Goal: Task Accomplishment & Management: Manage account settings

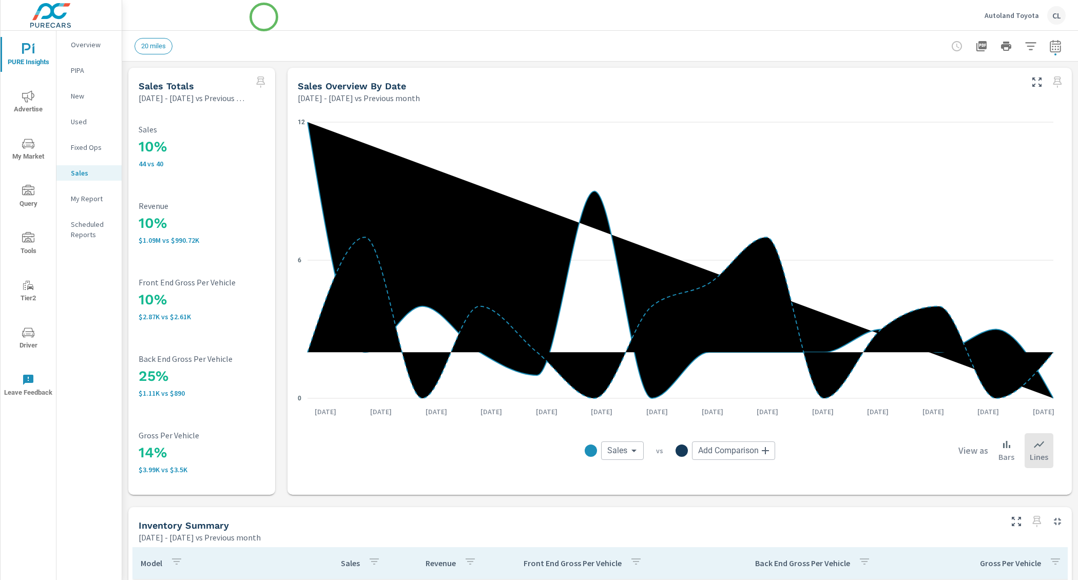
scroll to position [443, 0]
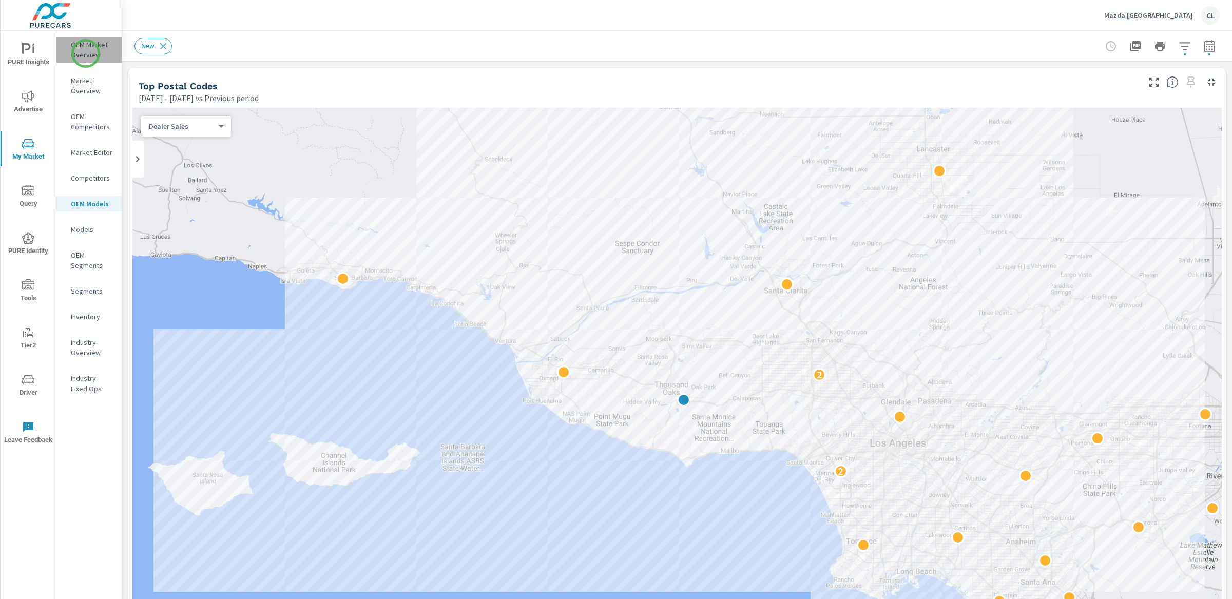
click at [86, 53] on p "OEM Market Overview" at bounding box center [92, 50] width 43 height 21
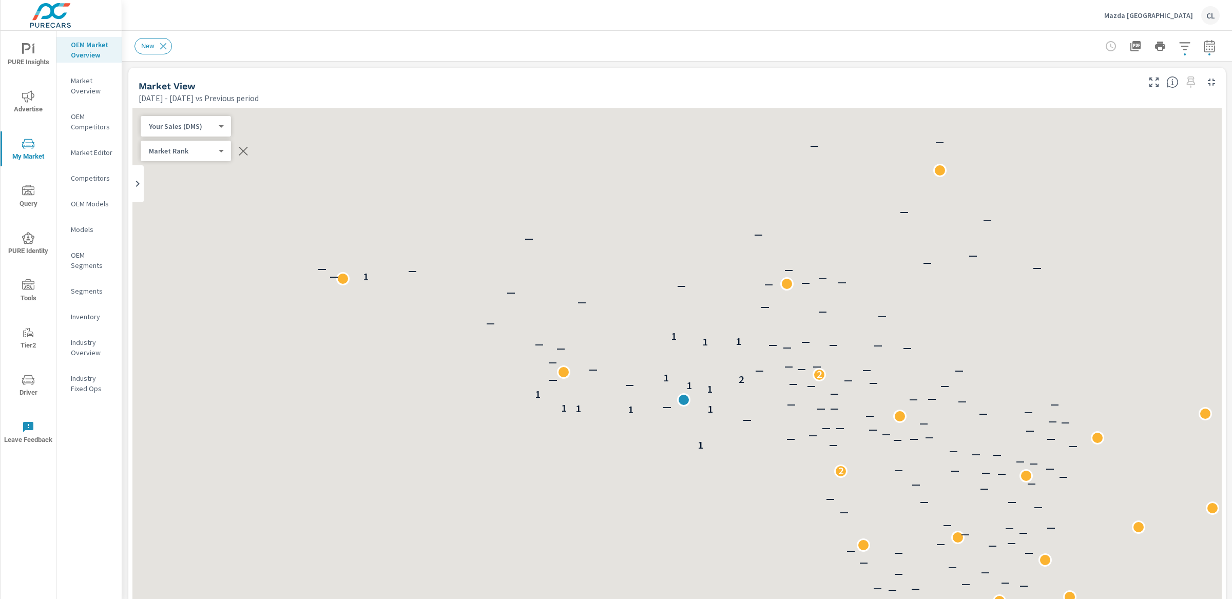
scroll to position [116, 0]
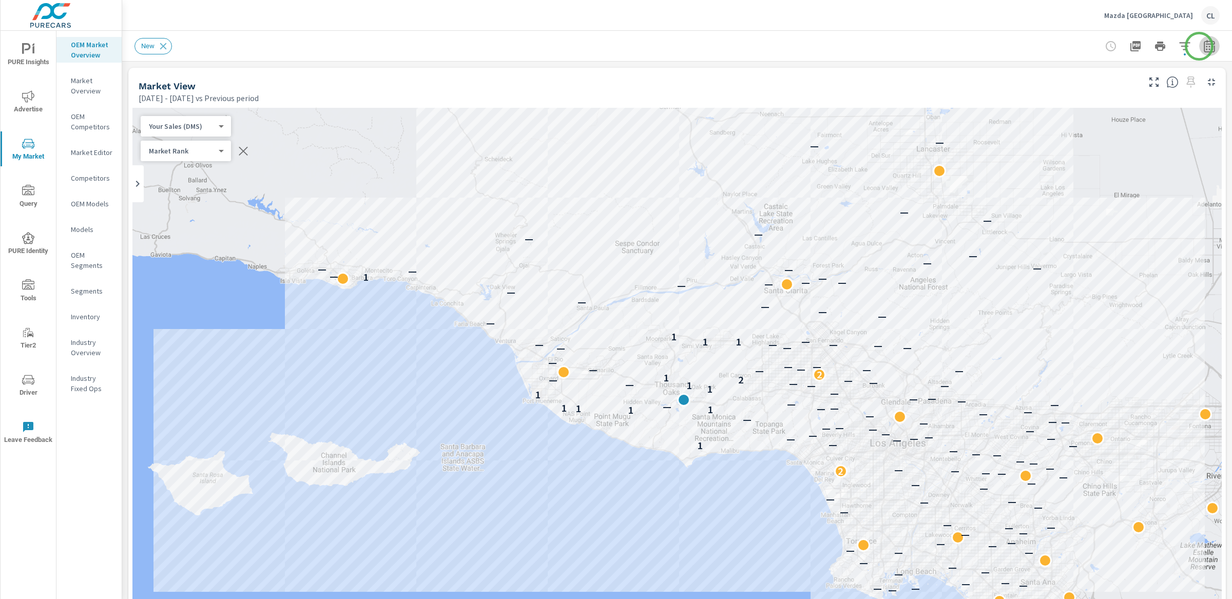
click at [1065, 46] on icon "button" at bounding box center [1209, 48] width 7 height 4
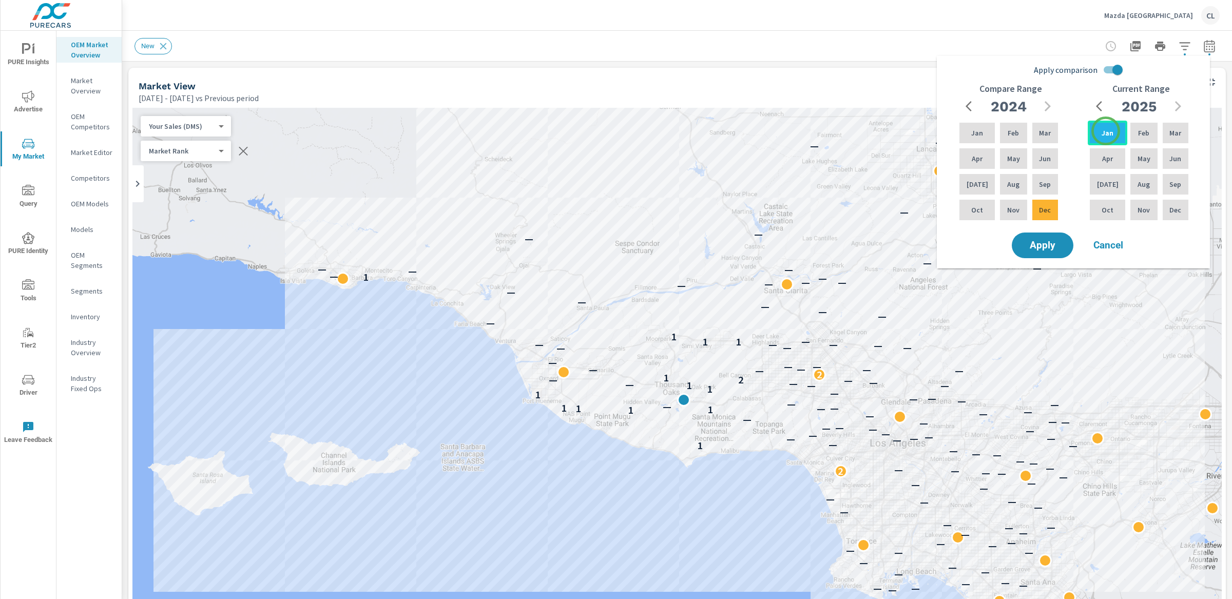
click at [1065, 131] on p "Jan" at bounding box center [1108, 133] width 12 height 10
click at [1065, 180] on p "Aug" at bounding box center [1144, 184] width 12 height 10
click at [1065, 128] on p "Mar" at bounding box center [1176, 133] width 12 height 10
click at [1065, 179] on div "Aug" at bounding box center [1143, 184] width 31 height 25
click at [1049, 105] on icon "button" at bounding box center [1048, 106] width 6 height 10
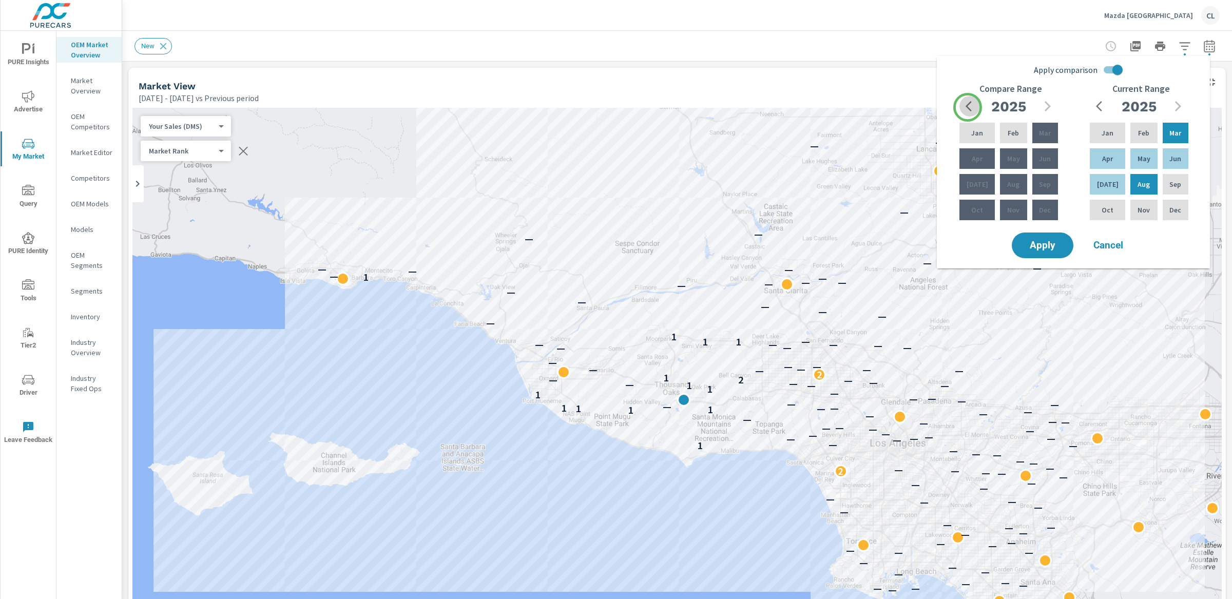
click at [968, 107] on icon "button" at bounding box center [969, 106] width 6 height 10
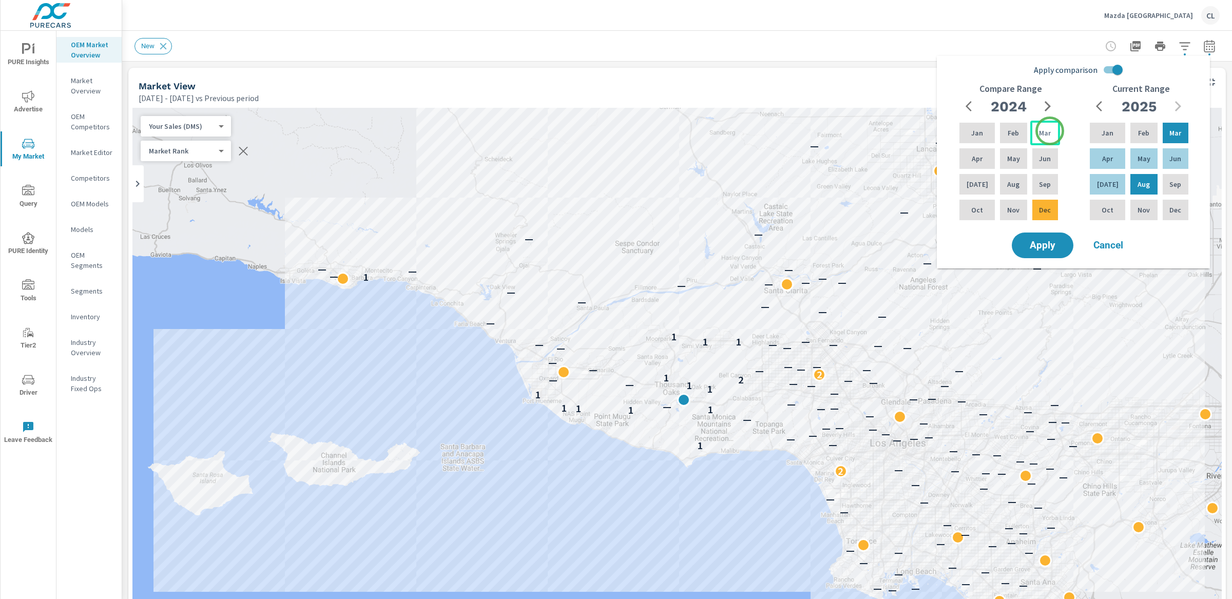
click at [1050, 131] on div "Mar" at bounding box center [1045, 133] width 30 height 25
click at [1008, 186] on p "Aug" at bounding box center [1013, 184] width 12 height 10
click at [1041, 251] on button "Apply" at bounding box center [1043, 245] width 64 height 27
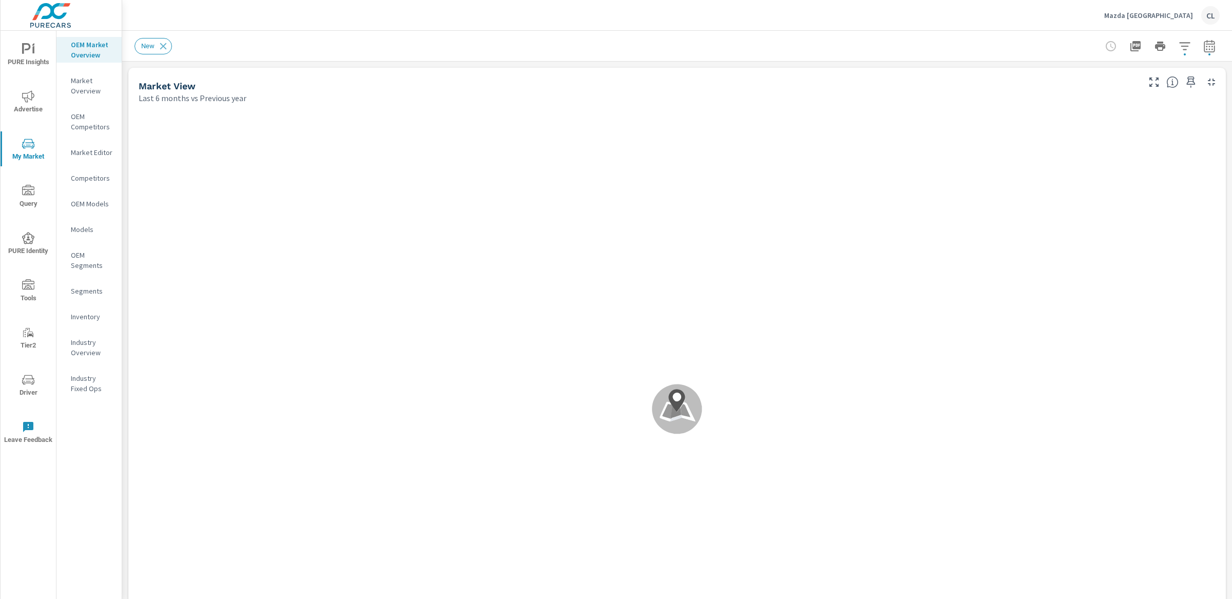
scroll to position [116, 0]
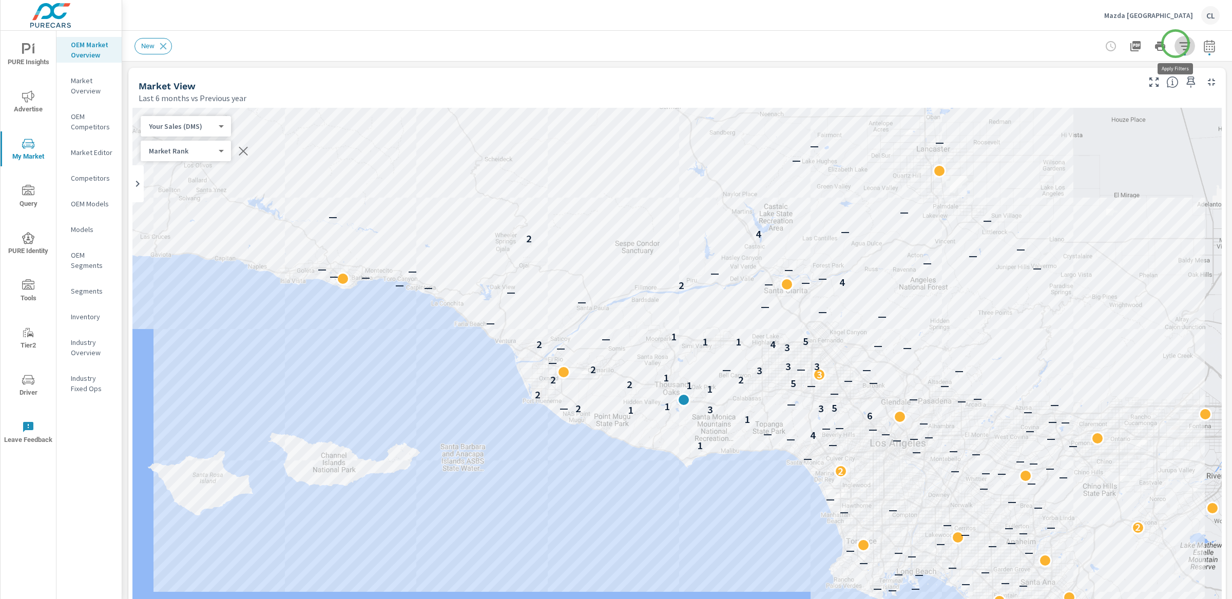
click at [1065, 44] on icon "button" at bounding box center [1185, 46] width 12 height 12
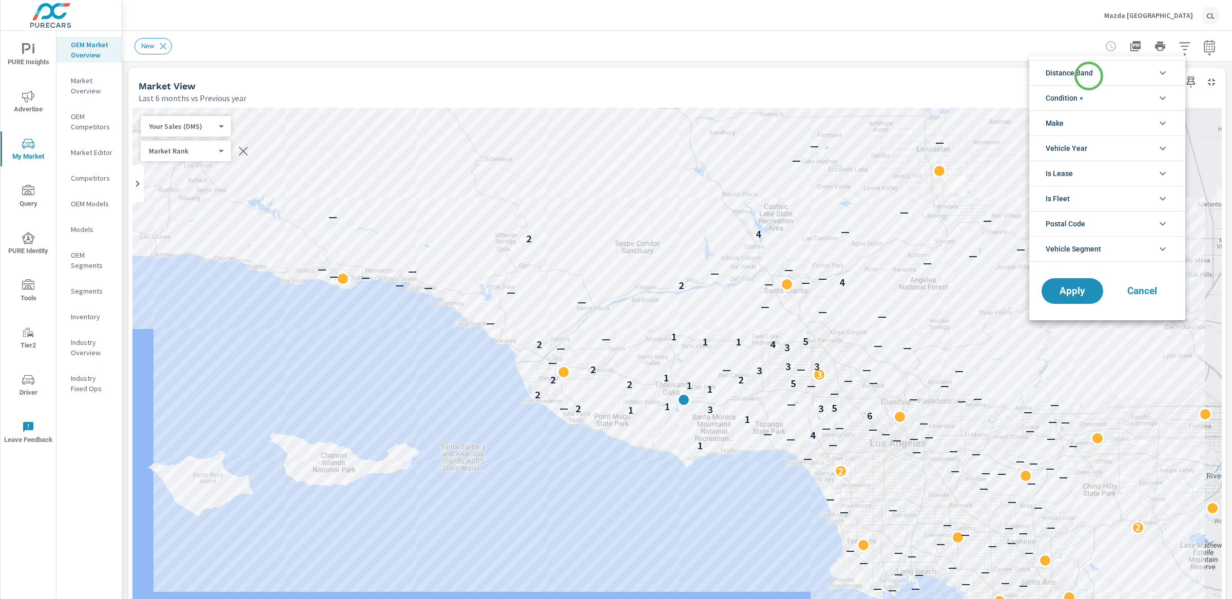
click at [1065, 74] on span "Distance Band" at bounding box center [1069, 73] width 47 height 25
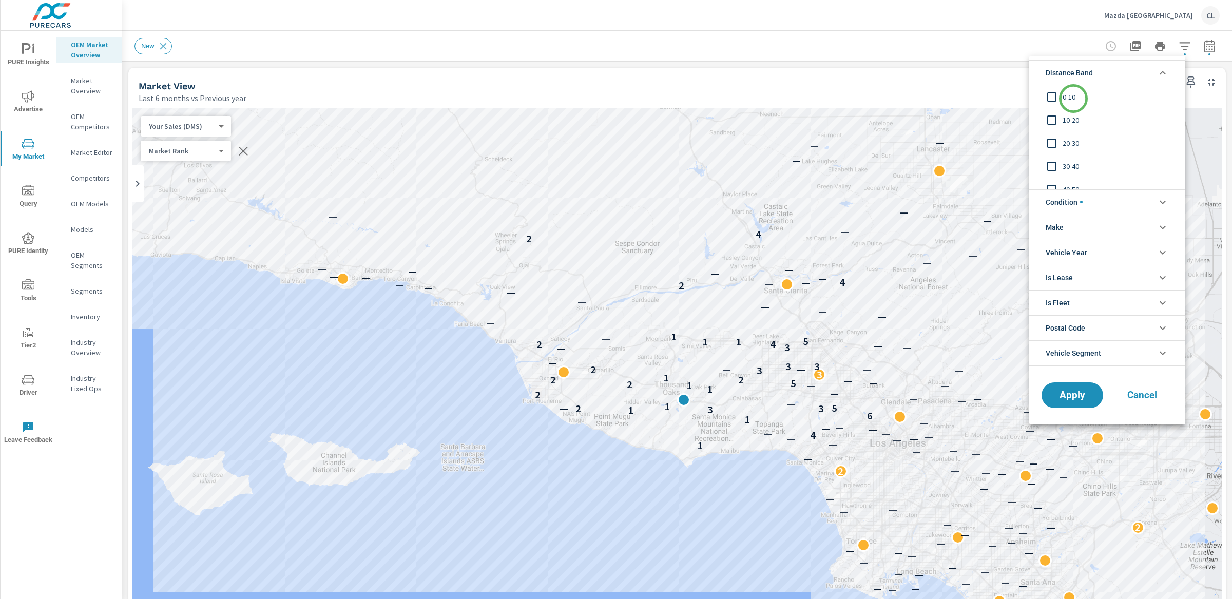
click at [1065, 99] on span "0-10" at bounding box center [1119, 97] width 112 height 12
click at [1065, 120] on span "10-20" at bounding box center [1119, 120] width 112 height 12
click at [1065, 140] on span "20-30" at bounding box center [1119, 143] width 112 height 12
click at [1065, 200] on li "Condition" at bounding box center [1107, 201] width 156 height 25
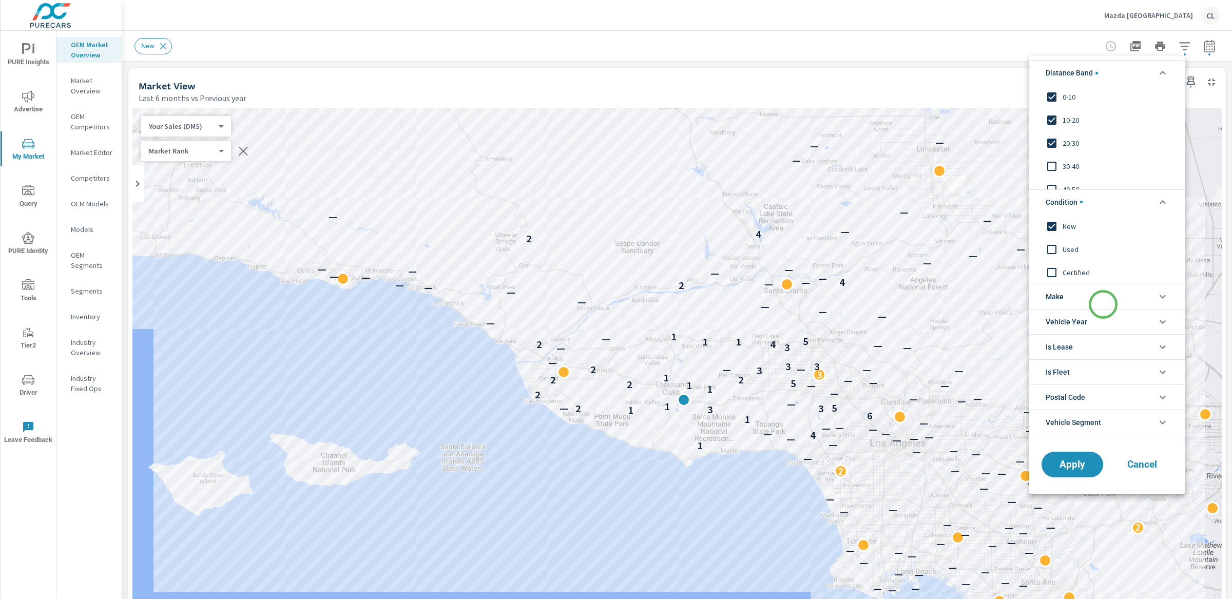
click at [1065, 304] on li "Make" at bounding box center [1107, 296] width 156 height 25
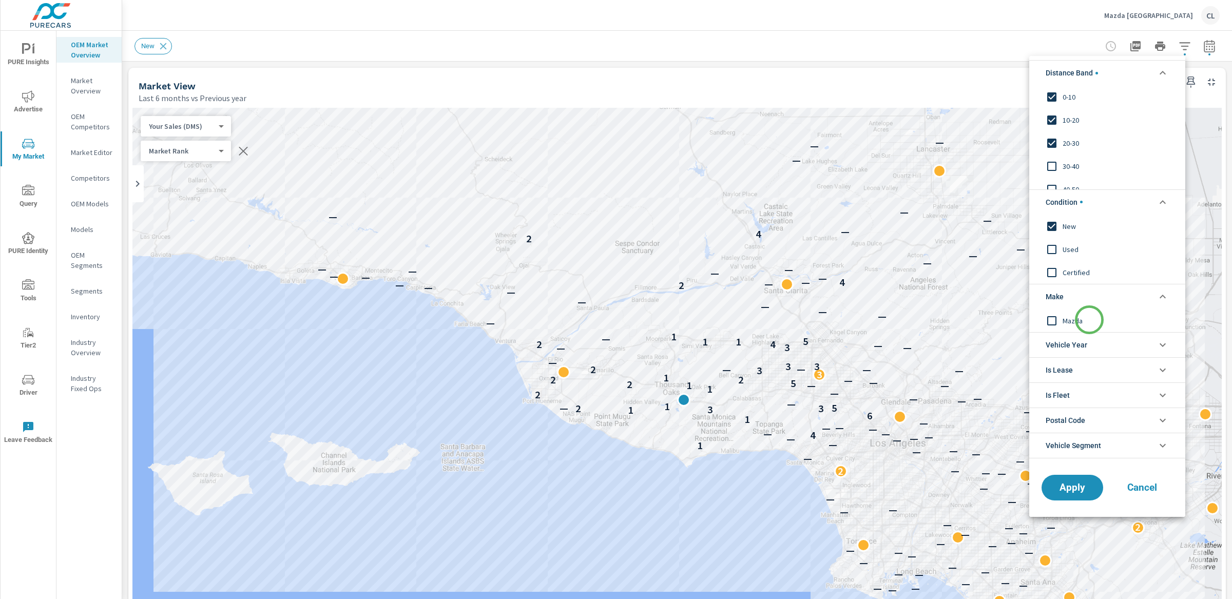
click at [1065, 320] on span "Mazda" at bounding box center [1119, 320] width 112 height 12
click at [1062, 490] on span "Apply" at bounding box center [1072, 488] width 42 height 10
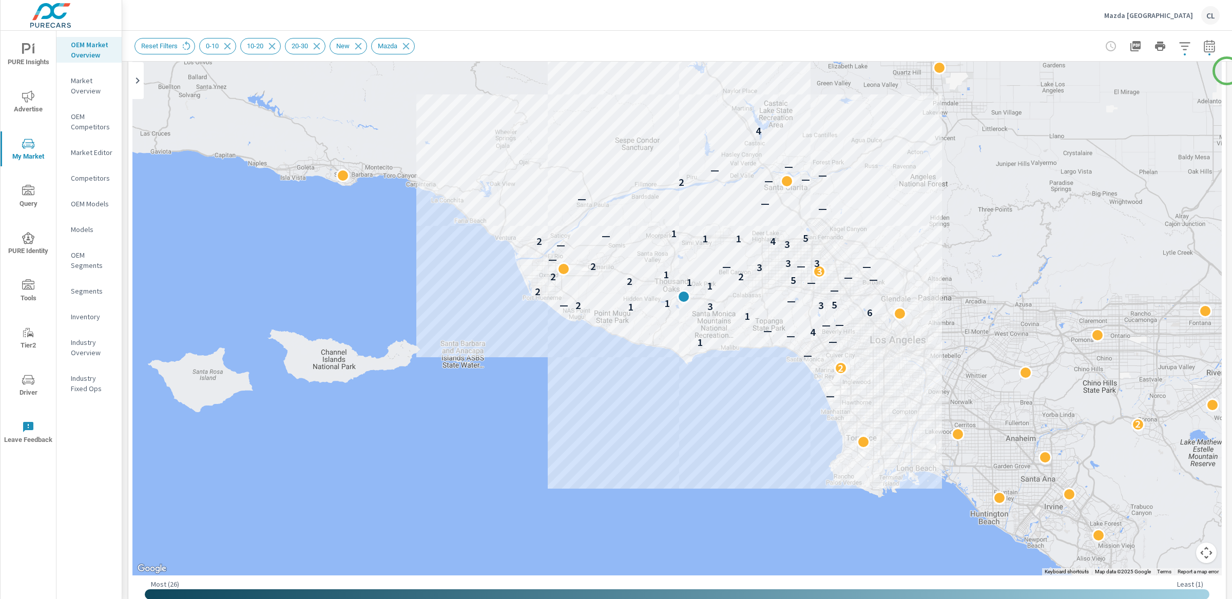
scroll to position [117, 0]
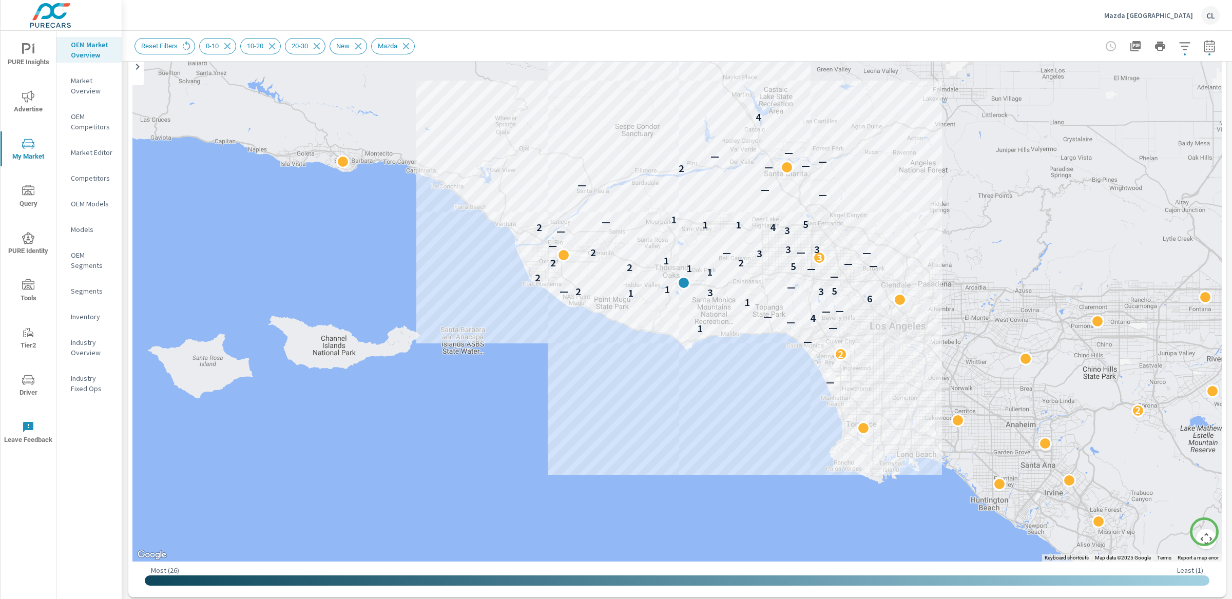
click at [1065, 533] on button "Map camera controls" at bounding box center [1206, 539] width 21 height 21
click at [1065, 486] on button "Zoom in" at bounding box center [1181, 487] width 21 height 21
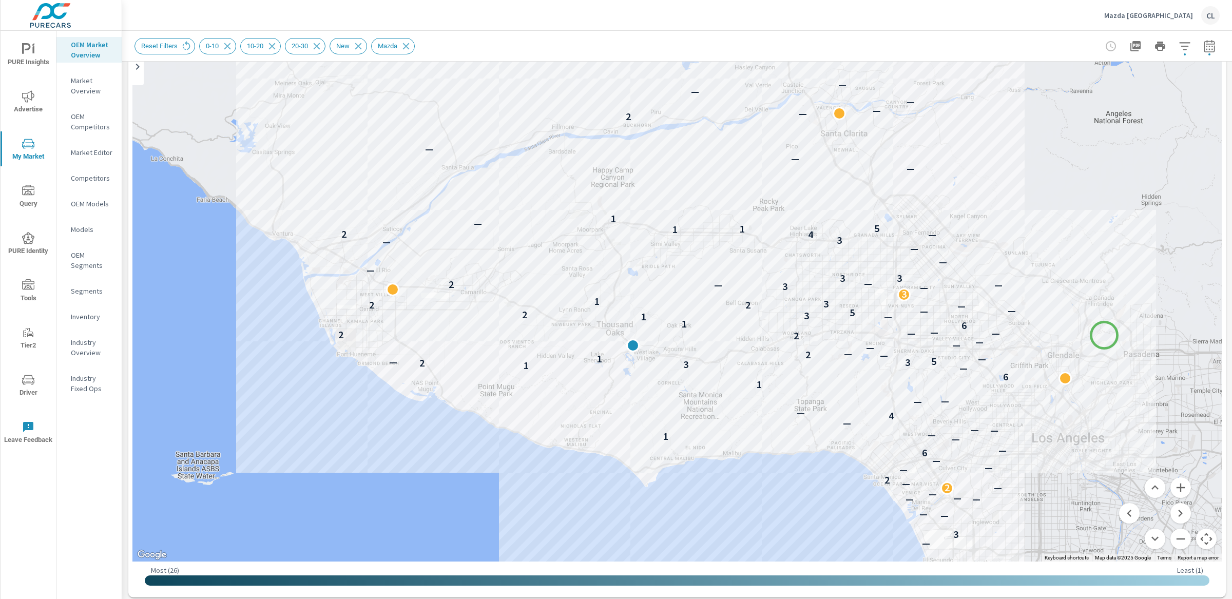
drag, startPoint x: 1156, startPoint y: 271, endPoint x: 1104, endPoint y: 335, distance: 82.6
click at [1065, 335] on div "2 — 3 — — — — — — 2 — — 2 — — — 6 — — 1 — — — — 4 — — — 1 6 — 1 3 2 3 — 5 1 — —…" at bounding box center [676, 276] width 1089 height 571
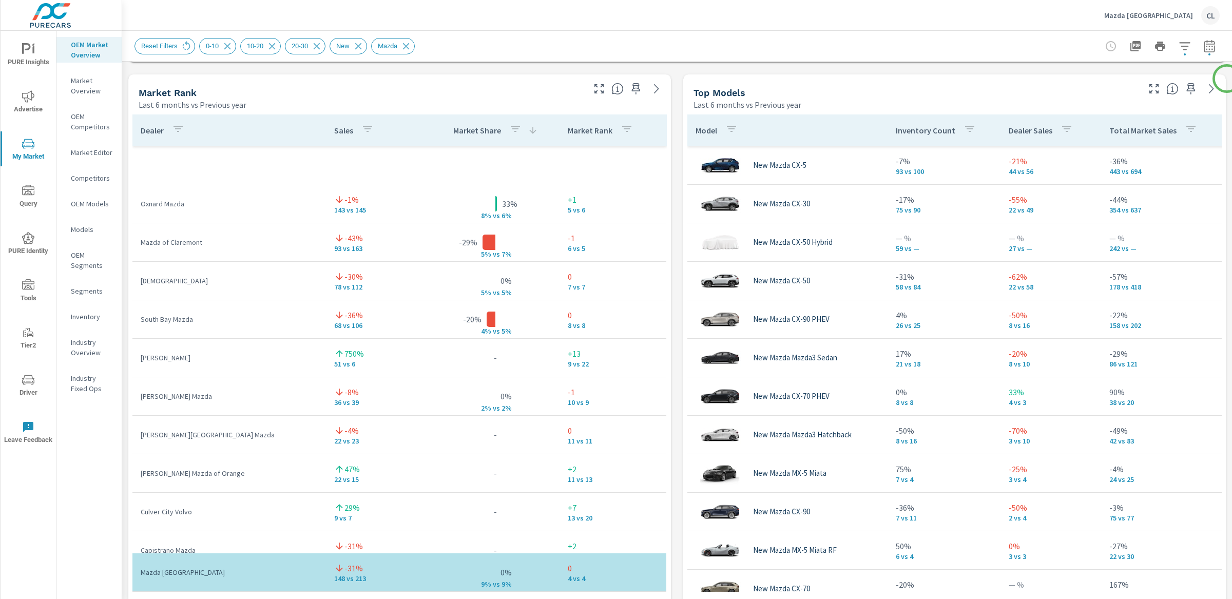
scroll to position [701, 0]
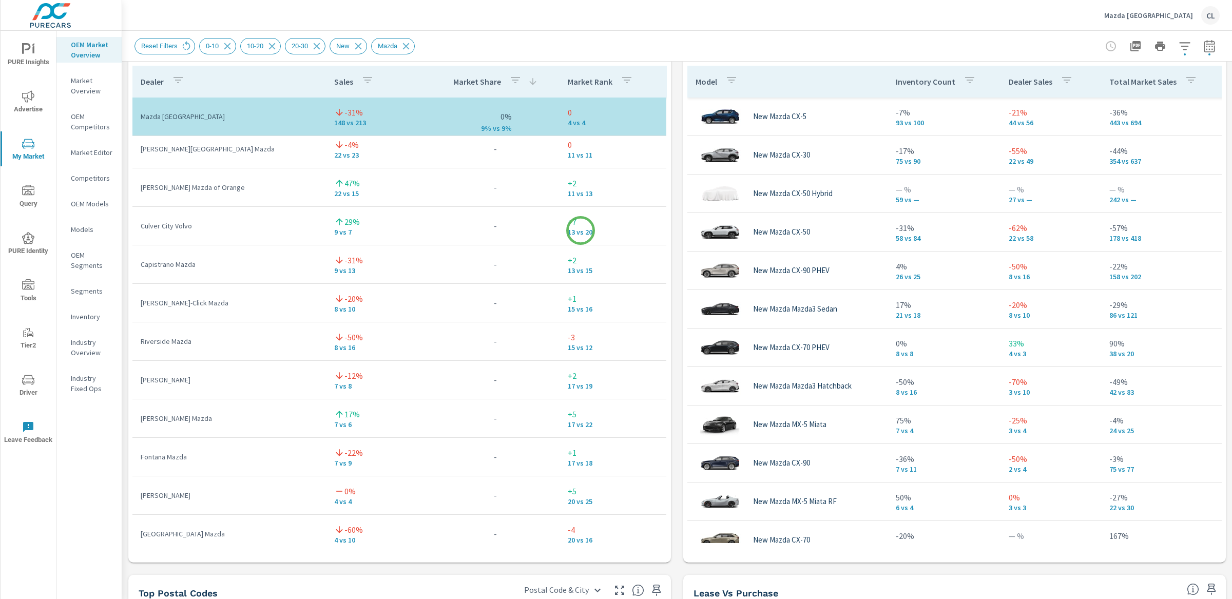
scroll to position [845, 0]
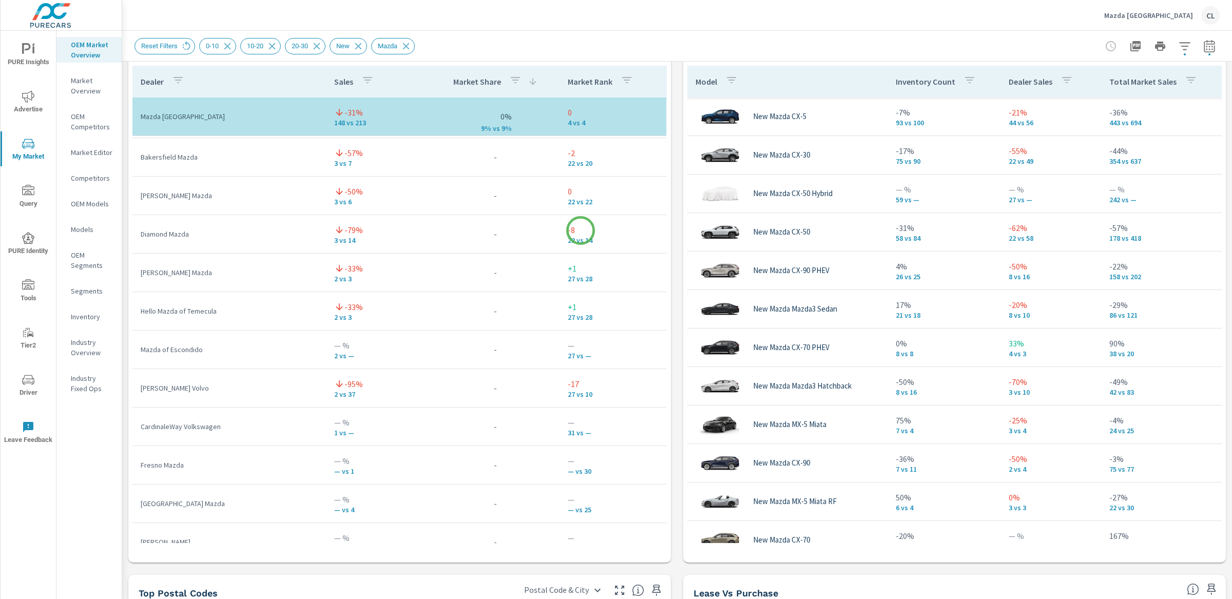
scroll to position [67, 0]
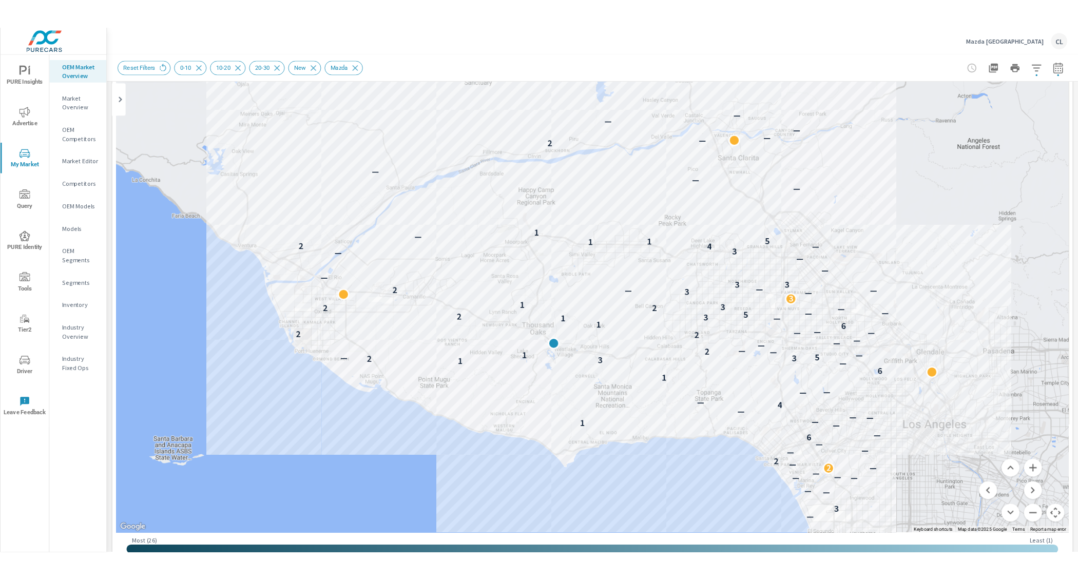
scroll to position [102, 0]
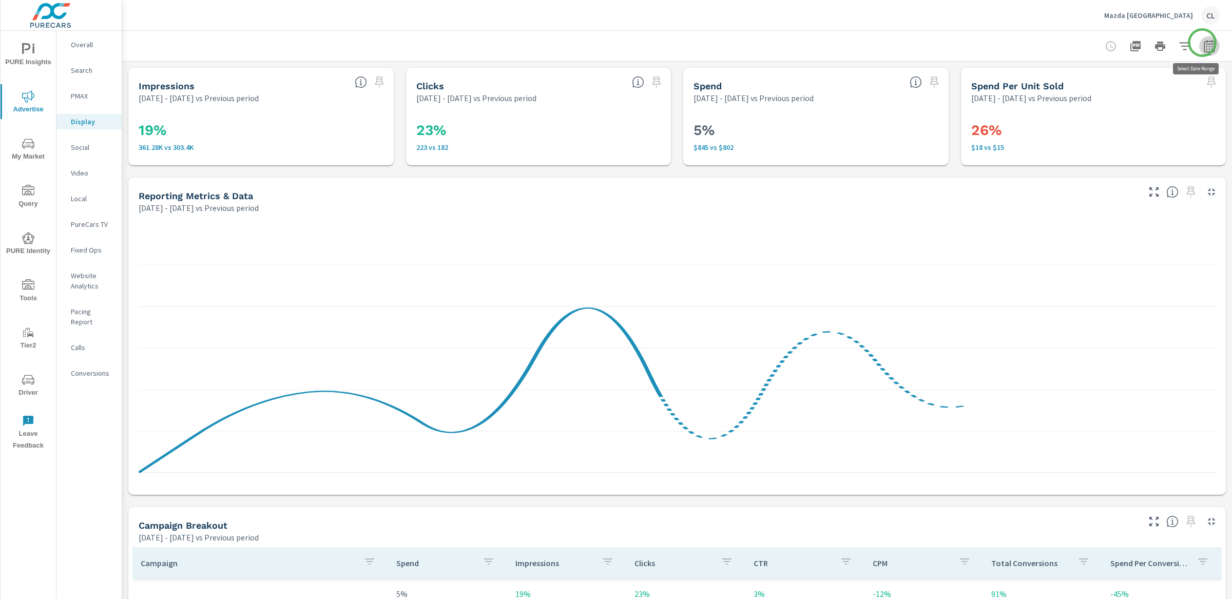
click at [1065, 43] on icon "button" at bounding box center [1209, 46] width 12 height 12
select select "Previous period"
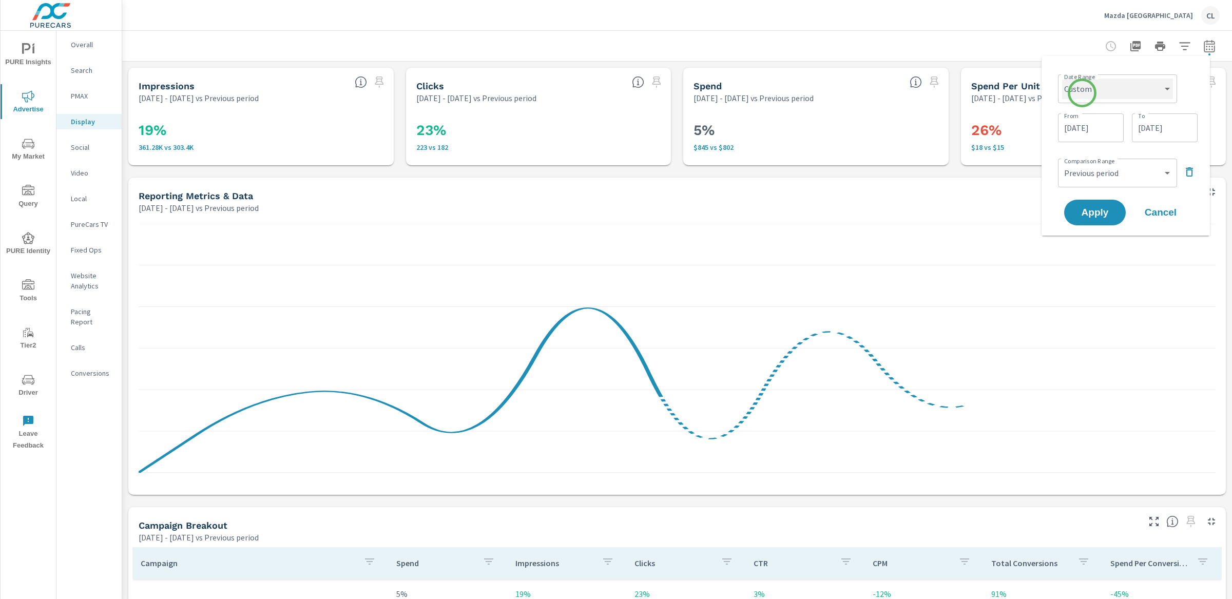
click at [1065, 89] on select "Custom [DATE] Last week Last 7 days Last 14 days Last 30 days Last 45 days Last…" at bounding box center [1117, 89] width 111 height 21
click at [1062, 79] on select "Custom [DATE] Last week Last 7 days Last 14 days Last 30 days Last 45 days Last…" at bounding box center [1117, 89] width 111 height 21
select select "Month to date"
click at [1065, 176] on span "Apply" at bounding box center [1095, 174] width 42 height 10
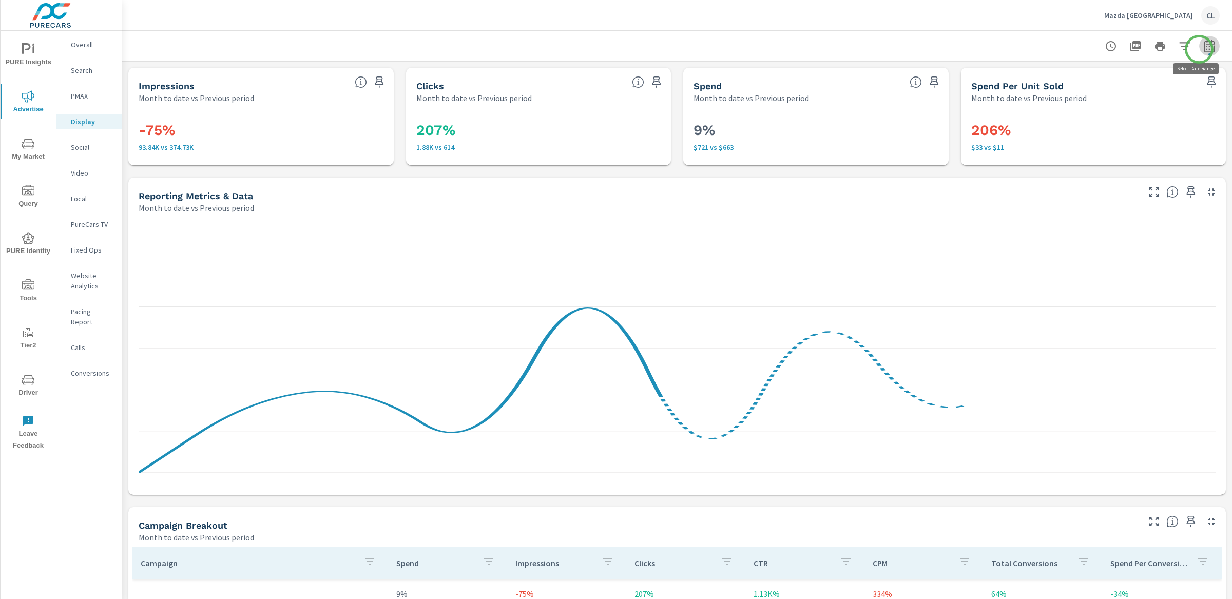
click at [1065, 49] on icon "button" at bounding box center [1209, 48] width 7 height 4
select select "Month to date"
select select "Previous period"
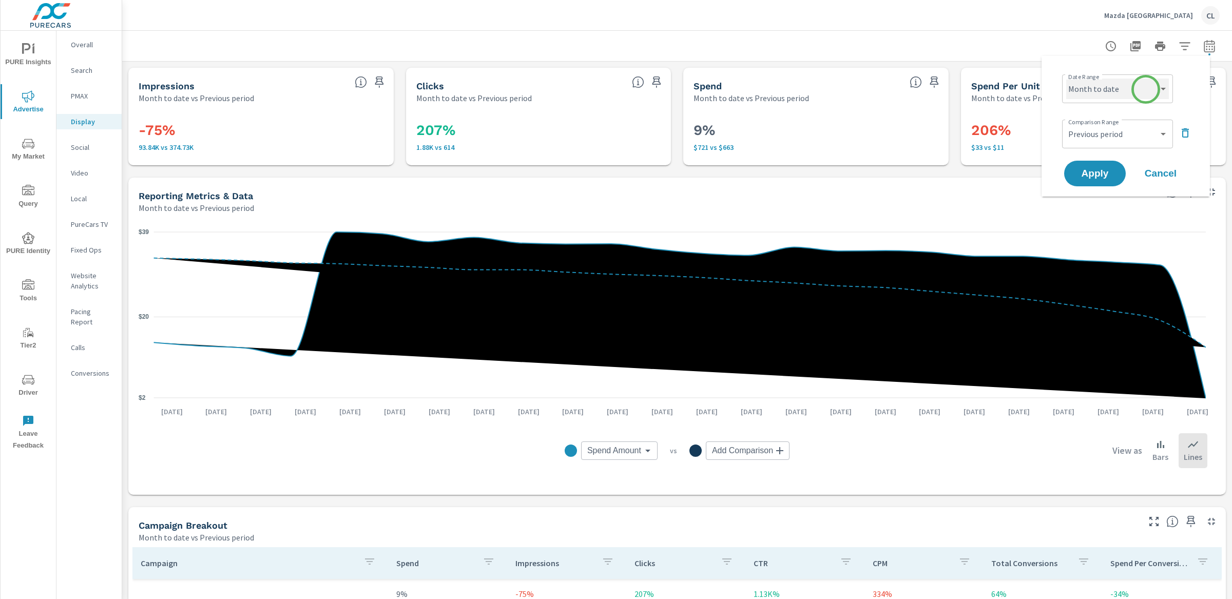
click at [1065, 89] on select "Custom [DATE] Last week Last 7 days Last 14 days Last 30 days Last 45 days Last…" at bounding box center [1117, 89] width 103 height 21
click at [1065, 79] on select "Custom [DATE] Last week Last 7 days Last 14 days Last 30 days Last 45 days Last…" at bounding box center [1117, 89] width 103 height 21
select select "Last 90 days"
click at [1065, 174] on span "Apply" at bounding box center [1095, 174] width 42 height 10
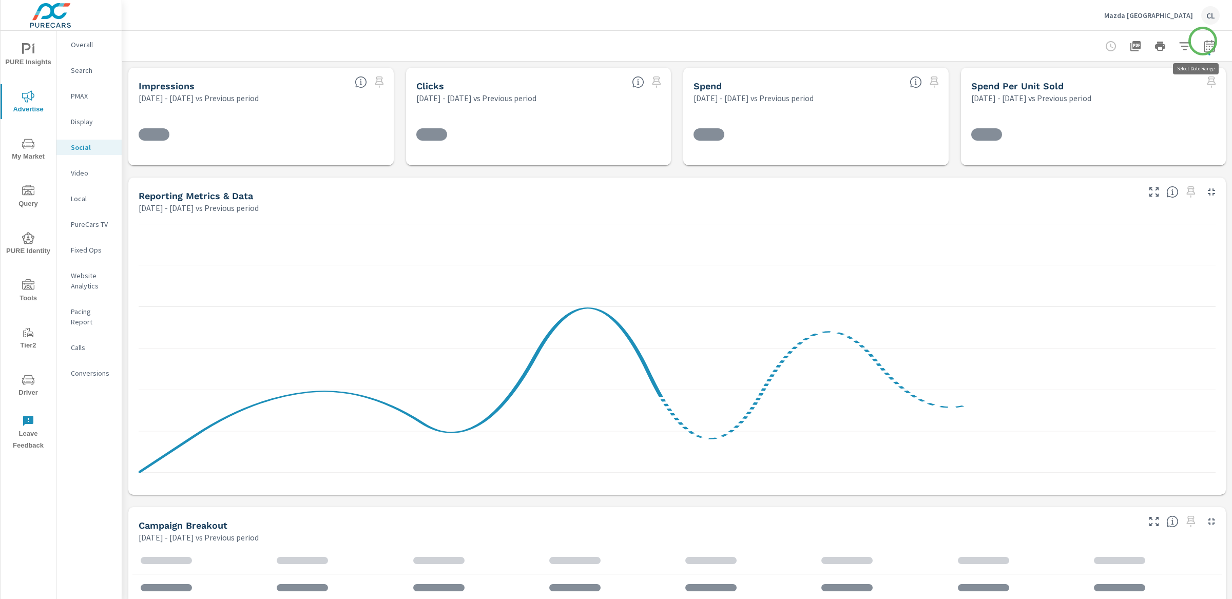
click at [1065, 41] on icon "button" at bounding box center [1209, 46] width 11 height 12
select select "Previous period"
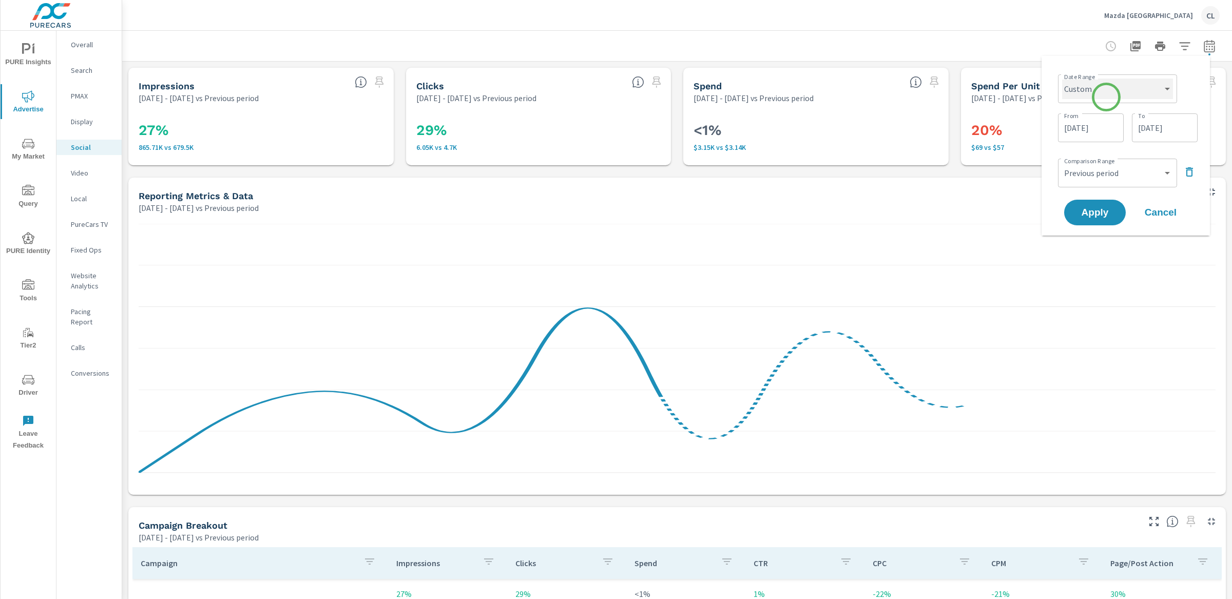
click at [1065, 90] on select "Custom Yesterday Last week Last 7 days Last 14 days Last 30 days Last 45 days L…" at bounding box center [1117, 89] width 111 height 21
click at [1062, 79] on select "Custom [DATE] Last week Last 7 days Last 14 days Last 30 days Last 45 days Last…" at bounding box center [1117, 89] width 111 height 21
select select "Month to date"
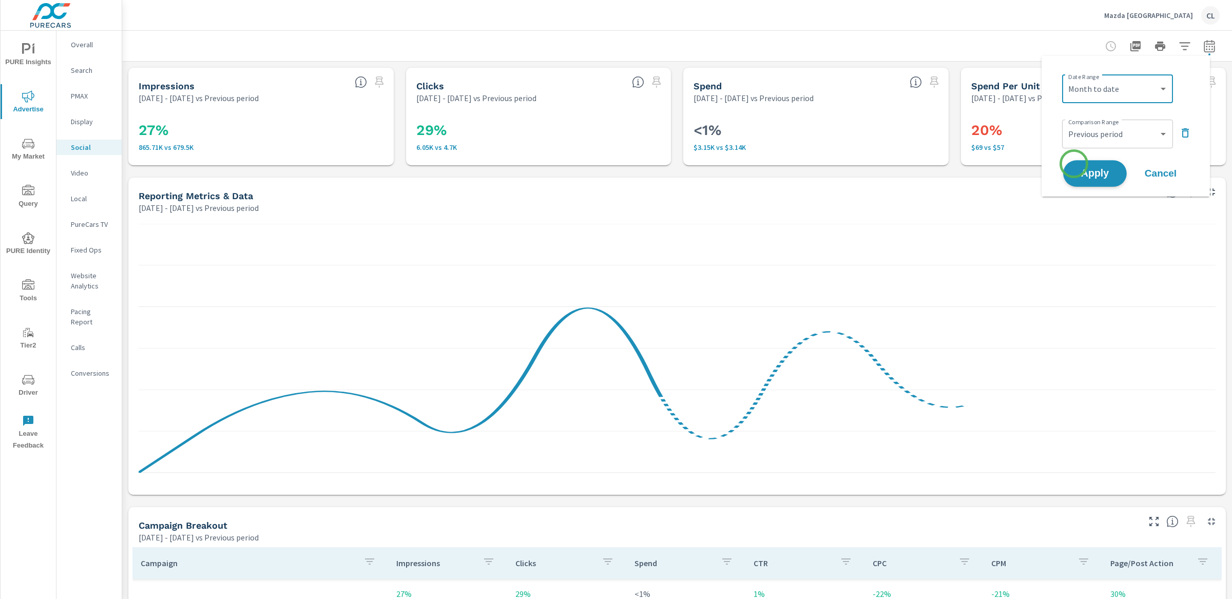
click at [1065, 164] on button "Apply" at bounding box center [1095, 173] width 64 height 27
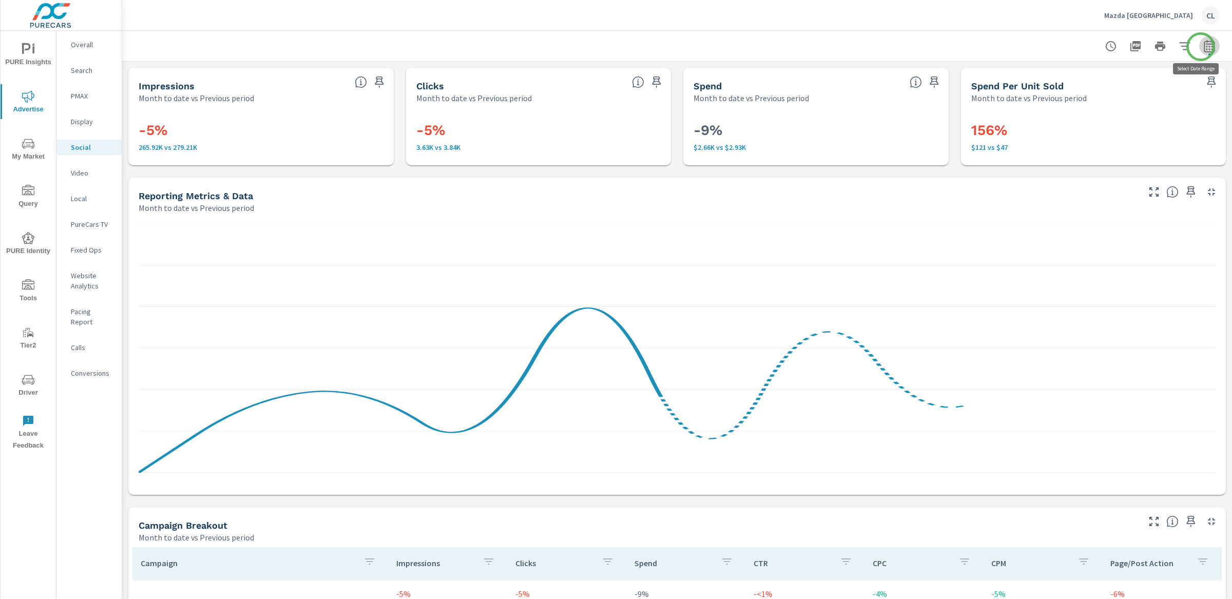
click at [1065, 47] on icon "button" at bounding box center [1209, 46] width 12 height 12
select select "Month to date"
select select "Previous period"
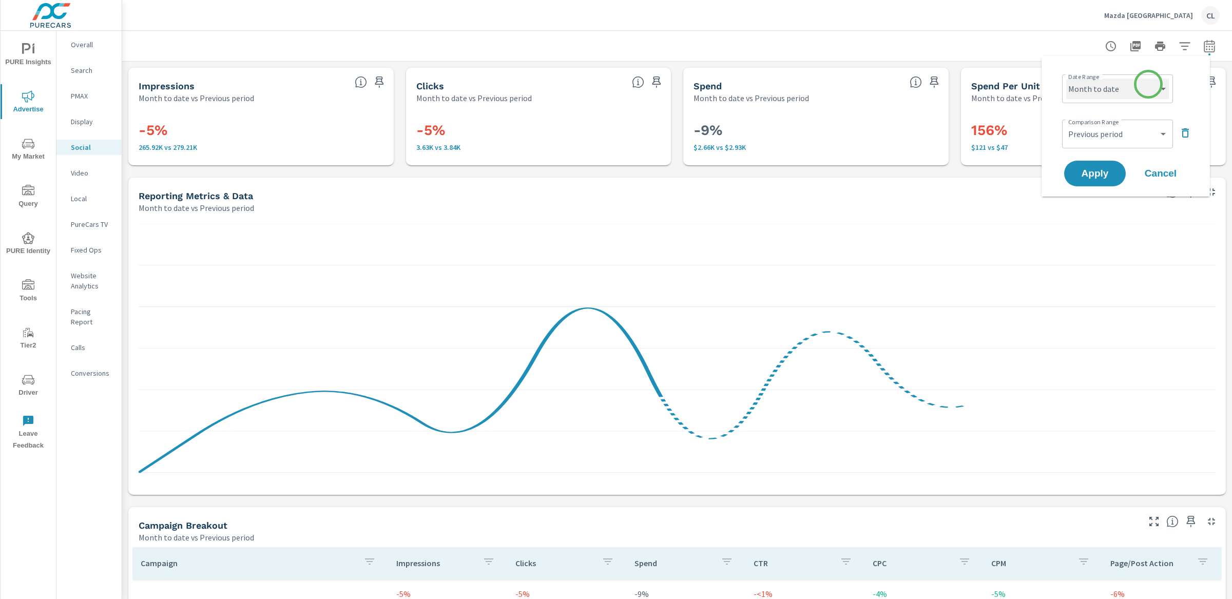
click at [1065, 85] on select "Custom Yesterday Last week Last 7 days Last 14 days Last 30 days Last 45 days L…" at bounding box center [1117, 89] width 103 height 21
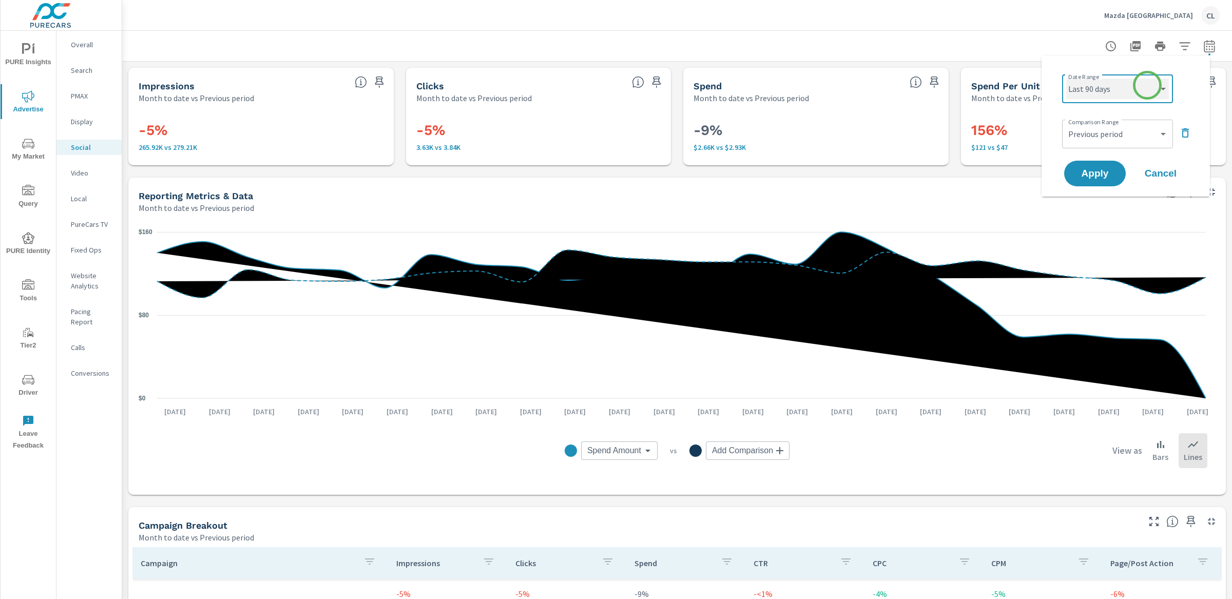
click at [1065, 79] on select "Custom Yesterday Last week Last 7 days Last 14 days Last 30 days Last 45 days L…" at bounding box center [1117, 89] width 103 height 21
select select "Last 90 days"
click at [1065, 172] on span "Apply" at bounding box center [1095, 174] width 42 height 10
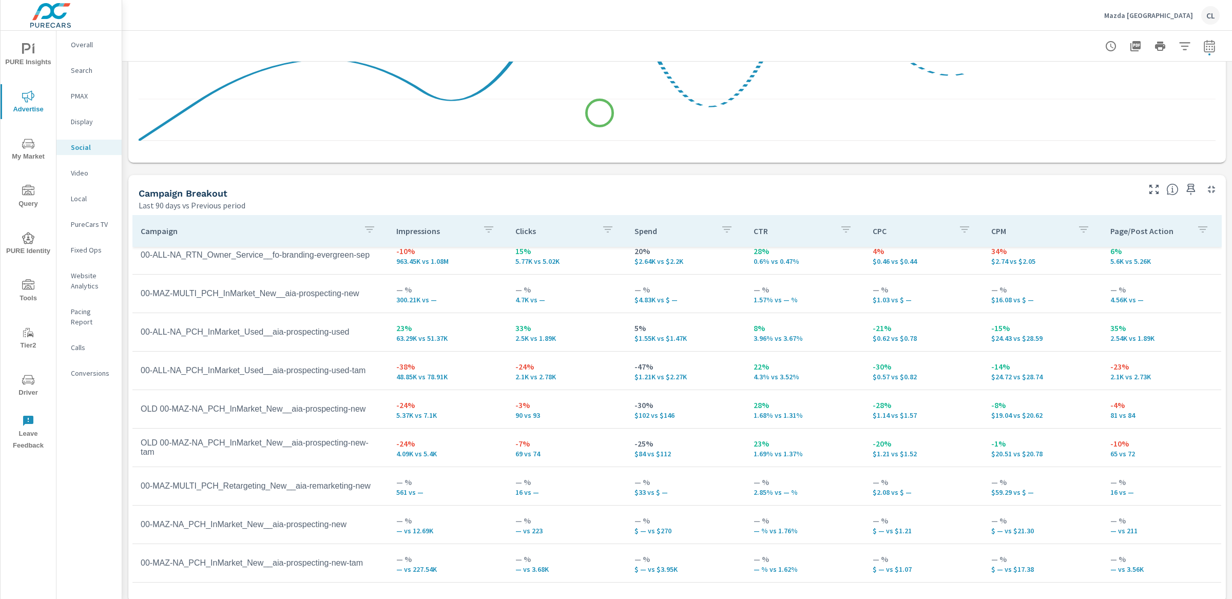
scroll to position [341, 0]
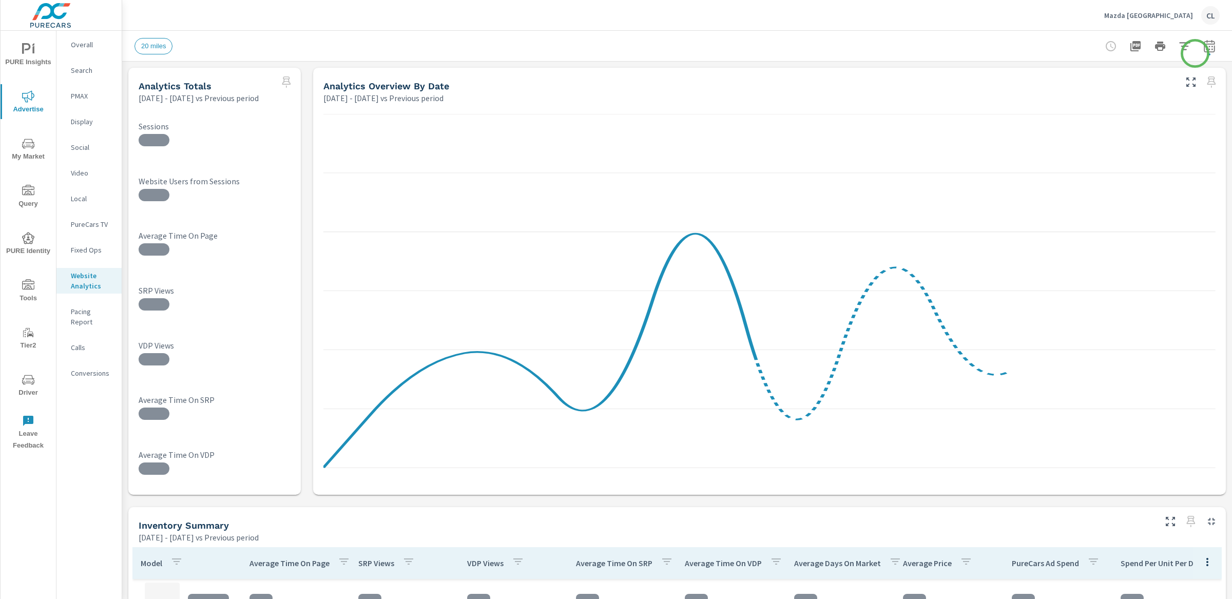
click at [1065, 49] on icon "button" at bounding box center [1209, 48] width 7 height 4
select select "Previous period"
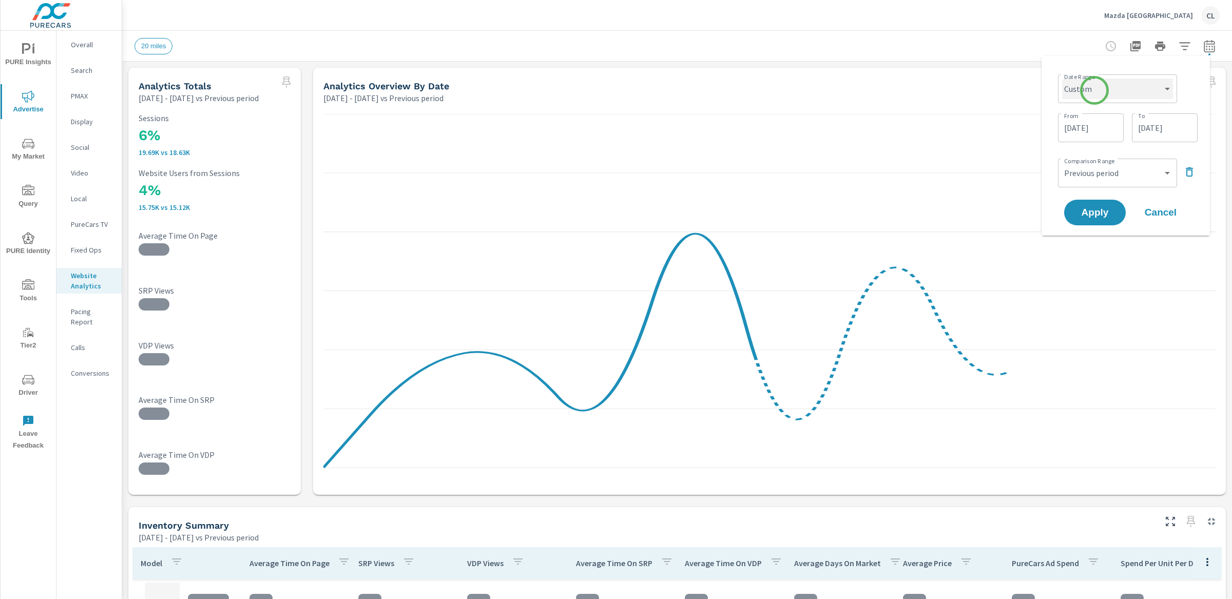
click at [1065, 89] on select "Custom [DATE] Last week Last 7 days Last 14 days Last 30 days Last 45 days Last…" at bounding box center [1117, 89] width 111 height 21
click at [1062, 79] on select "Custom [DATE] Last week Last 7 days Last 14 days Last 30 days Last 45 days Last…" at bounding box center [1117, 89] width 111 height 21
select select "Month to date"
click at [1065, 176] on span "Apply" at bounding box center [1095, 174] width 42 height 10
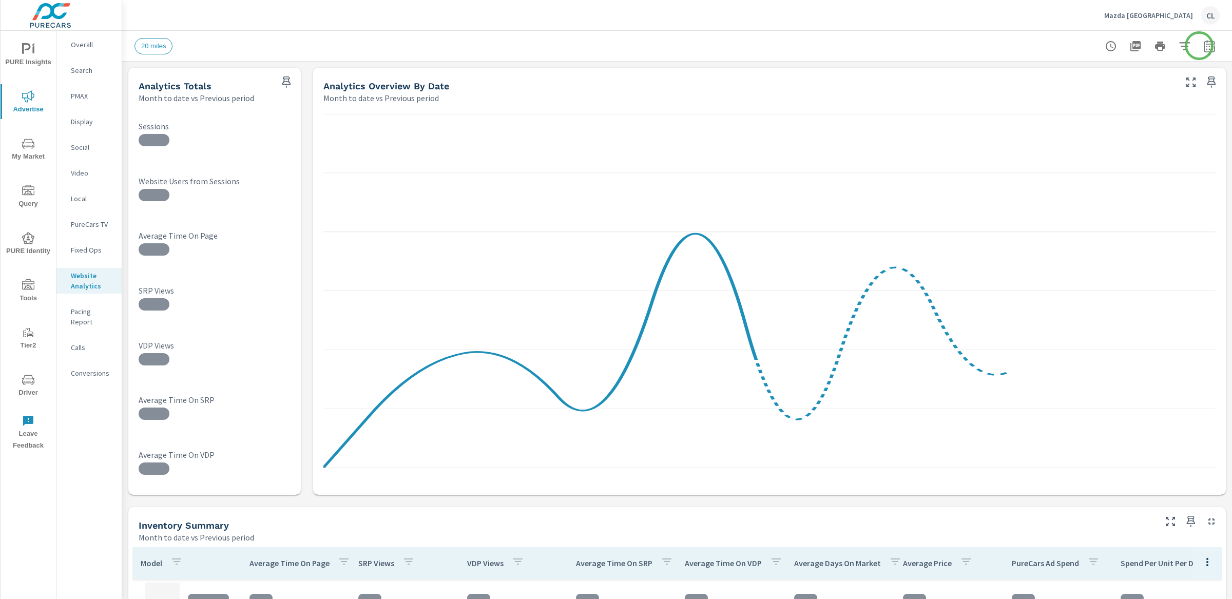
click at [1065, 45] on icon "button" at bounding box center [1209, 46] width 12 height 12
select select "Month to date"
select select "Previous period"
click at [1065, 85] on select "Custom Yesterday Last week Last 7 days Last 14 days Last 30 days Last 45 days L…" at bounding box center [1117, 89] width 103 height 21
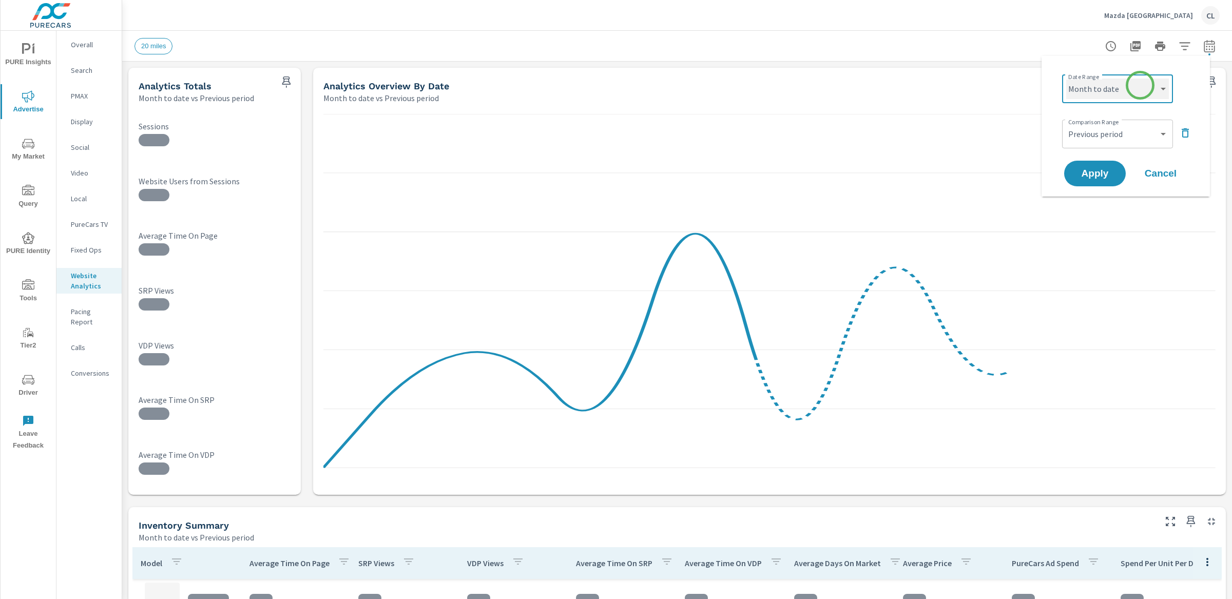
click at [1065, 79] on select "Custom Yesterday Last week Last 7 days Last 14 days Last 30 days Last 45 days L…" at bounding box center [1117, 89] width 103 height 21
select select "Last 90 days"
click at [1065, 171] on span "Apply" at bounding box center [1095, 174] width 42 height 10
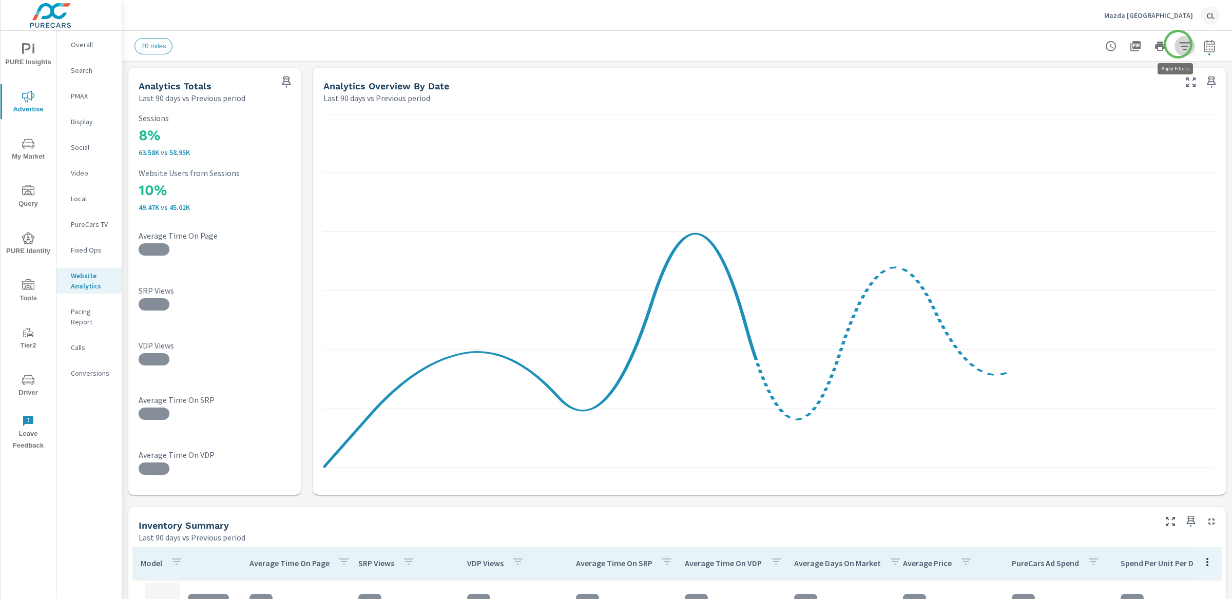
click at [1065, 44] on icon "button" at bounding box center [1185, 46] width 12 height 12
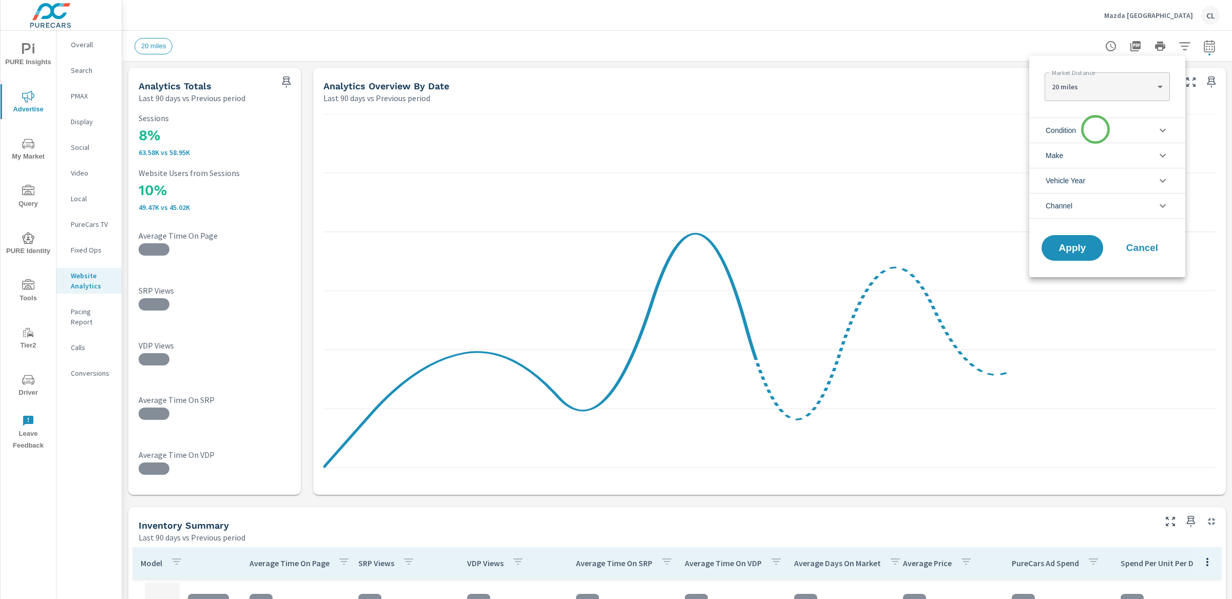
click at [1065, 136] on li "Condition" at bounding box center [1107, 130] width 156 height 25
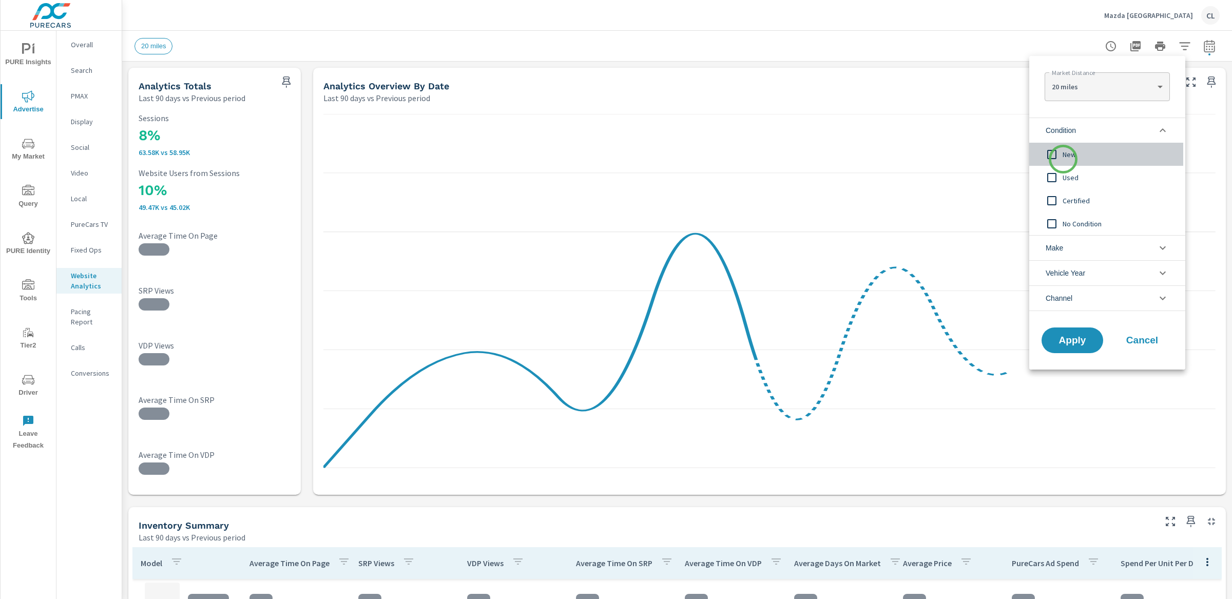
click at [1063, 159] on span "New" at bounding box center [1119, 154] width 112 height 12
click at [1065, 247] on li "Make" at bounding box center [1107, 247] width 156 height 25
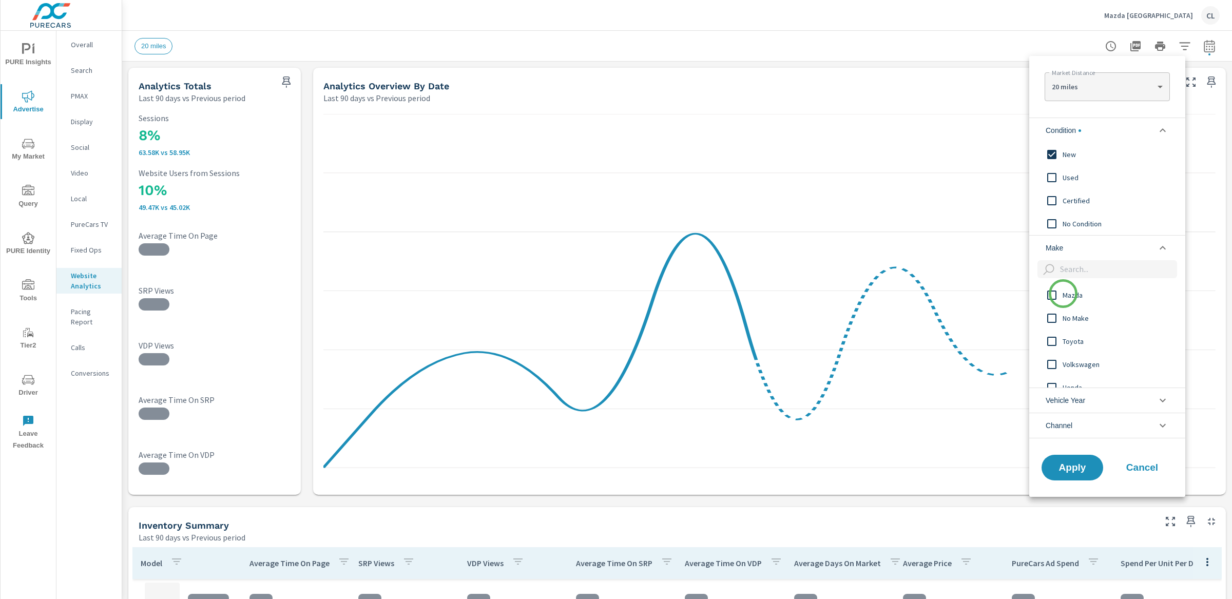
click at [1063, 294] on span "Mazda" at bounding box center [1119, 295] width 112 height 12
click at [1065, 471] on span "Apply" at bounding box center [1072, 468] width 42 height 10
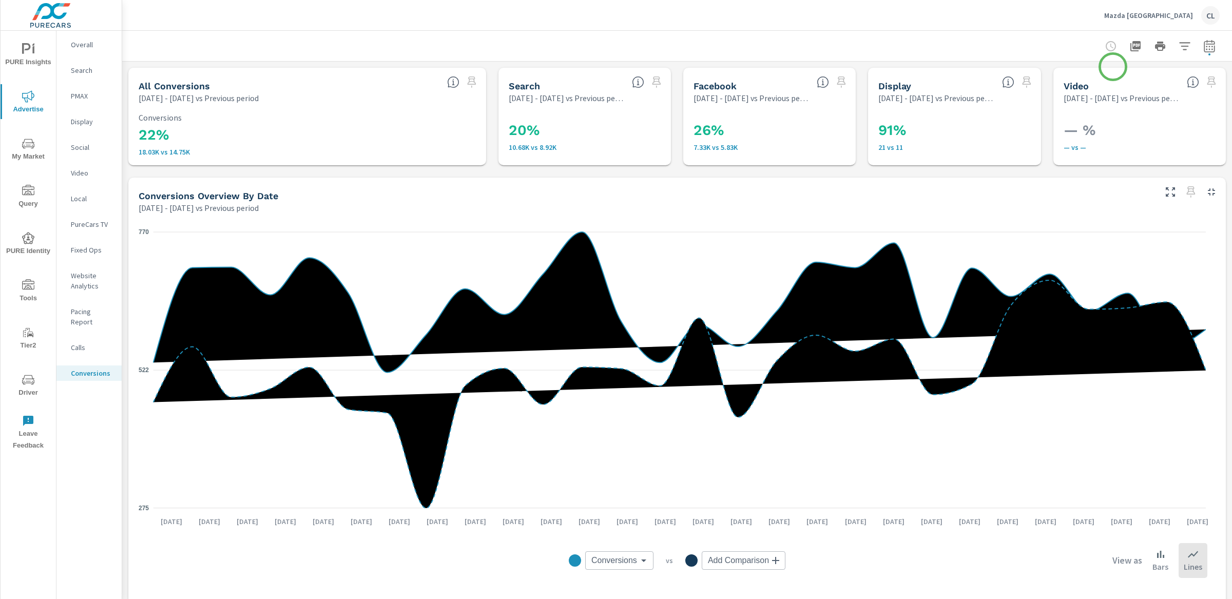
scroll to position [193, 0]
click at [1065, 43] on icon "button" at bounding box center [1209, 46] width 11 height 12
select select "Previous period"
click at [1065, 85] on select "Custom [DATE] Last week Last 7 days Last 14 days Last 30 days Last 45 days Last…" at bounding box center [1117, 89] width 111 height 21
click at [1062, 79] on select "Custom [DATE] Last week Last 7 days Last 14 days Last 30 days Last 45 days Last…" at bounding box center [1117, 89] width 111 height 21
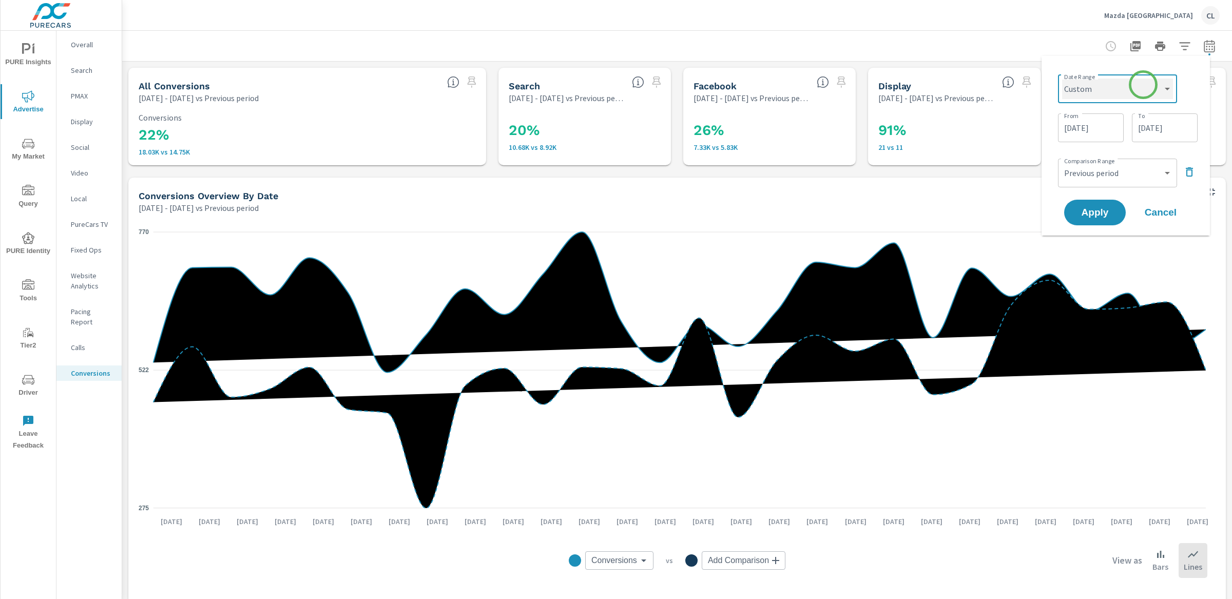
select select "Month to date"
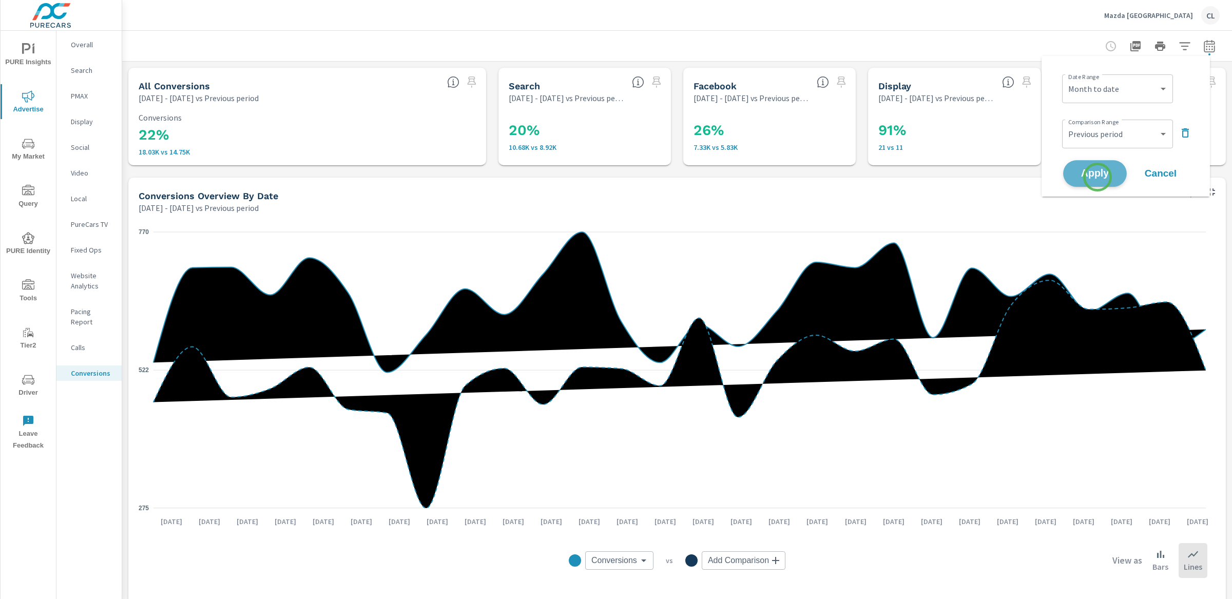
click at [1065, 177] on span "Apply" at bounding box center [1095, 174] width 42 height 10
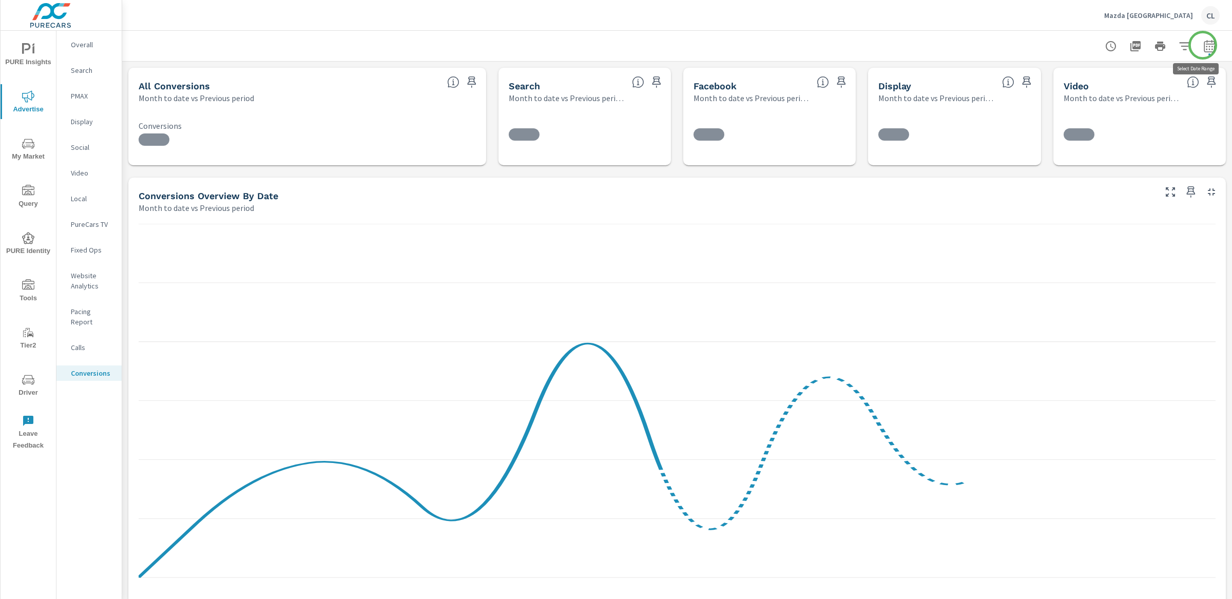
click at [1065, 46] on icon "button" at bounding box center [1209, 46] width 12 height 12
select select "Month to date"
select select "Previous period"
click at [1065, 88] on select "Custom [DATE] Last week Last 7 days Last 14 days Last 30 days Last 45 days Last…" at bounding box center [1117, 89] width 103 height 21
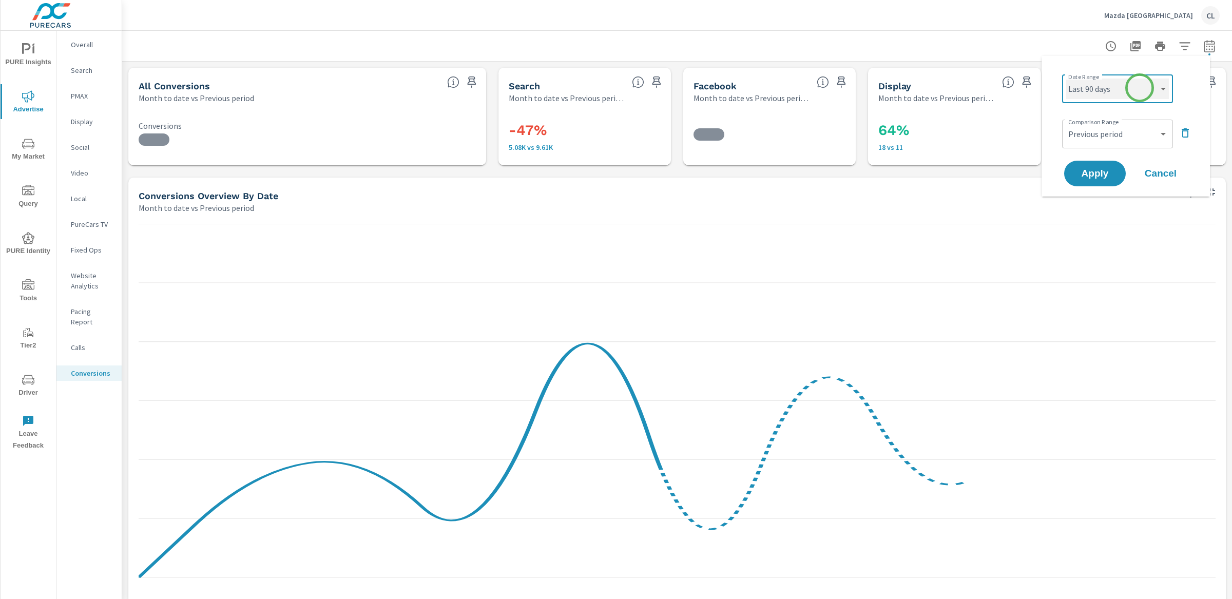
click at [1065, 79] on select "Custom [DATE] Last week Last 7 days Last 14 days Last 30 days Last 45 days Last…" at bounding box center [1117, 89] width 103 height 21
select select "Last 90 days"
click at [1065, 174] on span "Apply" at bounding box center [1095, 174] width 42 height 10
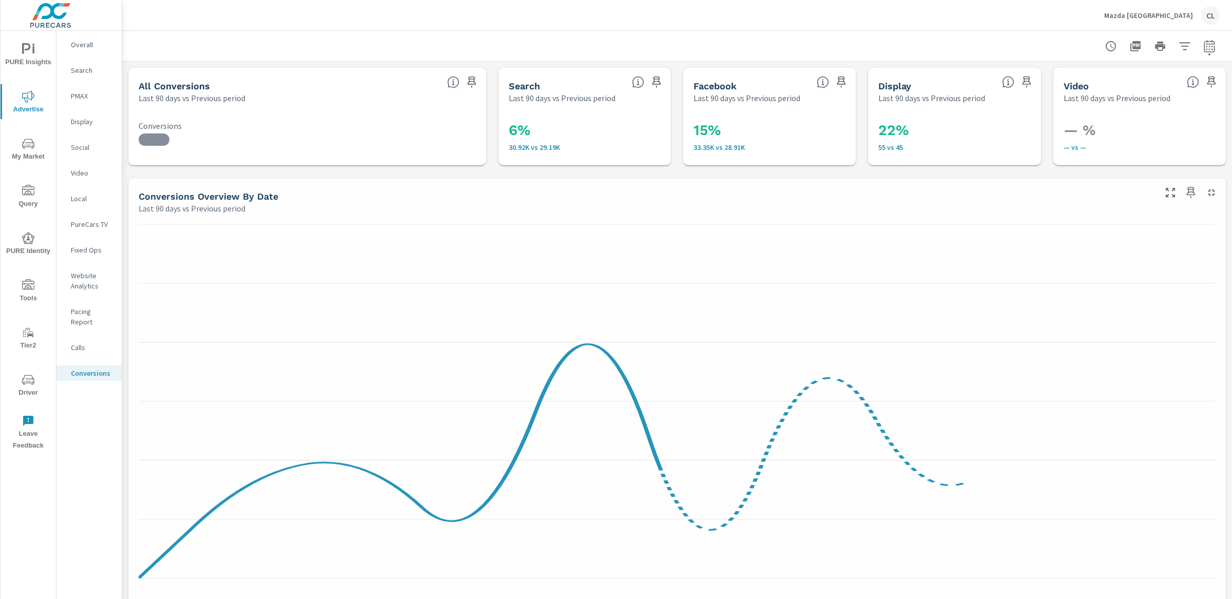
scroll to position [193, 0]
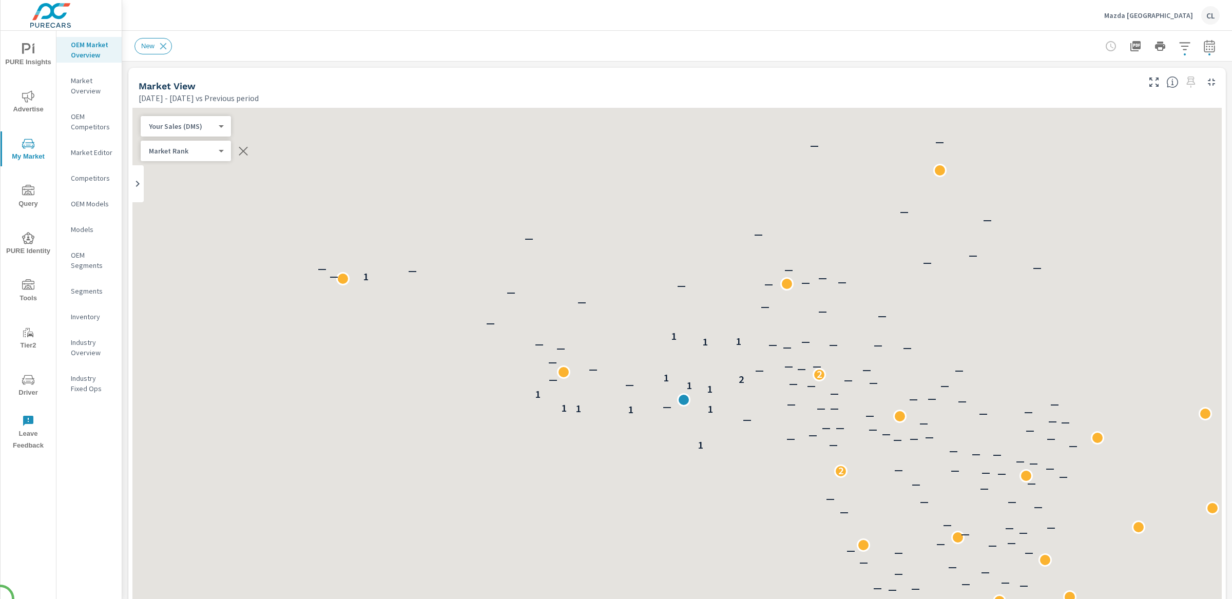
scroll to position [116, 0]
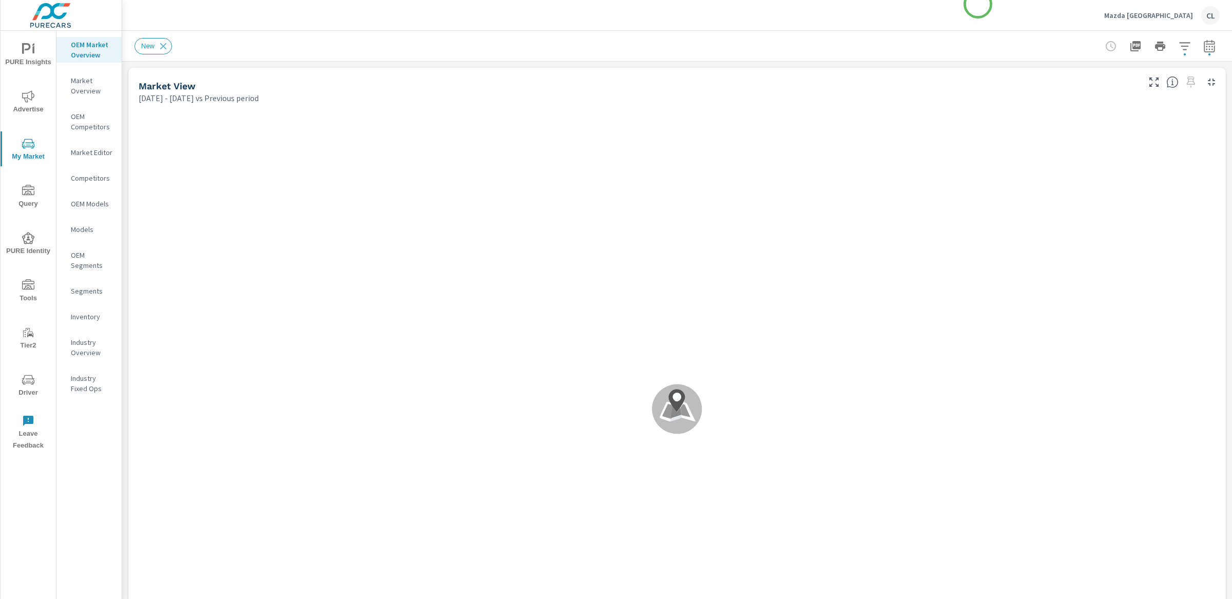
scroll to position [116, 0]
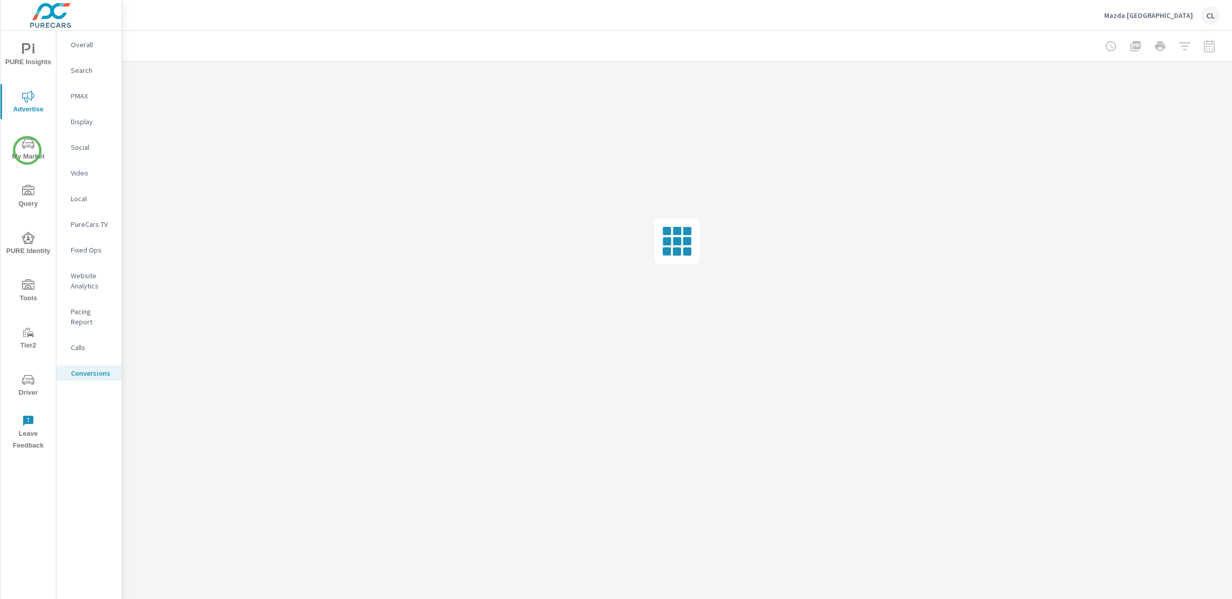
click at [23, 154] on span "My Market" at bounding box center [28, 150] width 49 height 25
click at [83, 315] on p "Inventory" at bounding box center [92, 317] width 43 height 10
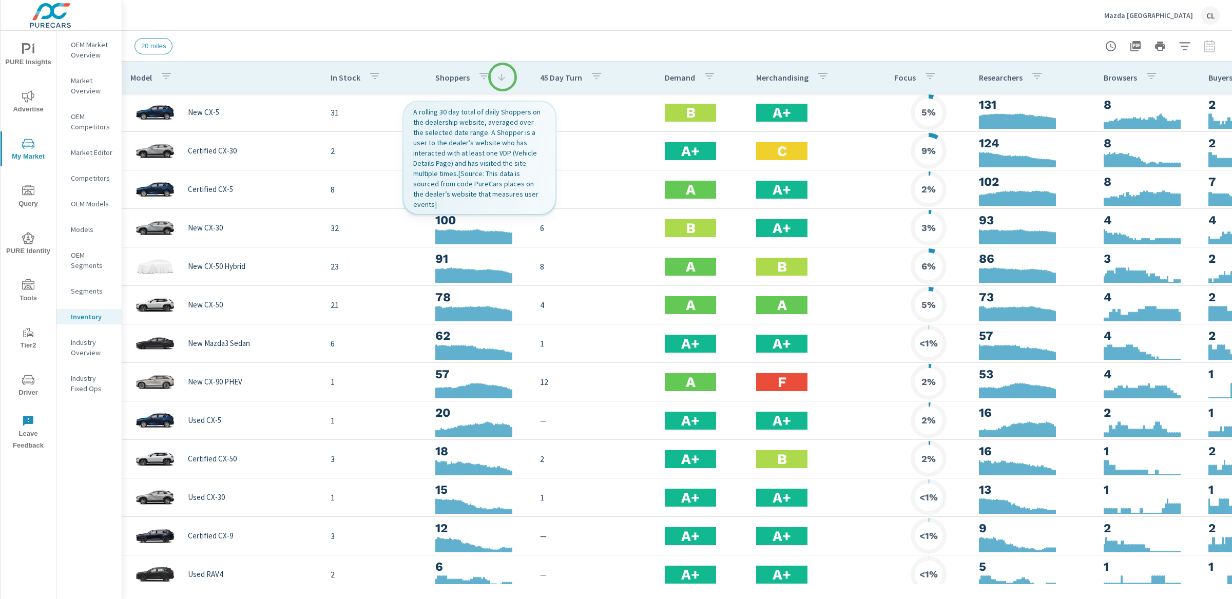
click at [502, 77] on icon at bounding box center [501, 77] width 10 height 10
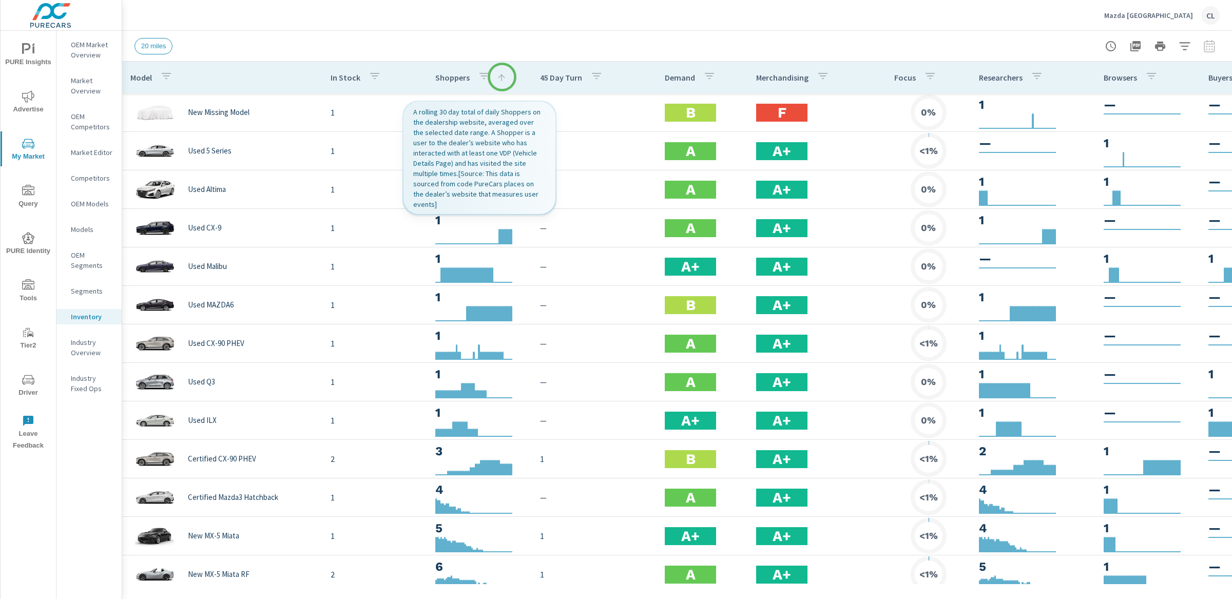
click at [502, 77] on icon at bounding box center [501, 77] width 7 height 7
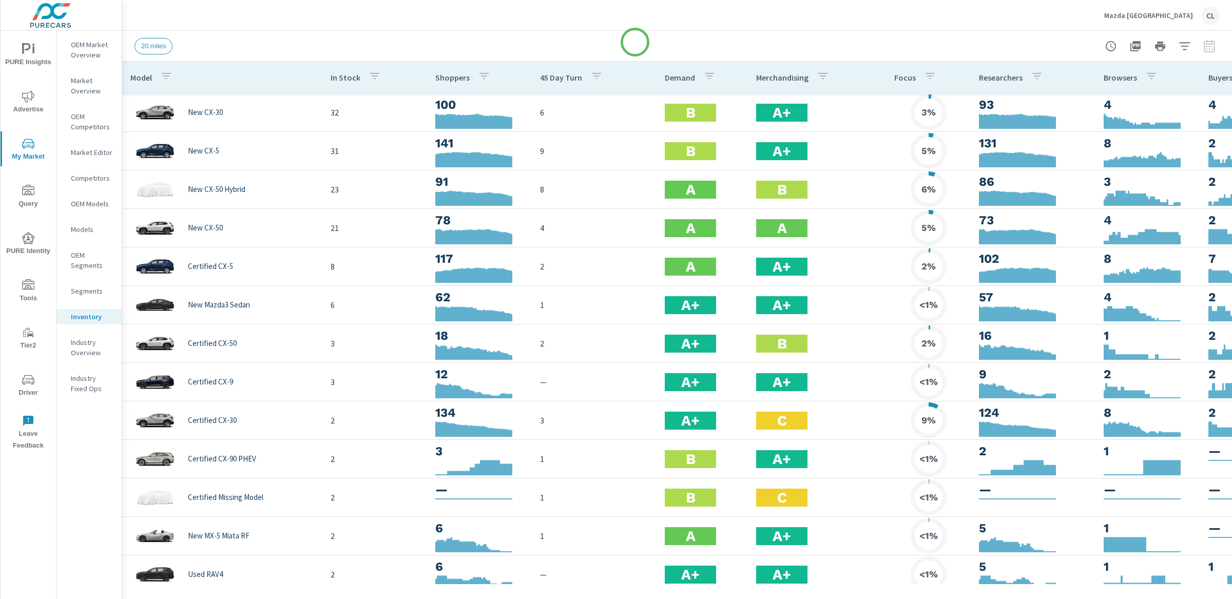
click at [635, 42] on div "20 miles" at bounding box center [606, 46] width 942 height 16
click icon "button"
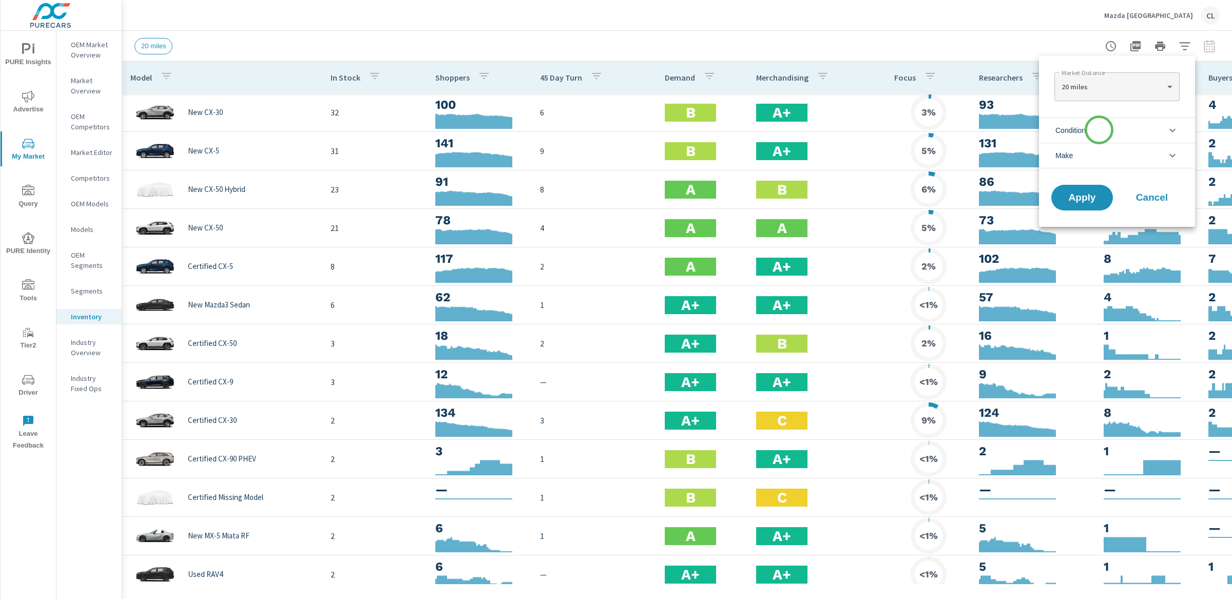
click li "Condition"
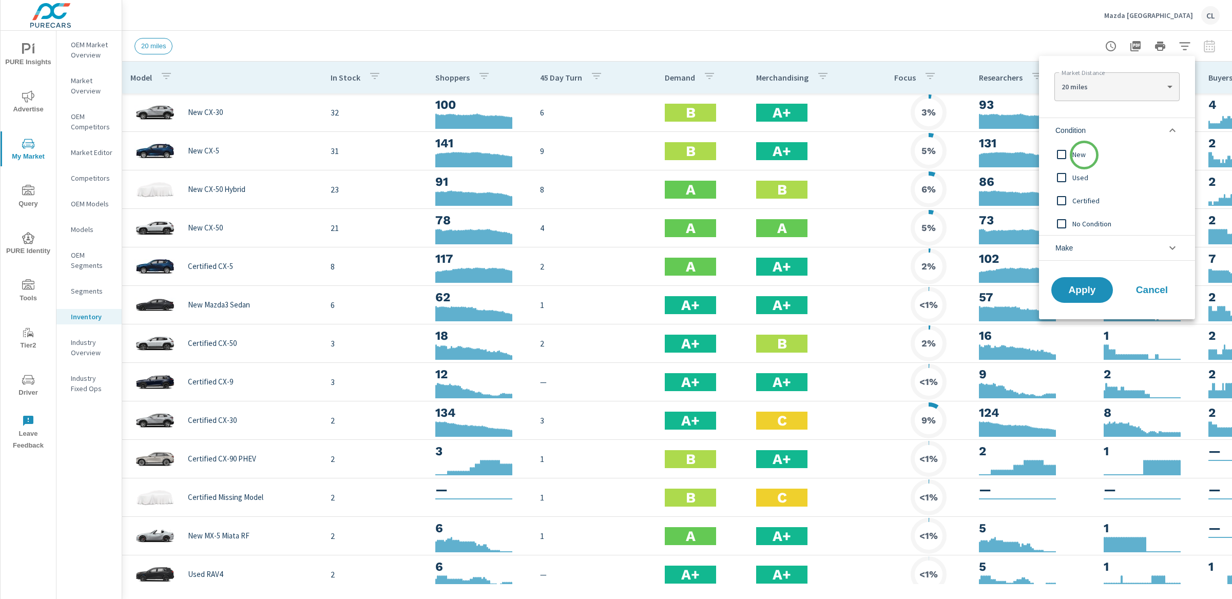
click span "New"
click li "Make"
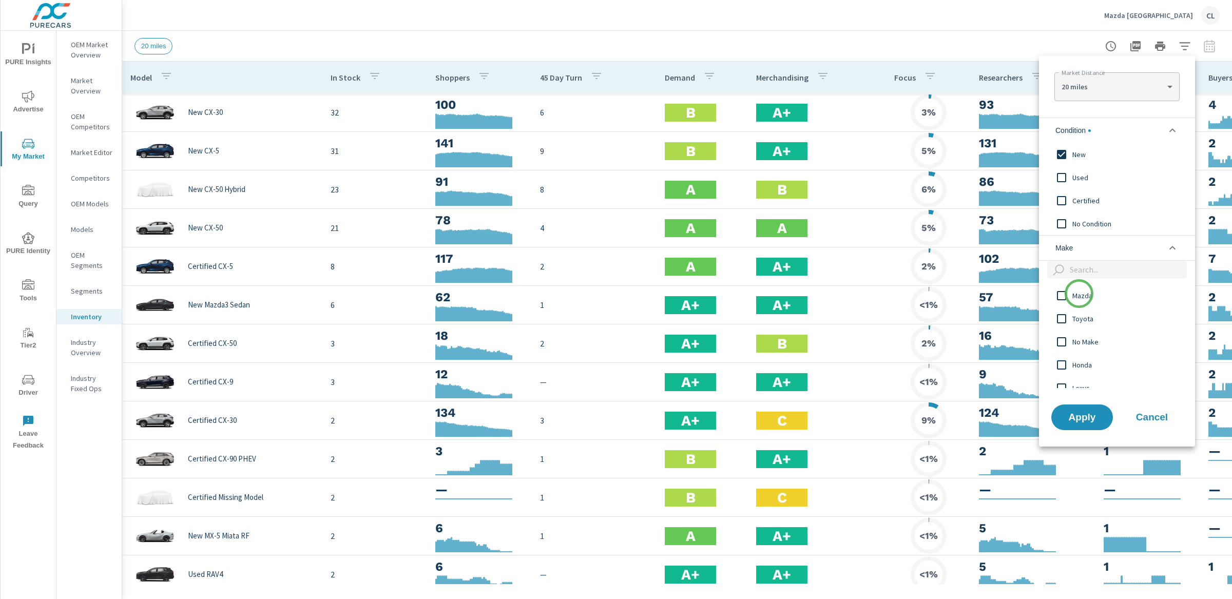
click span "Mazda"
click span "Apply"
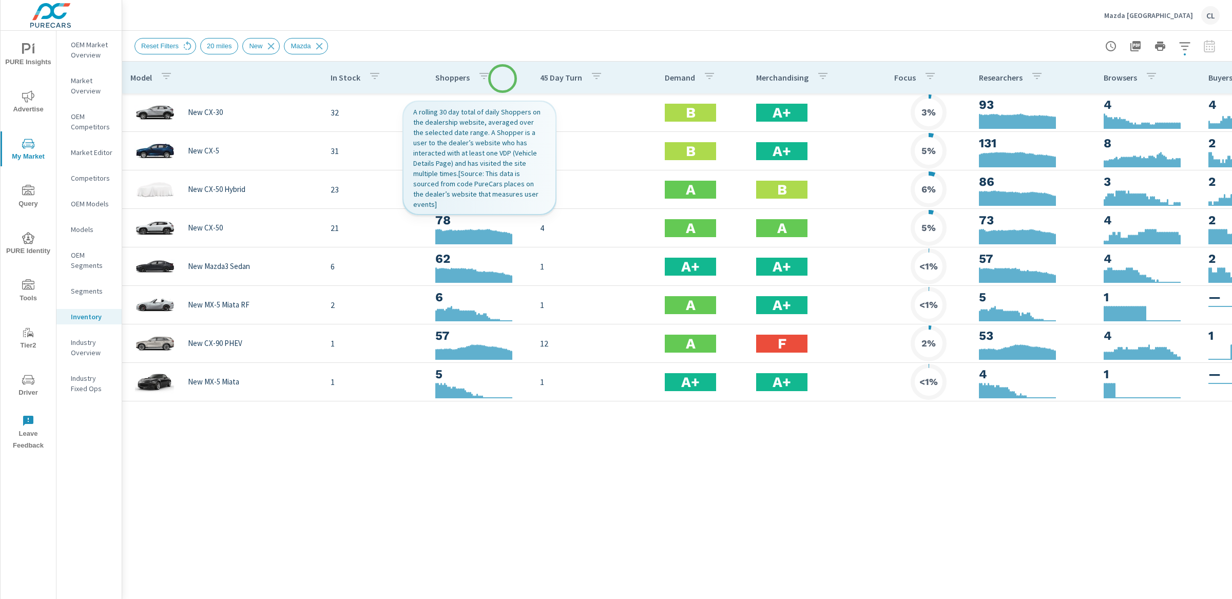
click th "Shoppers"
click icon "button"
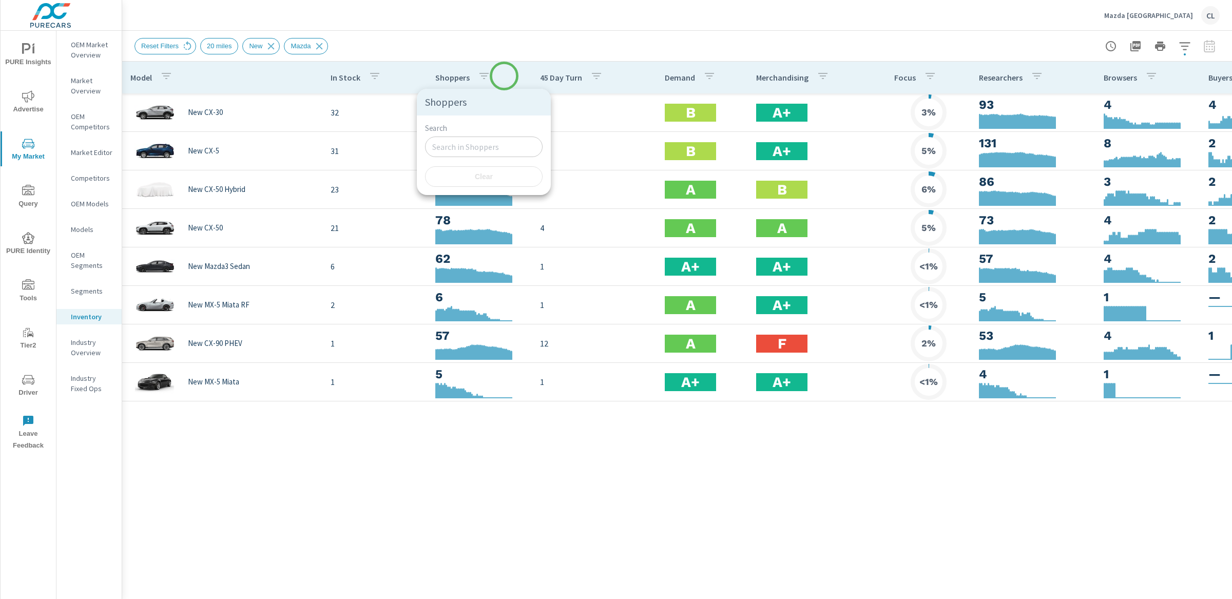
click div
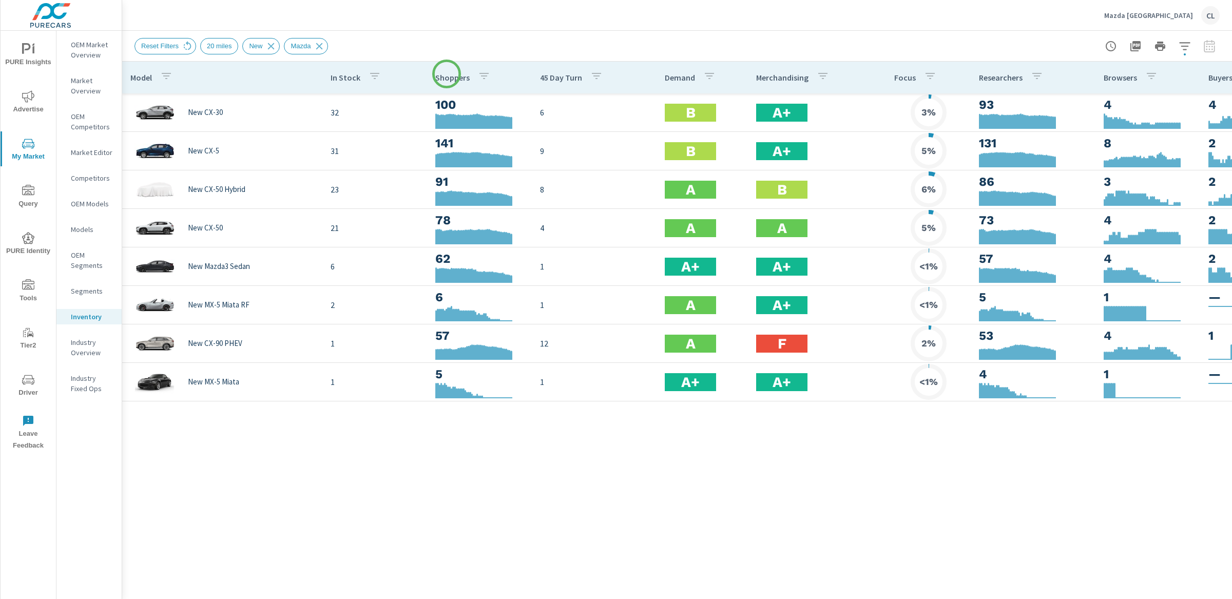
click p "Shoppers"
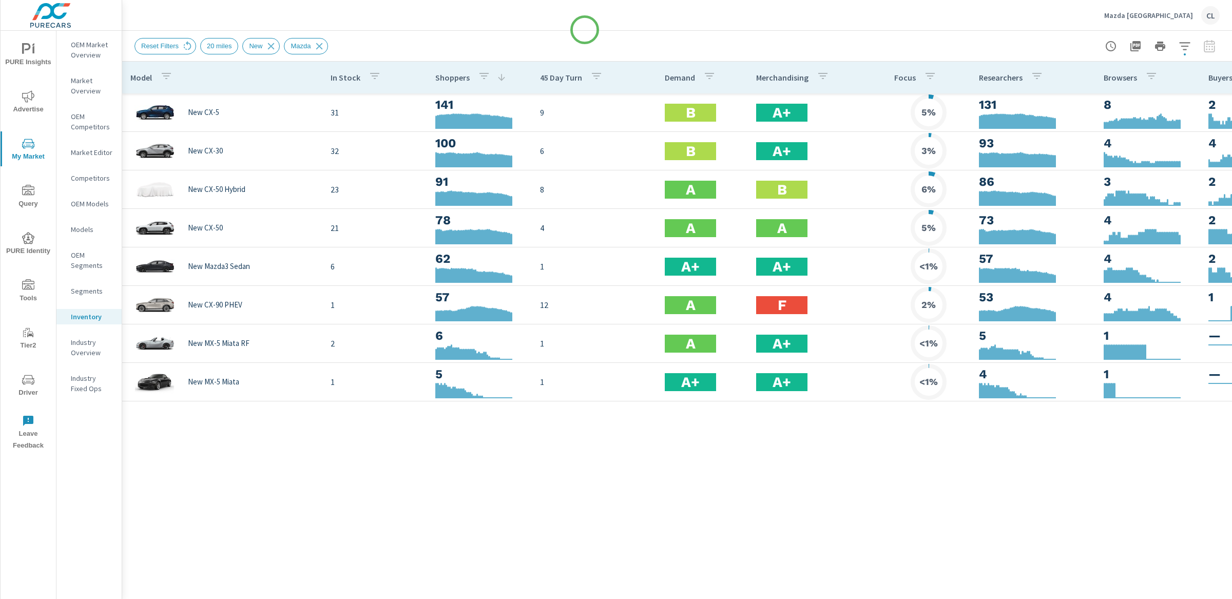
click header "Mazda Thousand Oaks CL"
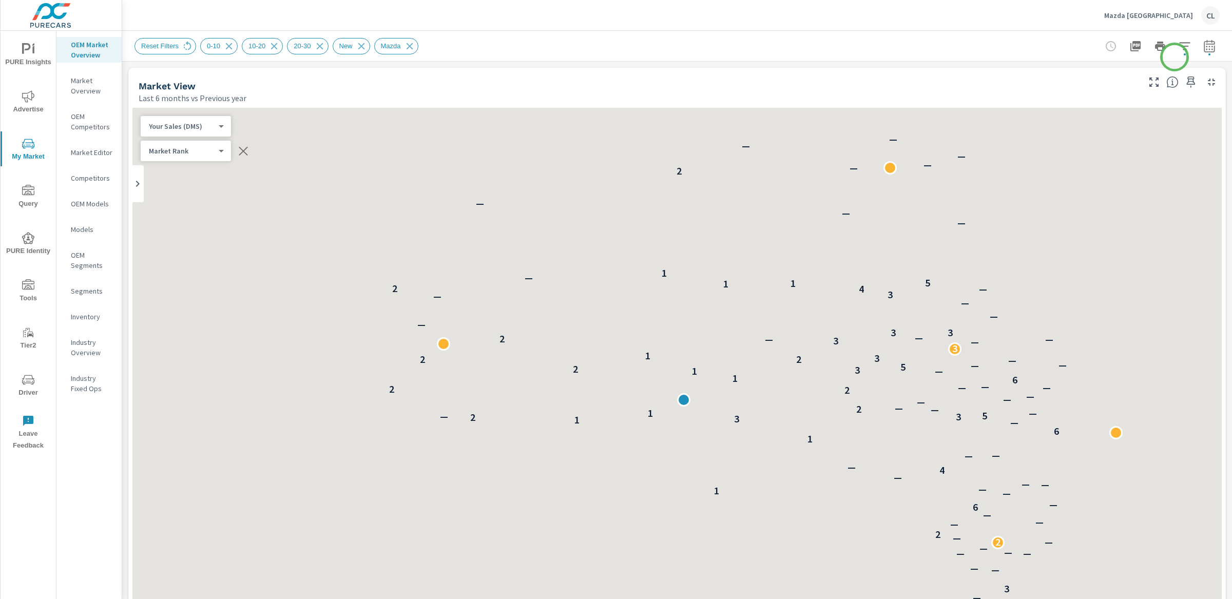
scroll to position [116, 0]
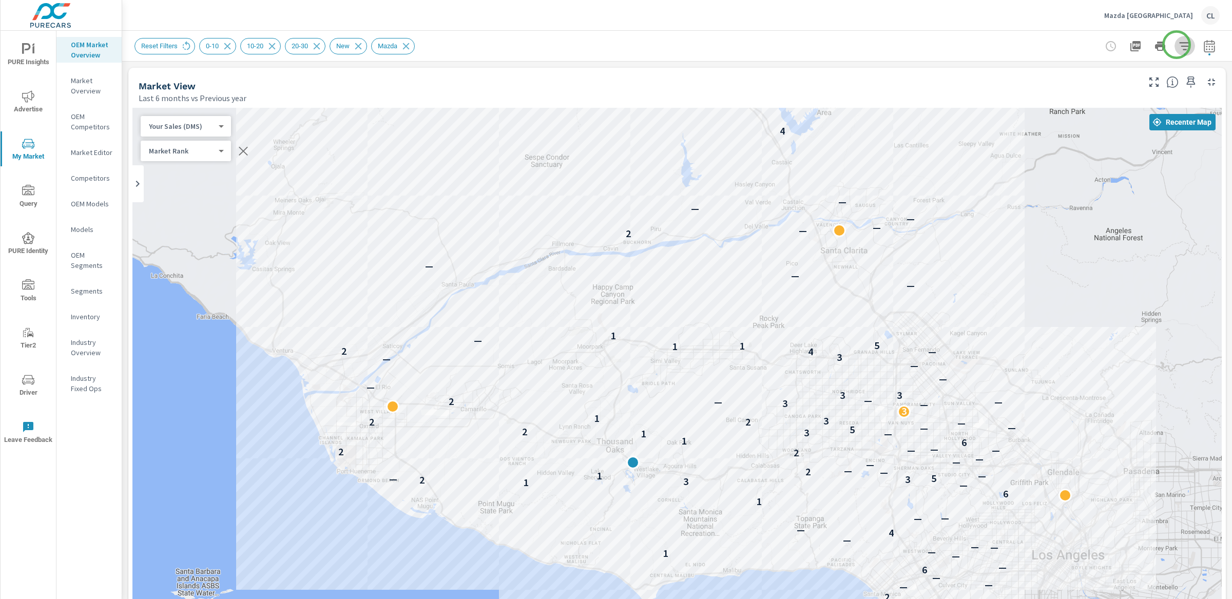
click at [1179, 45] on icon "button" at bounding box center [1185, 46] width 12 height 12
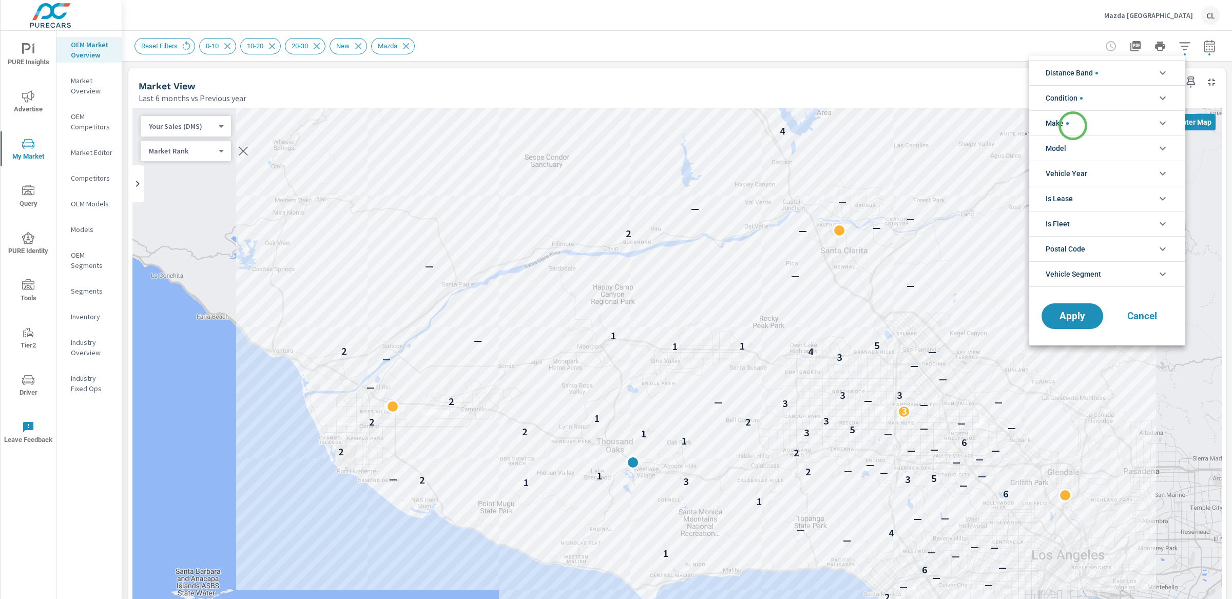
click at [1073, 126] on li "Make" at bounding box center [1107, 122] width 156 height 25
click at [1076, 142] on li "Model" at bounding box center [1107, 148] width 156 height 25
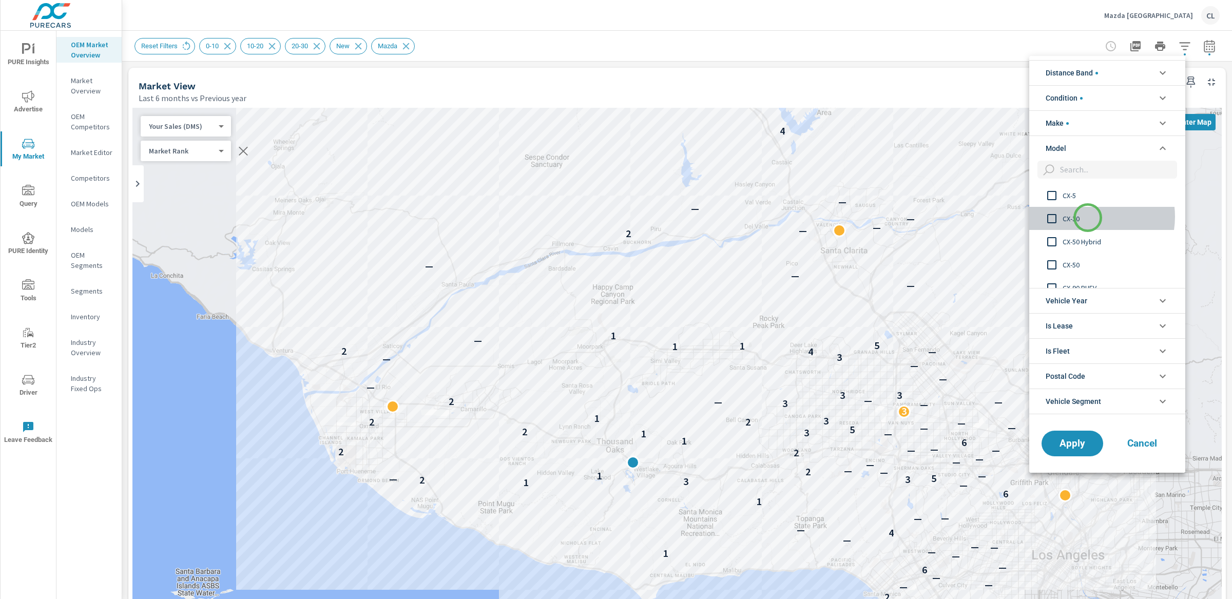
click at [1088, 218] on span "CX-30" at bounding box center [1119, 219] width 112 height 12
click at [1071, 447] on span "Apply" at bounding box center [1072, 443] width 42 height 10
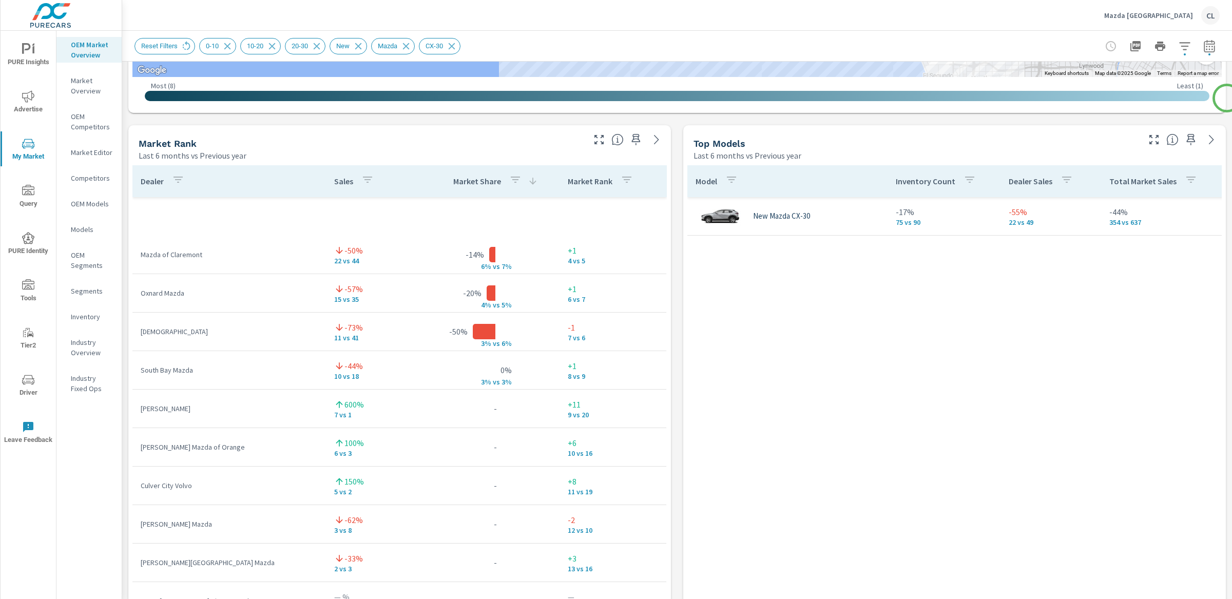
scroll to position [588, 0]
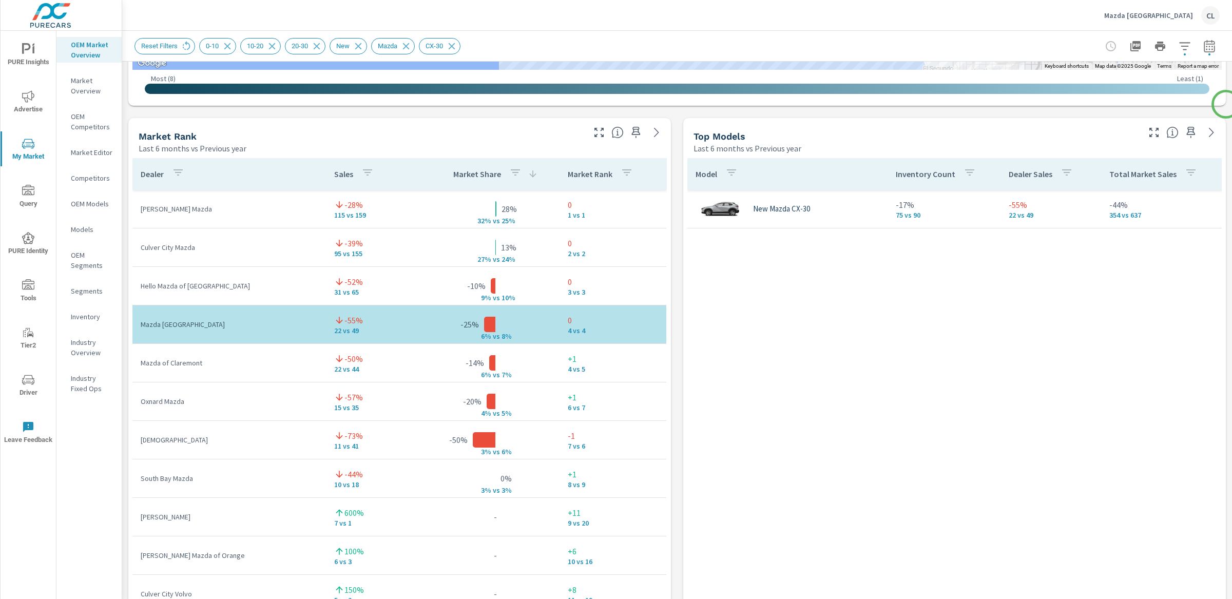
scroll to position [633, 0]
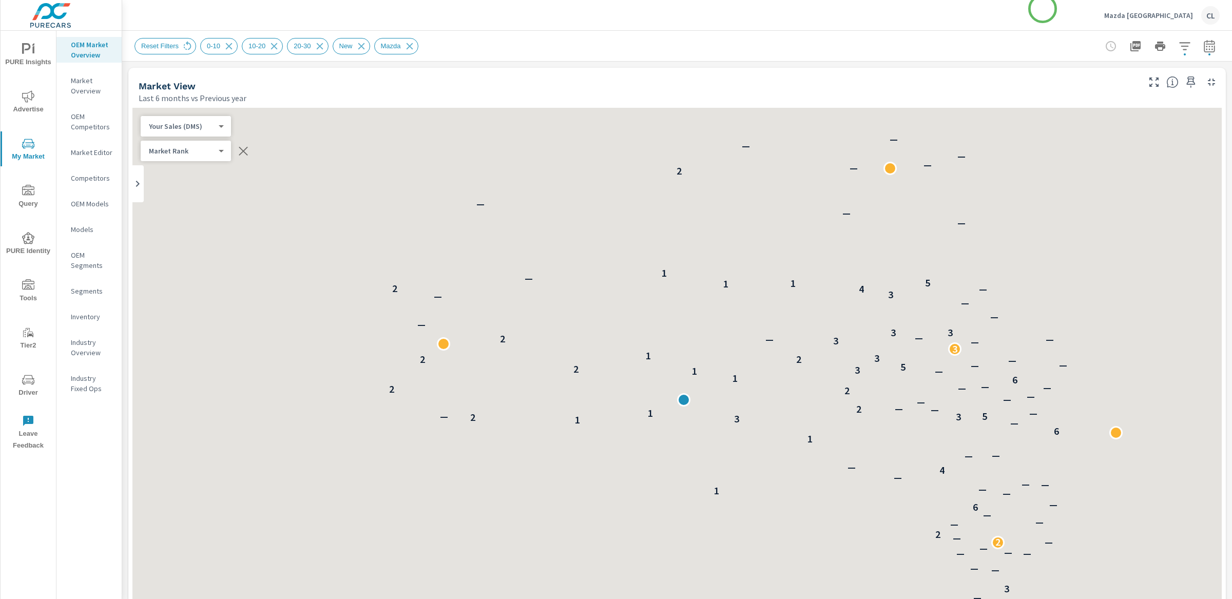
scroll to position [116, 0]
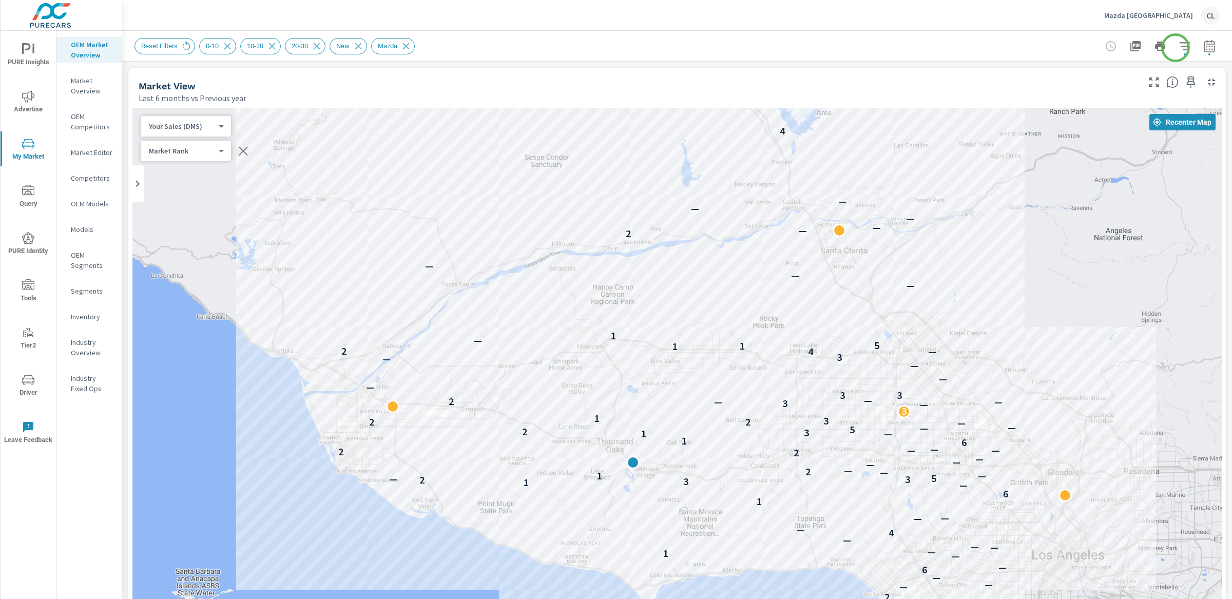
click at [1179, 46] on icon "button" at bounding box center [1185, 46] width 12 height 12
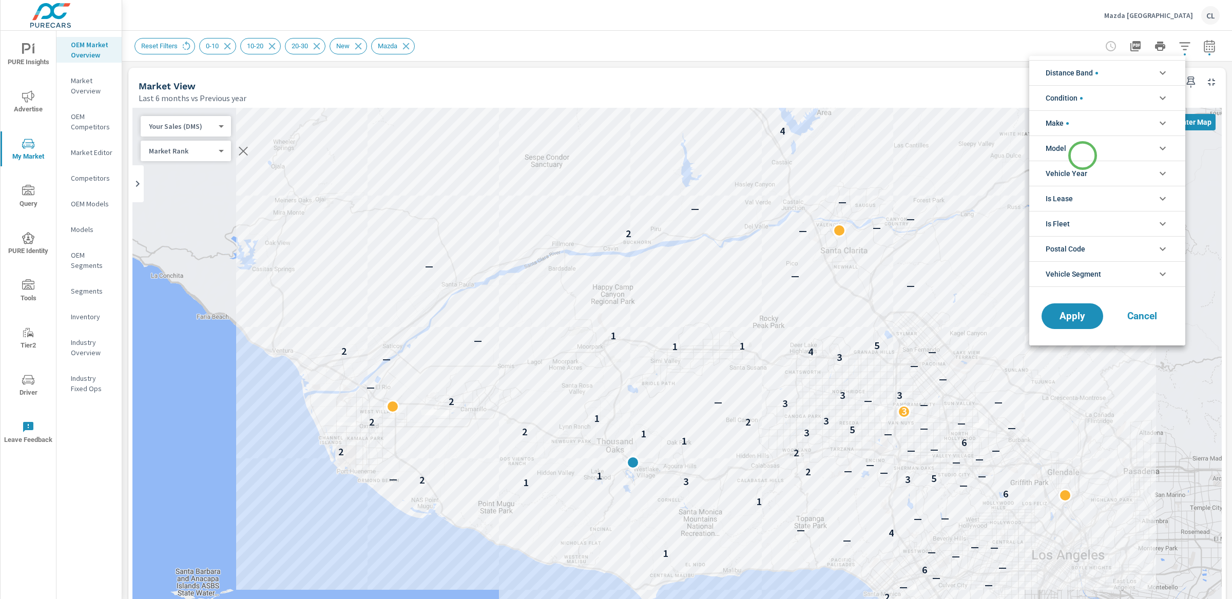
click at [1083, 156] on li "Model" at bounding box center [1107, 148] width 156 height 25
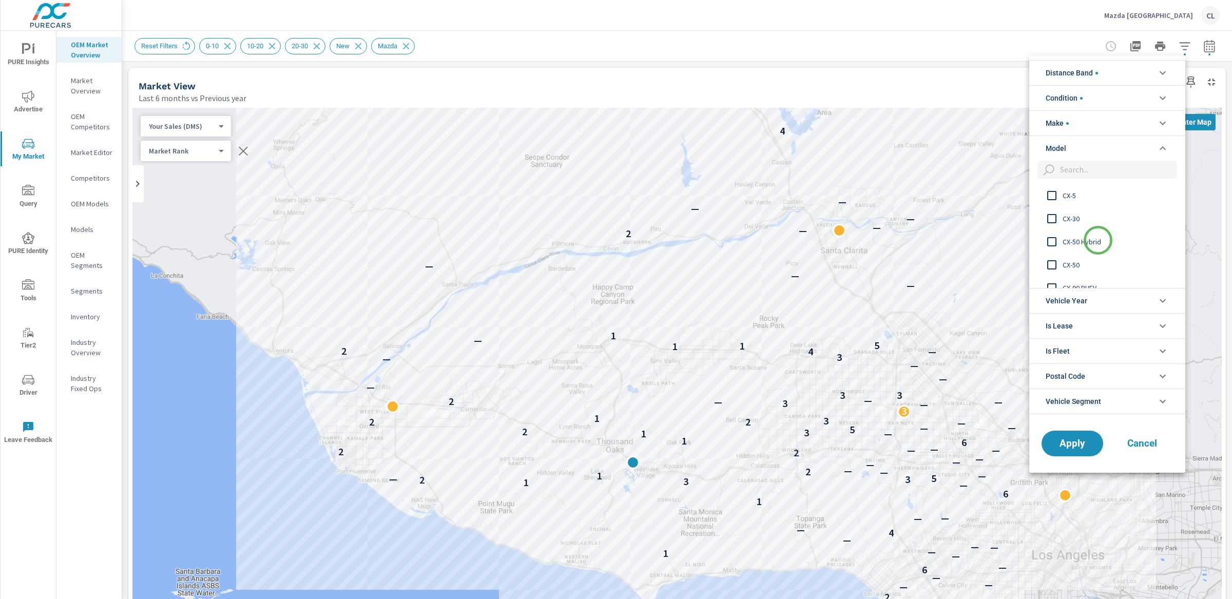
click at [1098, 240] on span "CX-50 Hybrid" at bounding box center [1119, 242] width 112 height 12
click at [1077, 441] on span "Apply" at bounding box center [1072, 443] width 42 height 10
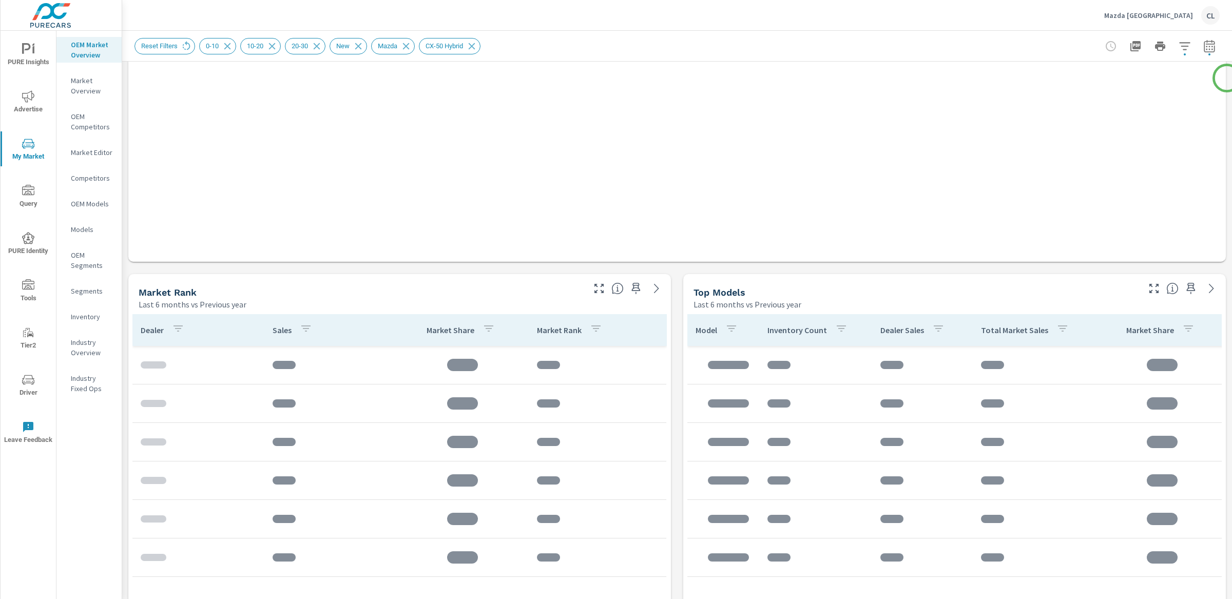
scroll to position [467, 0]
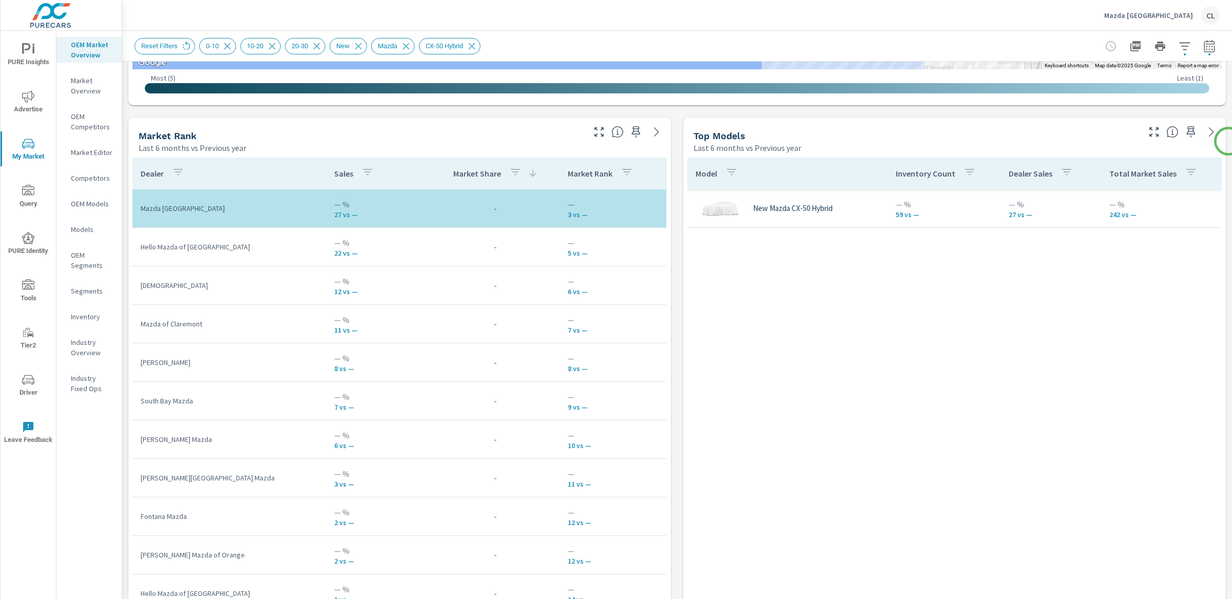
scroll to position [647, 0]
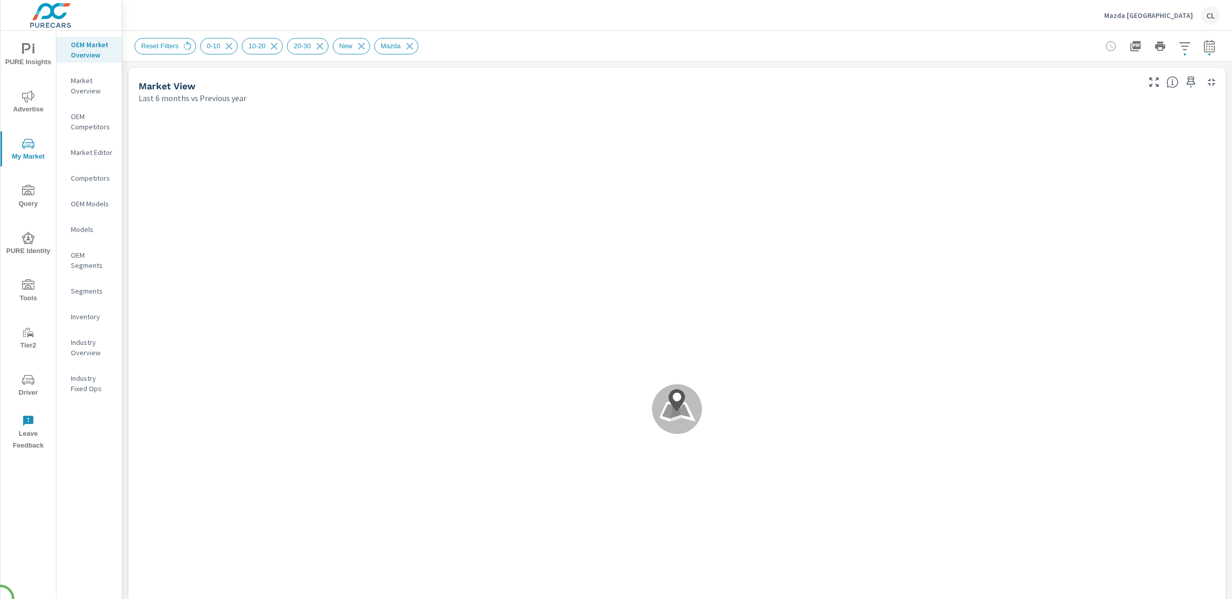
scroll to position [116, 0]
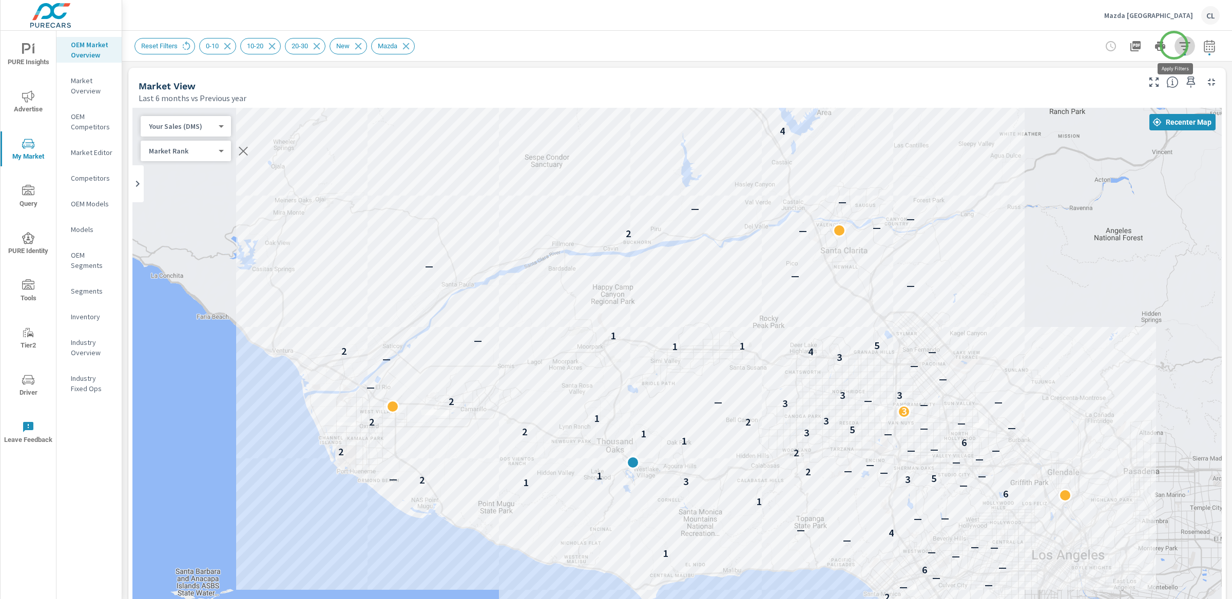
click at [1179, 45] on icon "button" at bounding box center [1184, 46] width 11 height 8
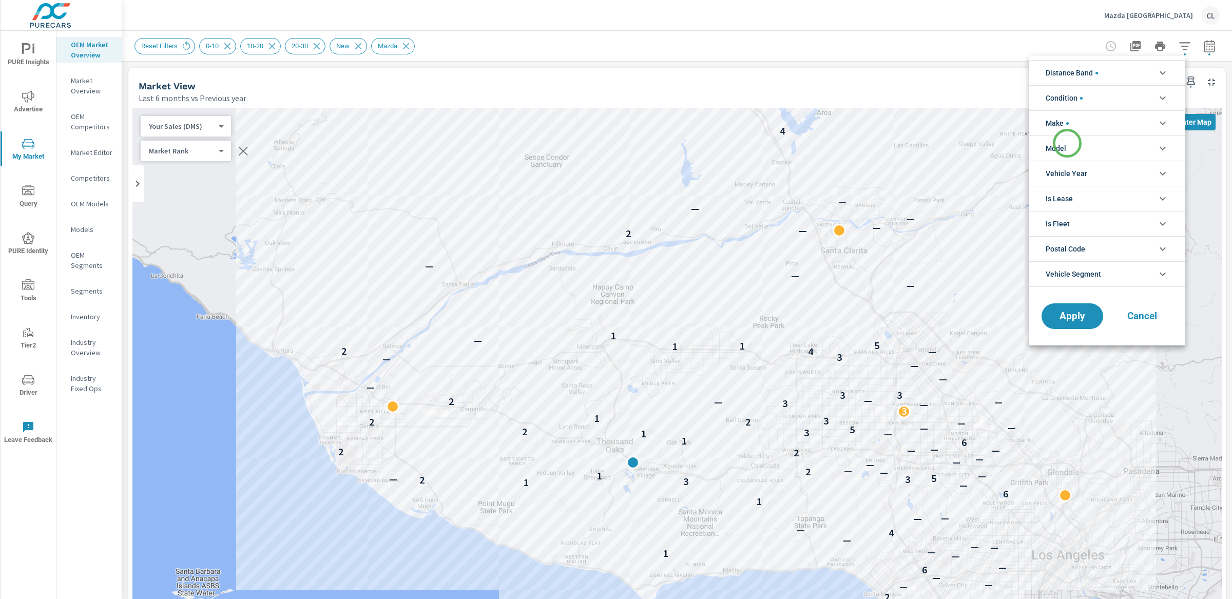
click at [1066, 147] on span "Model" at bounding box center [1056, 148] width 21 height 25
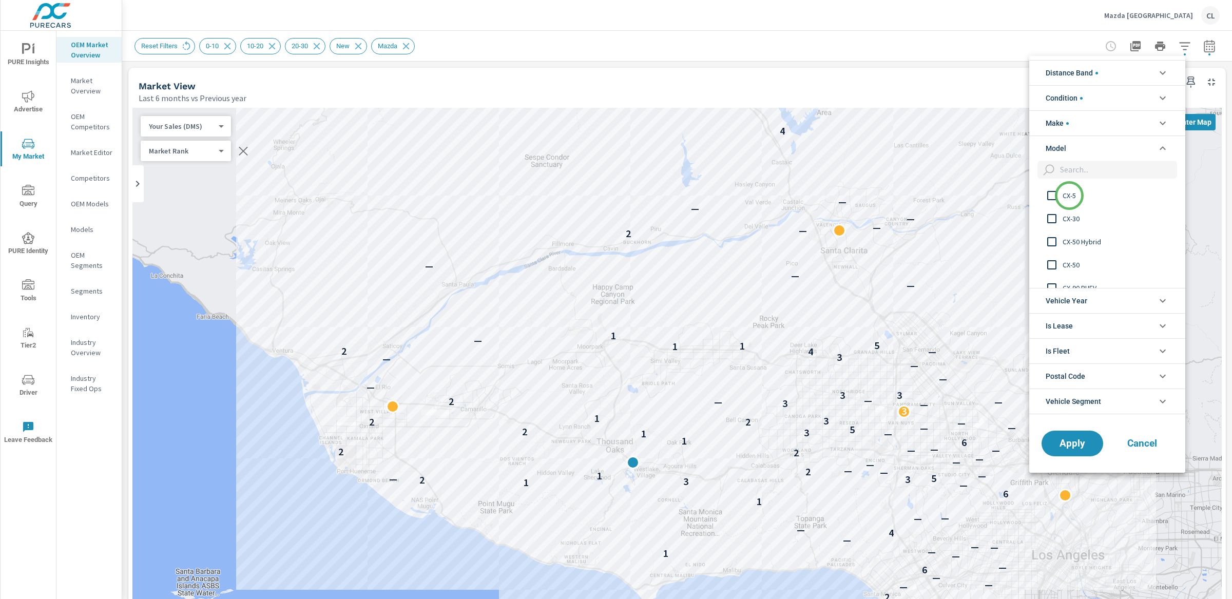
click at [1068, 194] on span "CX-5" at bounding box center [1119, 195] width 112 height 12
click at [1080, 447] on span "Apply" at bounding box center [1072, 443] width 42 height 10
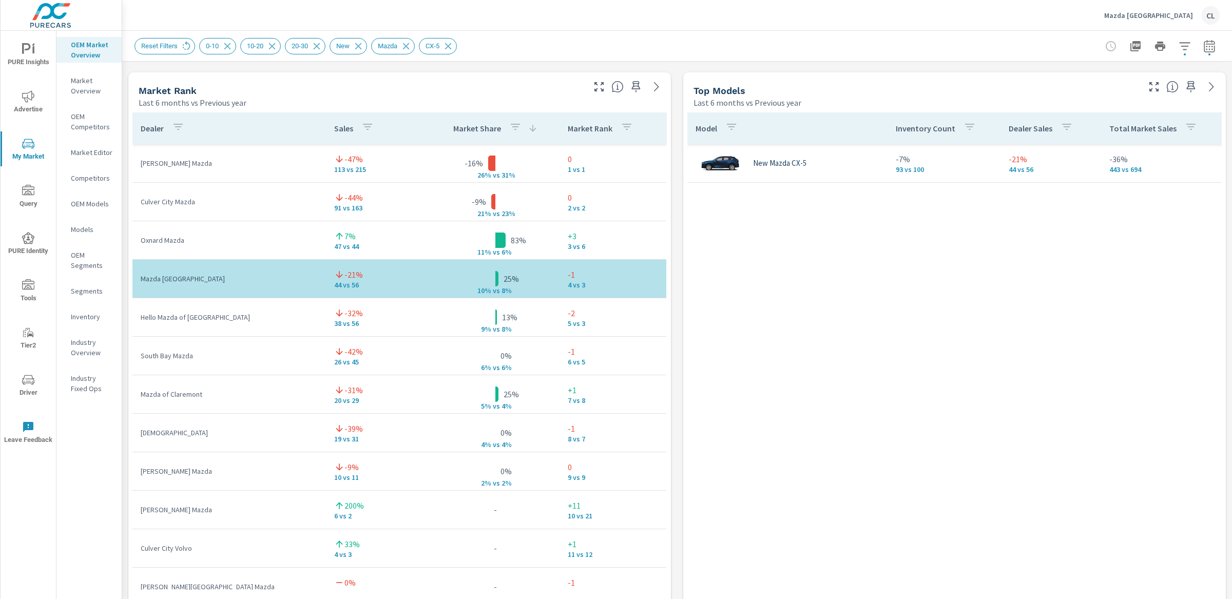
scroll to position [116, 0]
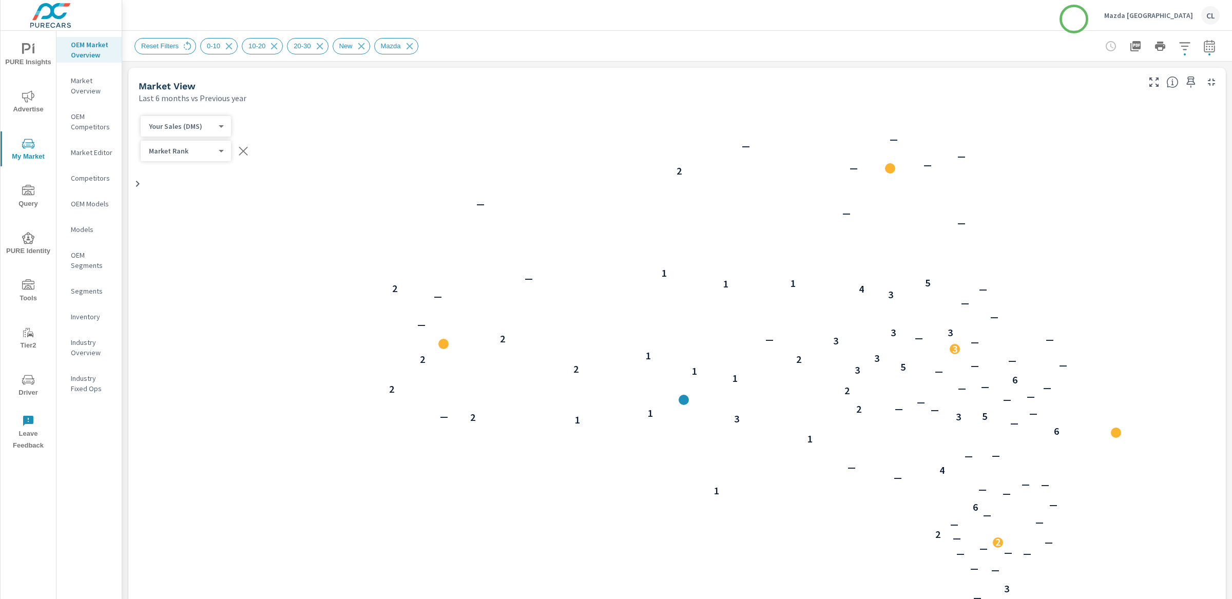
scroll to position [116, 0]
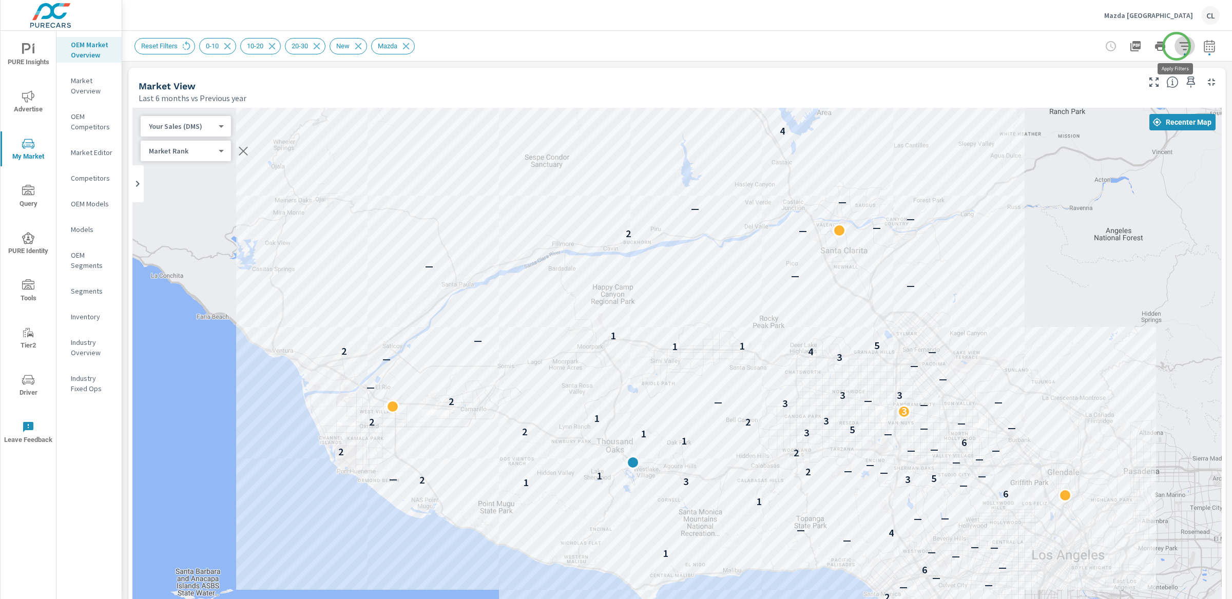
click at [1179, 46] on icon "button" at bounding box center [1184, 46] width 11 height 8
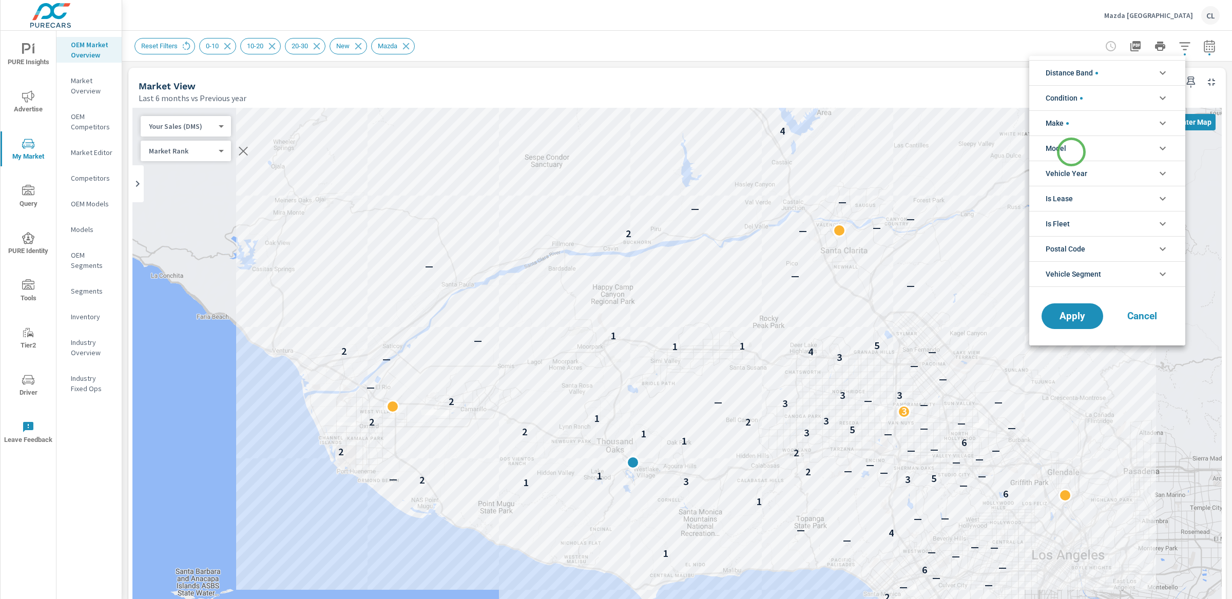
click at [1071, 150] on li "Model" at bounding box center [1107, 148] width 156 height 25
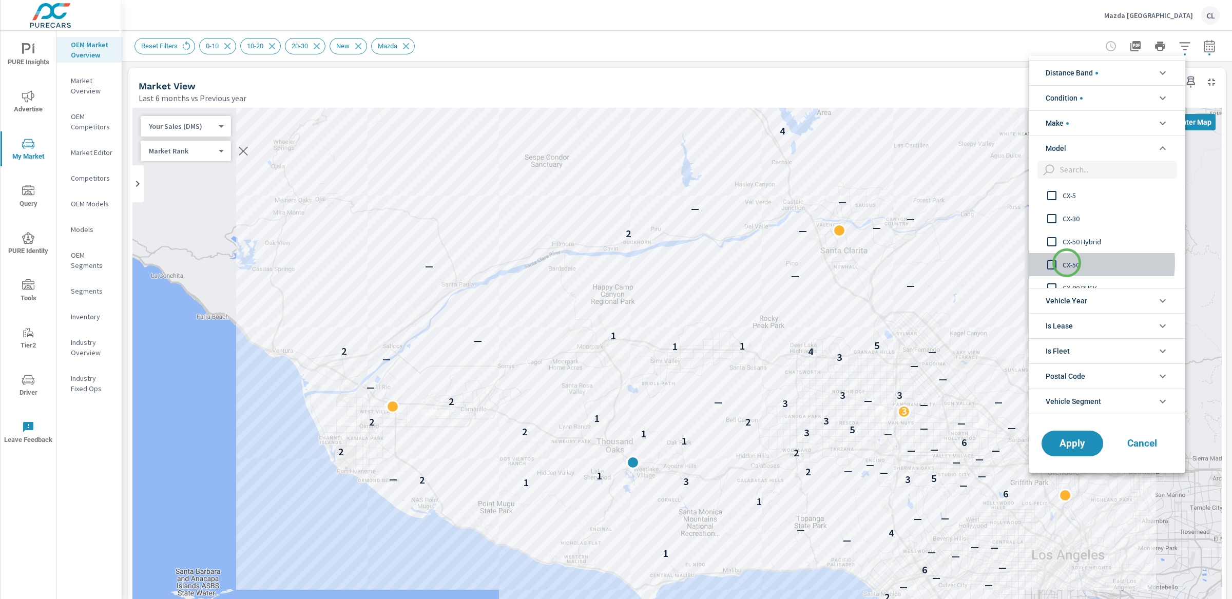
click at [1067, 263] on span "CX-50" at bounding box center [1119, 265] width 112 height 12
click at [1069, 446] on span "Apply" at bounding box center [1072, 443] width 42 height 10
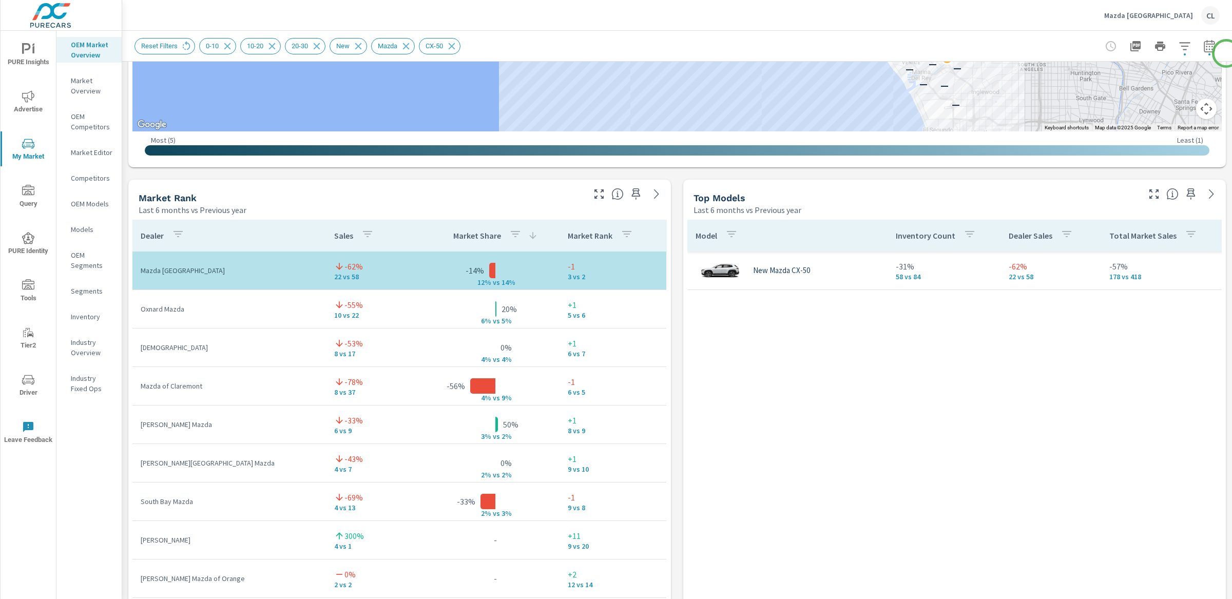
scroll to position [551, 0]
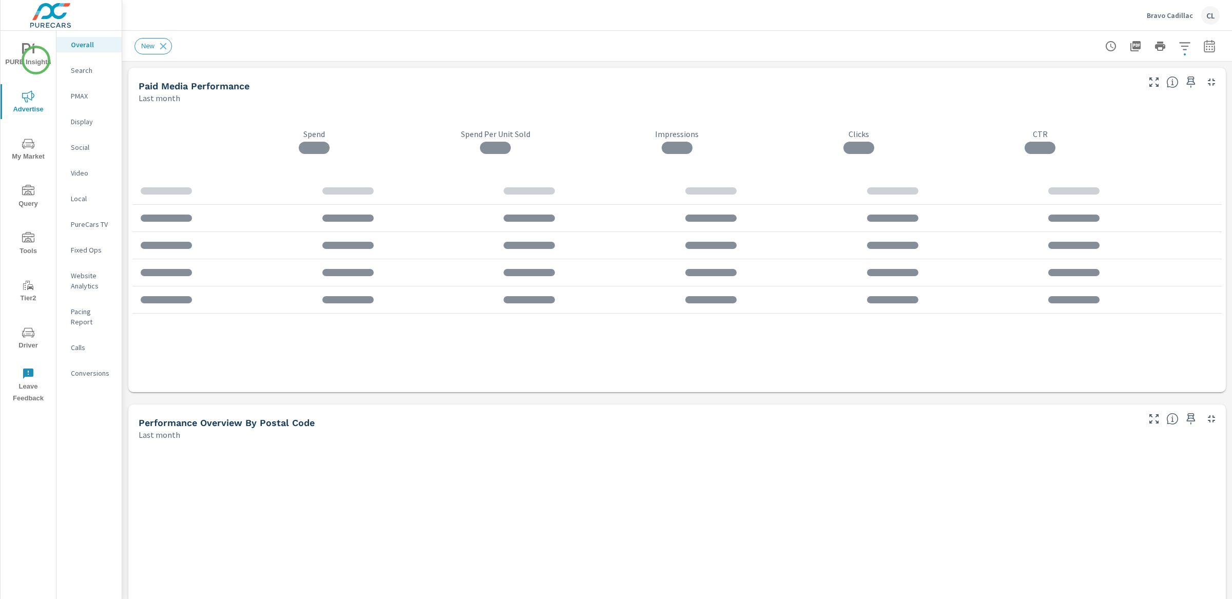
click at [16, 53] on span "PURE Insights" at bounding box center [28, 55] width 49 height 25
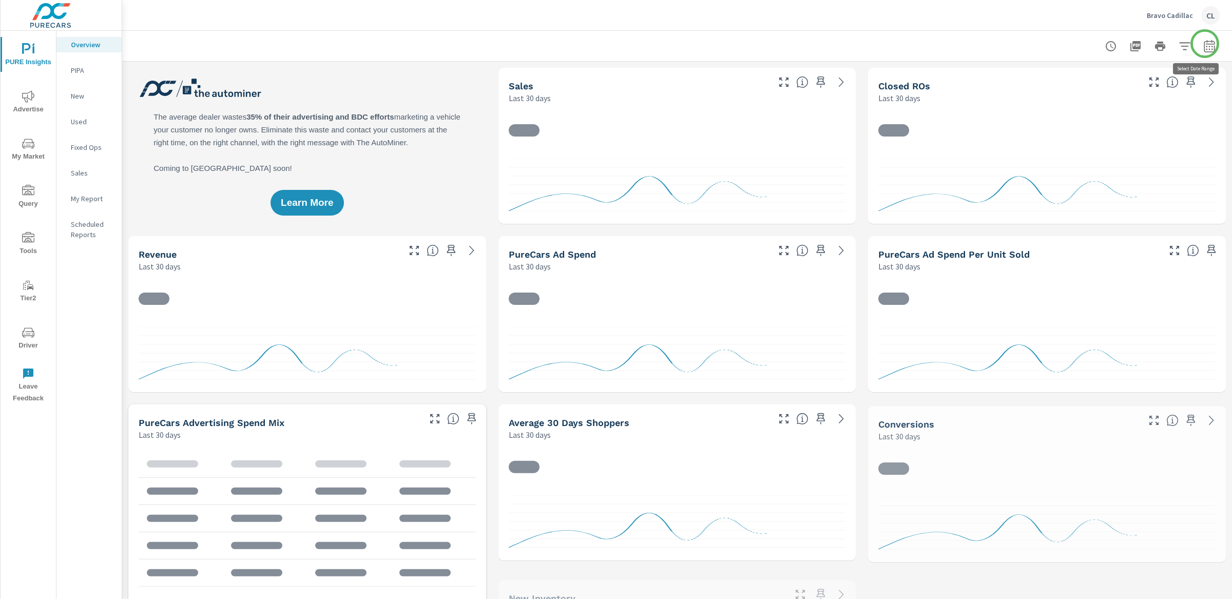
click at [1078, 43] on icon "button" at bounding box center [1209, 46] width 12 height 12
select select "Last 30 days"
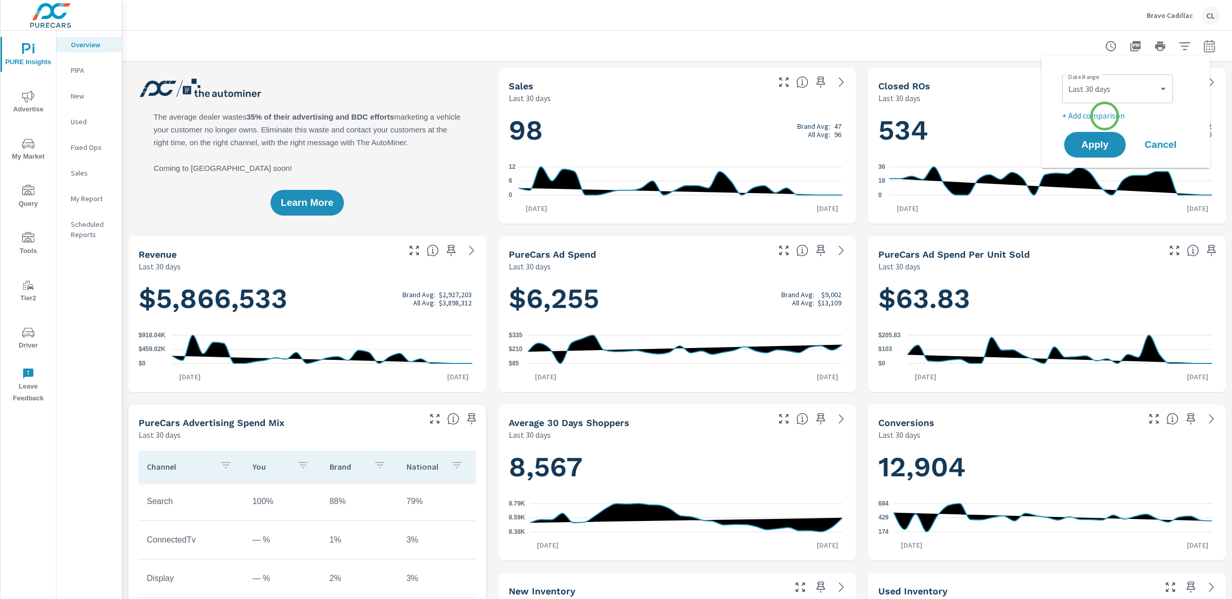
click at [1078, 118] on p "+ Add comparison" at bounding box center [1127, 115] width 131 height 12
select select "Previous period"
click at [1078, 170] on span "Apply" at bounding box center [1095, 174] width 42 height 10
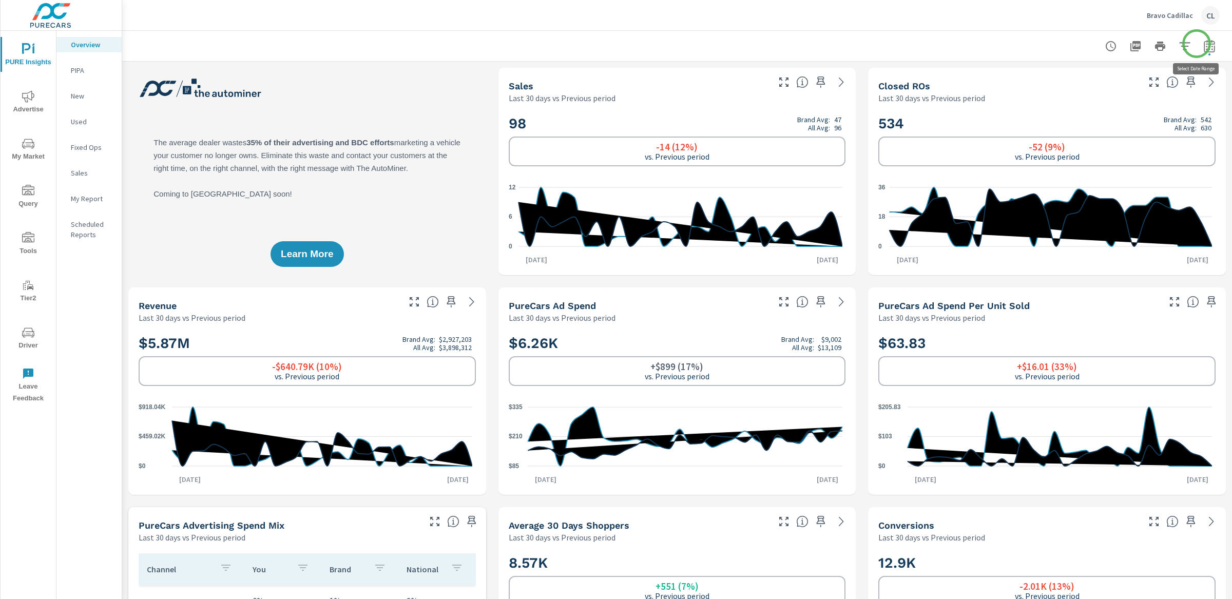
click at [1078, 45] on icon "button" at bounding box center [1209, 46] width 12 height 12
select select "Last 30 days"
select select "Previous period"
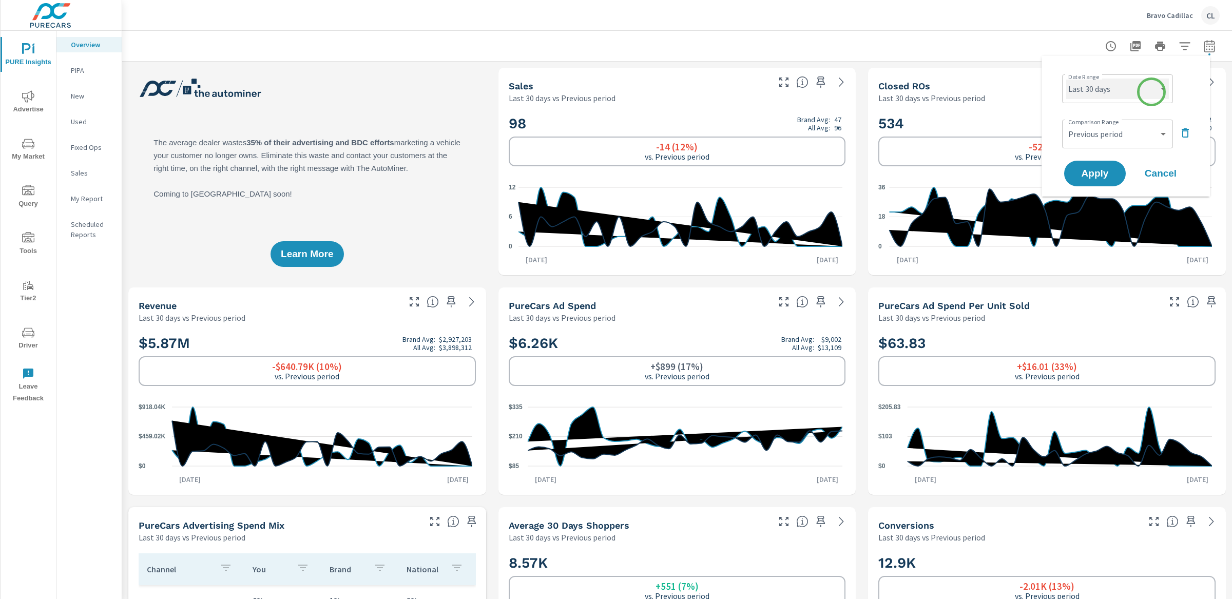
click at [1078, 92] on select "Custom [DATE] Last week Last 7 days Last 14 days Last 30 days Last 45 days Last…" at bounding box center [1117, 89] width 103 height 21
click at [1066, 79] on select "Custom [DATE] Last week Last 7 days Last 14 days Last 30 days Last 45 days Last…" at bounding box center [1117, 89] width 103 height 21
select select "custom"
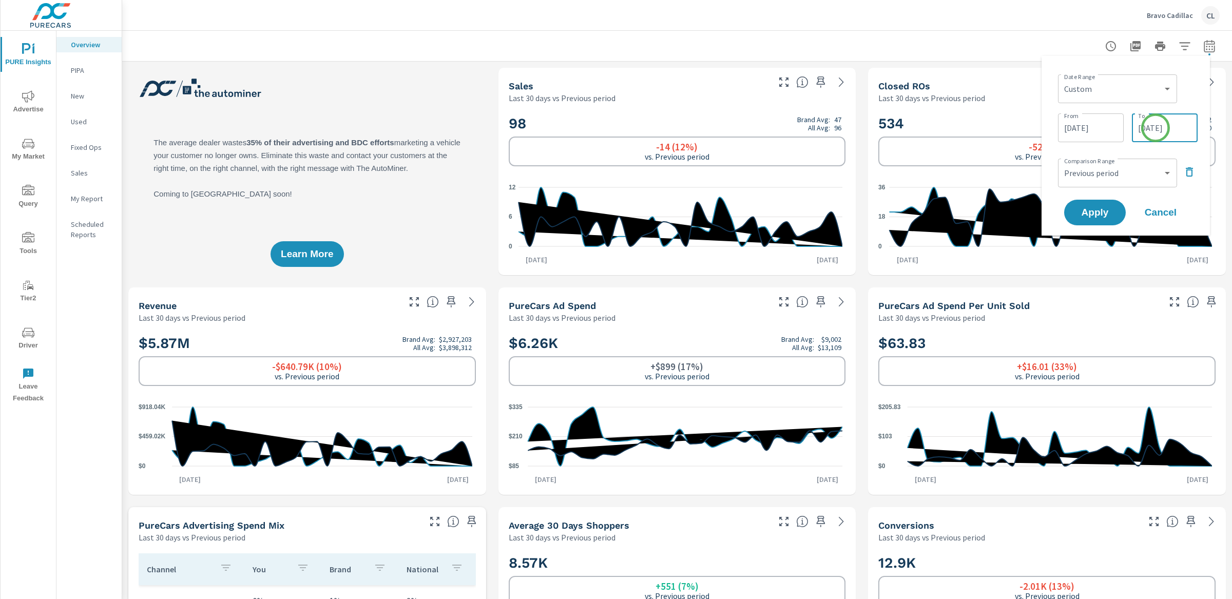
click at [1078, 128] on input "[DATE]" at bounding box center [1165, 128] width 58 height 21
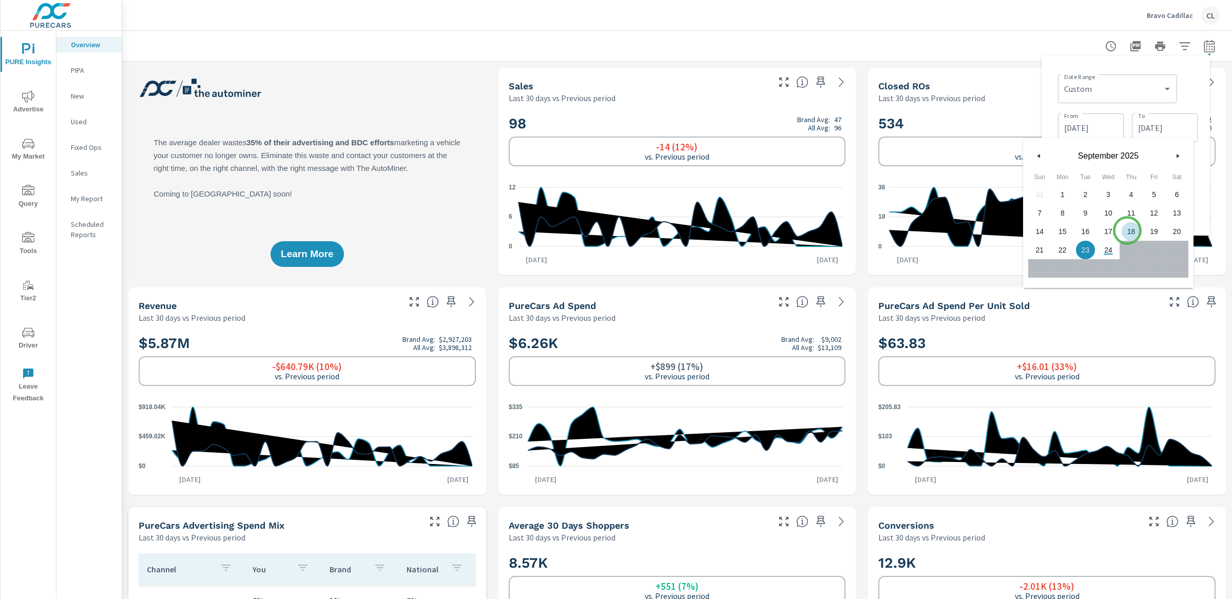
click at [1078, 231] on span "18" at bounding box center [1131, 231] width 23 height 13
type input "09/18/2025"
click at [1078, 88] on div "Date Range Custom Yesterday Last week Last 7 days Last 14 days Last 30 days Las…" at bounding box center [1126, 145] width 152 height 163
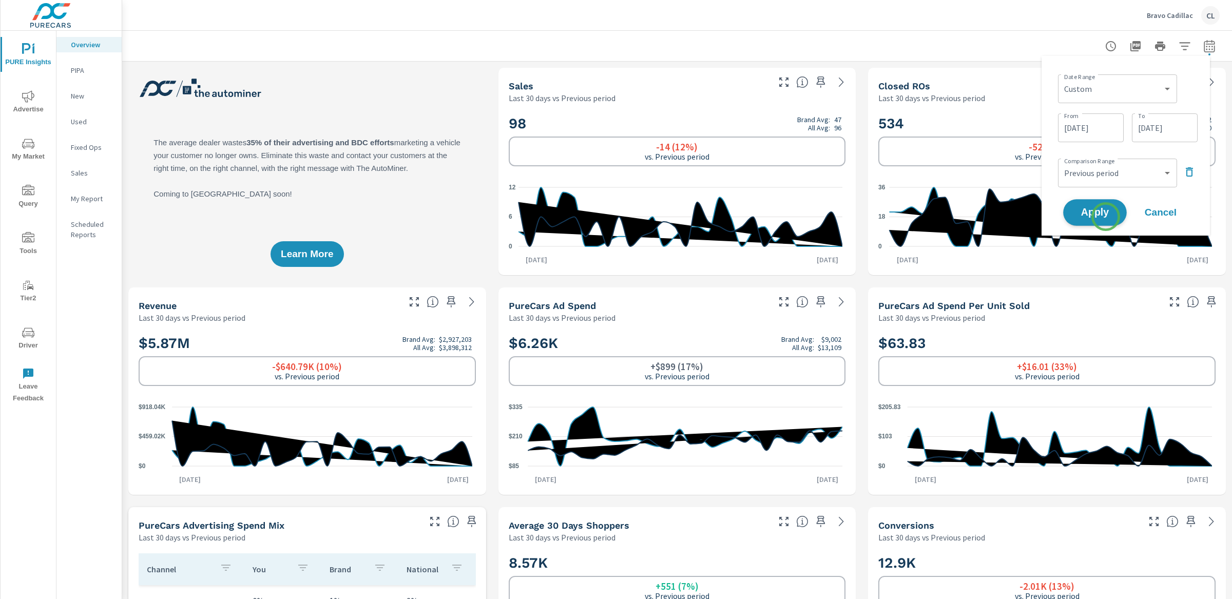
click at [1078, 217] on span "Apply" at bounding box center [1095, 213] width 42 height 10
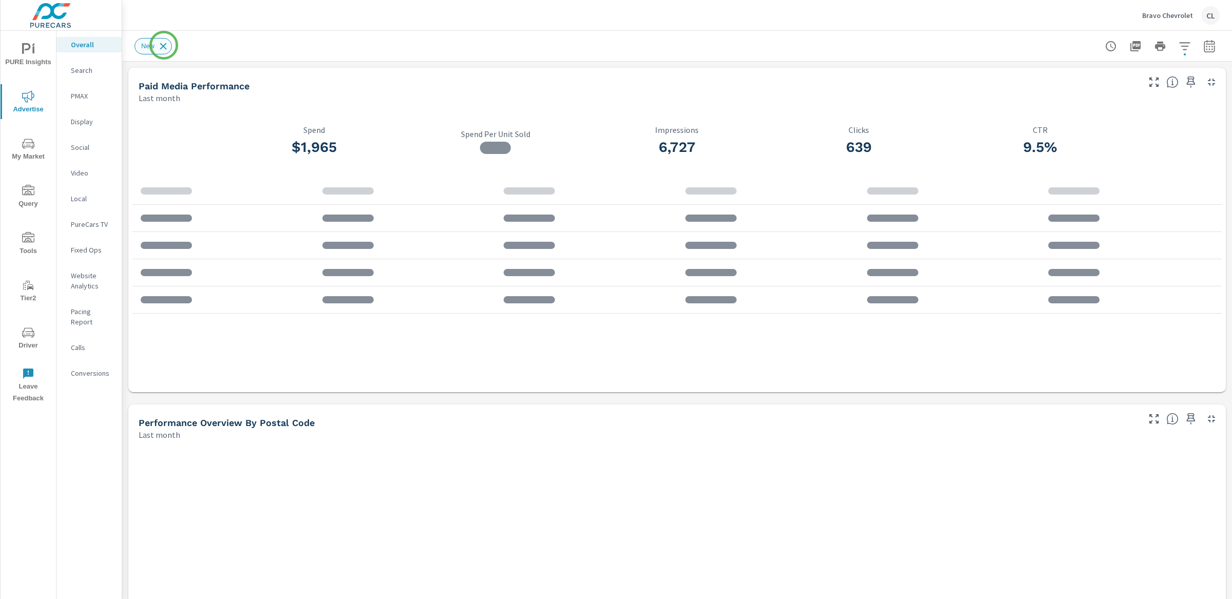
click at [165, 45] on icon at bounding box center [163, 46] width 11 height 11
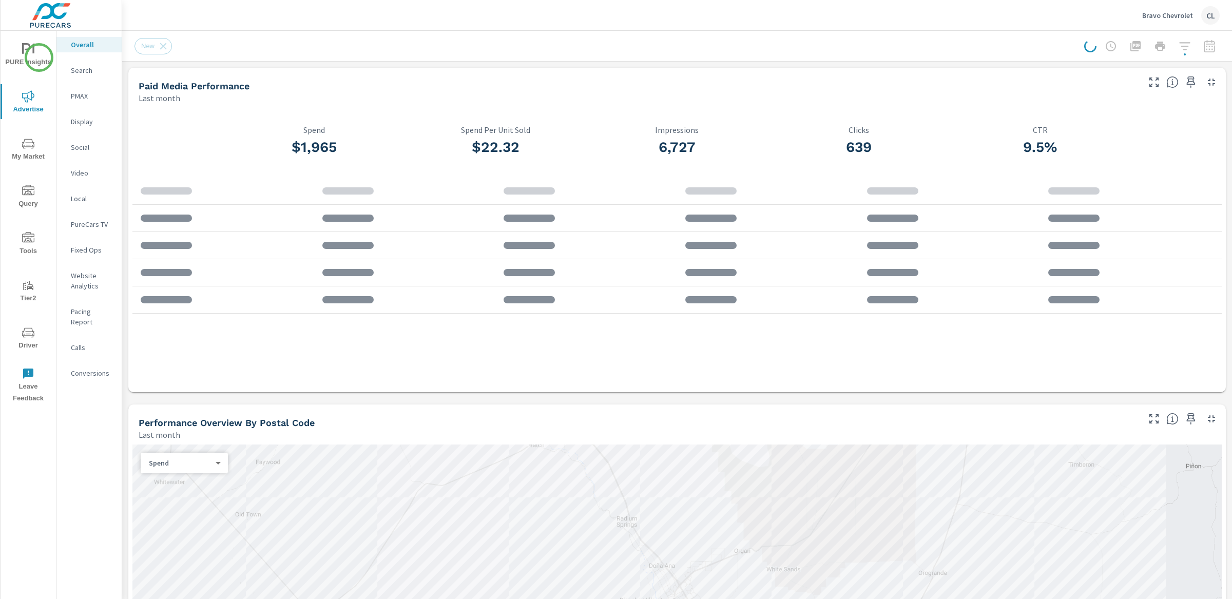
click at [39, 58] on span "PURE Insights" at bounding box center [28, 55] width 49 height 25
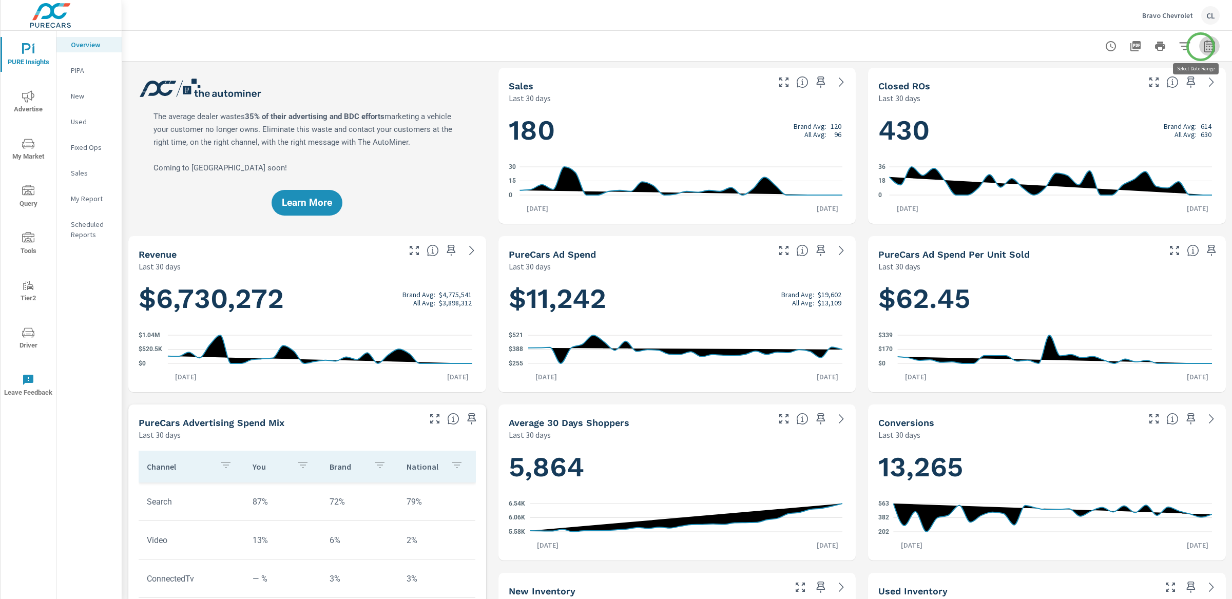
click at [1078, 47] on icon "button" at bounding box center [1209, 46] width 12 height 12
select select "Last 30 days"
click at [1078, 115] on p "+ Add comparison" at bounding box center [1127, 115] width 131 height 12
select select "Previous period"
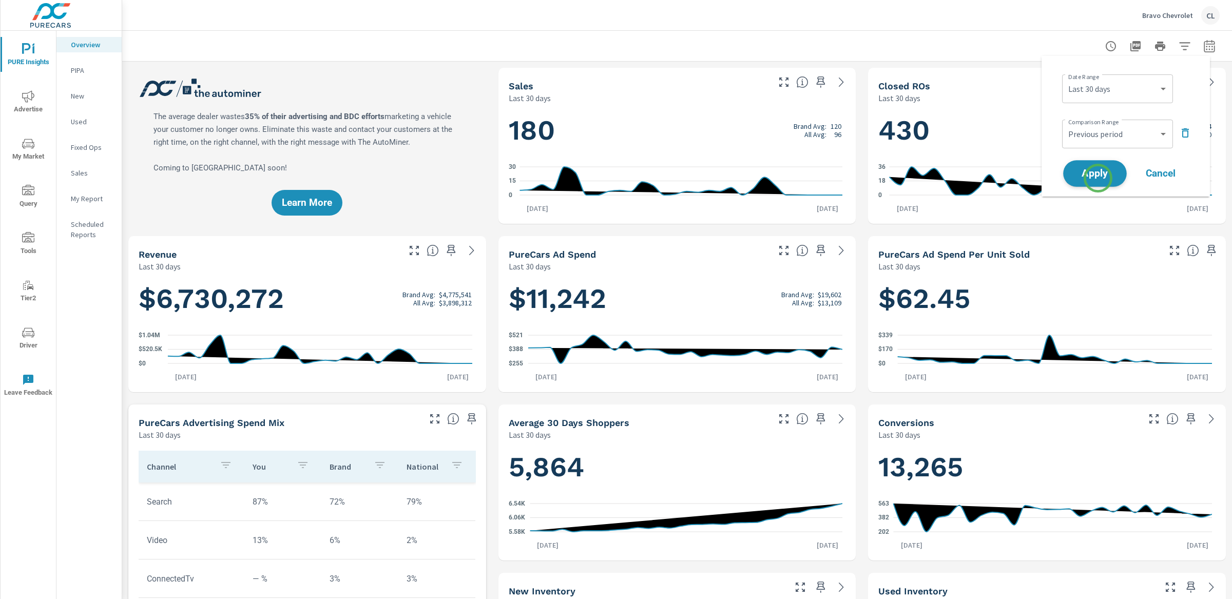
click at [1078, 178] on span "Apply" at bounding box center [1095, 174] width 42 height 10
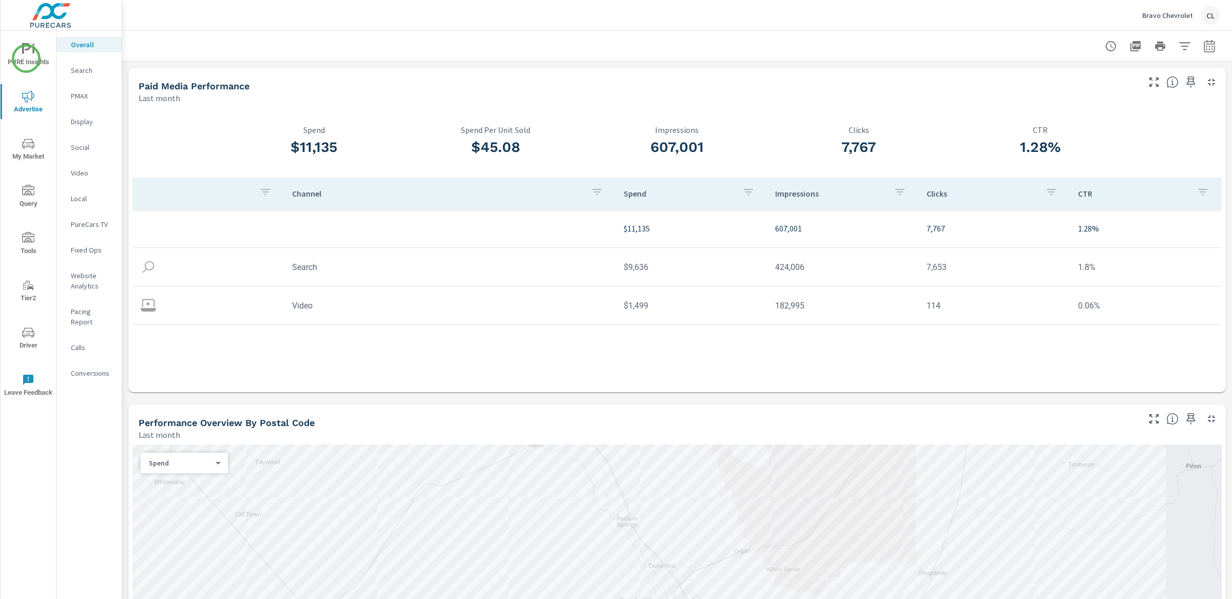
click at [26, 59] on span "PURE Insights" at bounding box center [28, 55] width 49 height 25
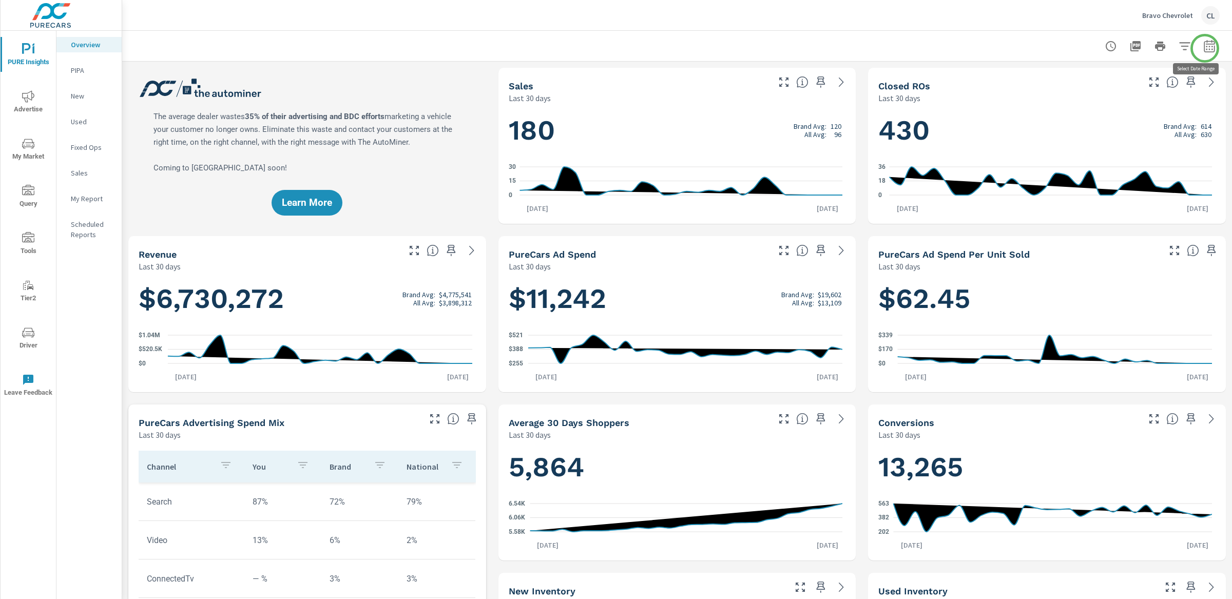
click at [1078, 48] on icon "button" at bounding box center [1209, 46] width 11 height 12
select select "Last 30 days"
click at [1078, 113] on p "+ Add comparison" at bounding box center [1127, 115] width 131 height 12
select select "Previous period"
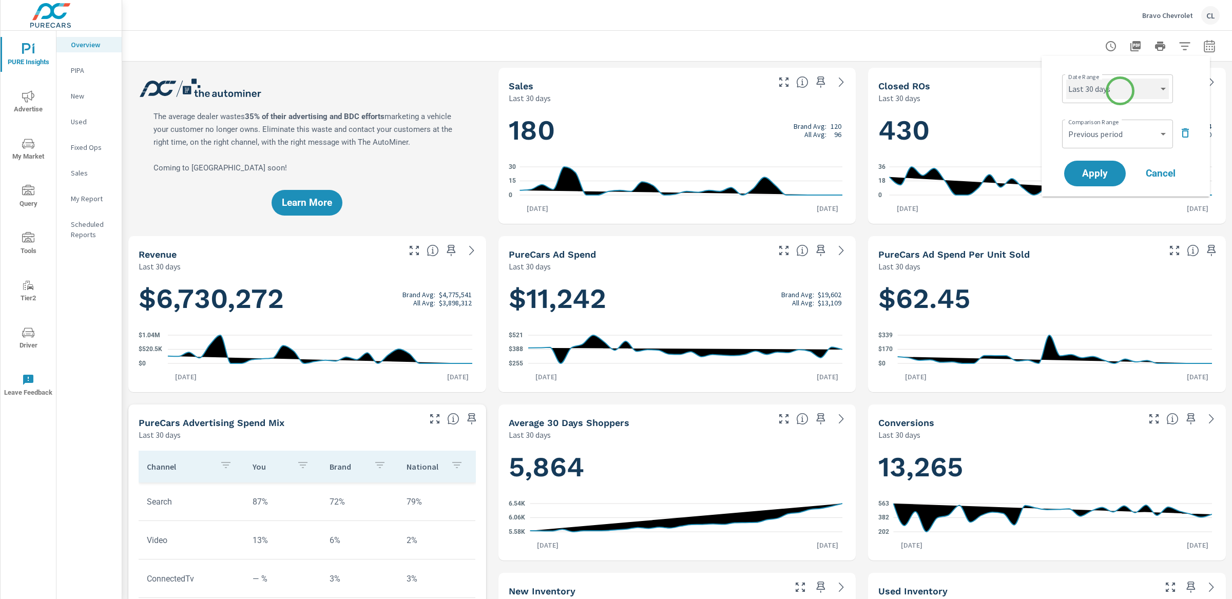
click at [1078, 90] on select "Custom Yesterday Last week Last 7 days Last 14 days Last 30 days Last 45 days L…" at bounding box center [1117, 89] width 103 height 21
click at [1066, 79] on select "Custom Yesterday Last week Last 7 days Last 14 days Last 30 days Last 45 days L…" at bounding box center [1117, 89] width 103 height 21
select select "custom"
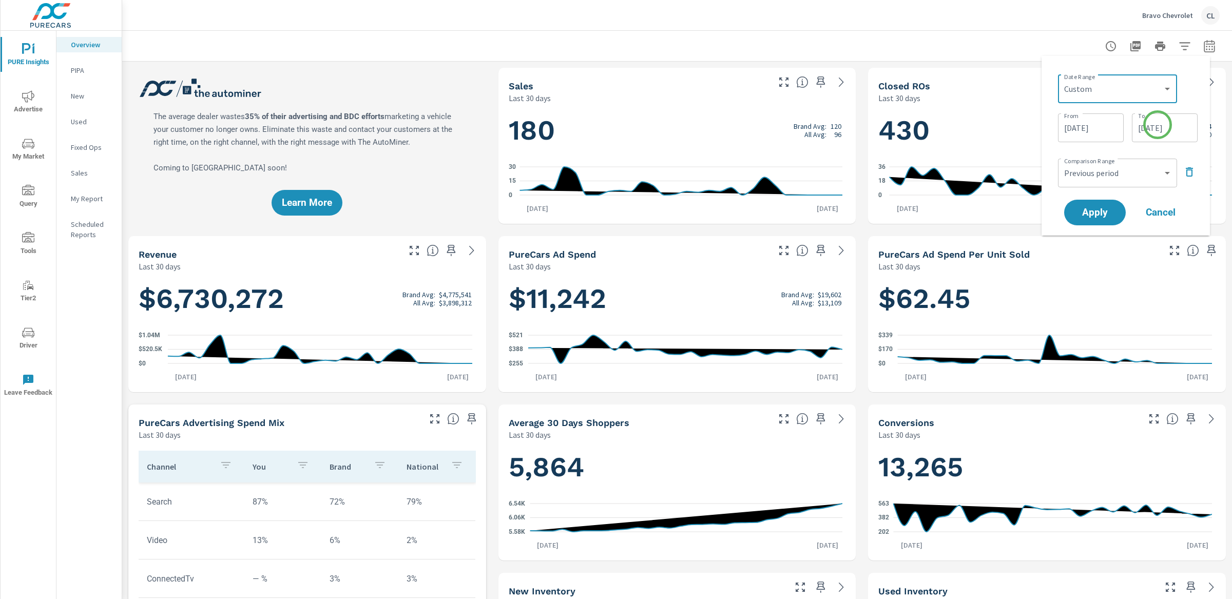
click at [1078, 125] on input "09/23/2025" at bounding box center [1165, 128] width 58 height 21
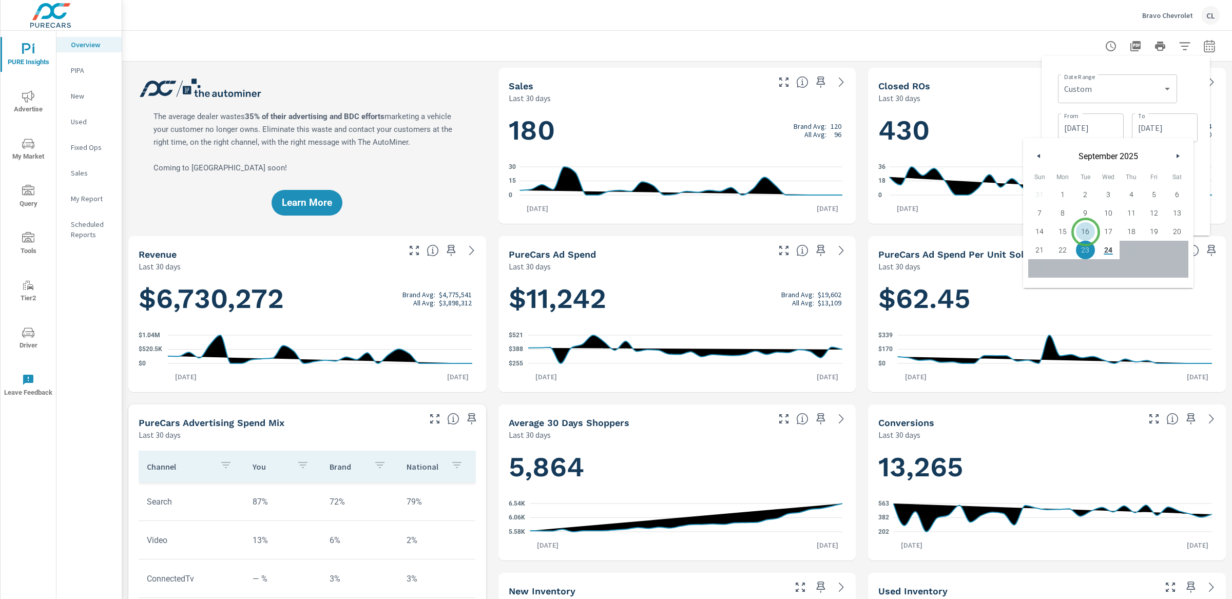
click at [1078, 232] on span "16" at bounding box center [1085, 231] width 23 height 13
type input "09/16/2025"
click at [1078, 91] on div "Date Range Custom Yesterday Last week Last 7 days Last 14 days Last 30 days Las…" at bounding box center [1128, 87] width 140 height 35
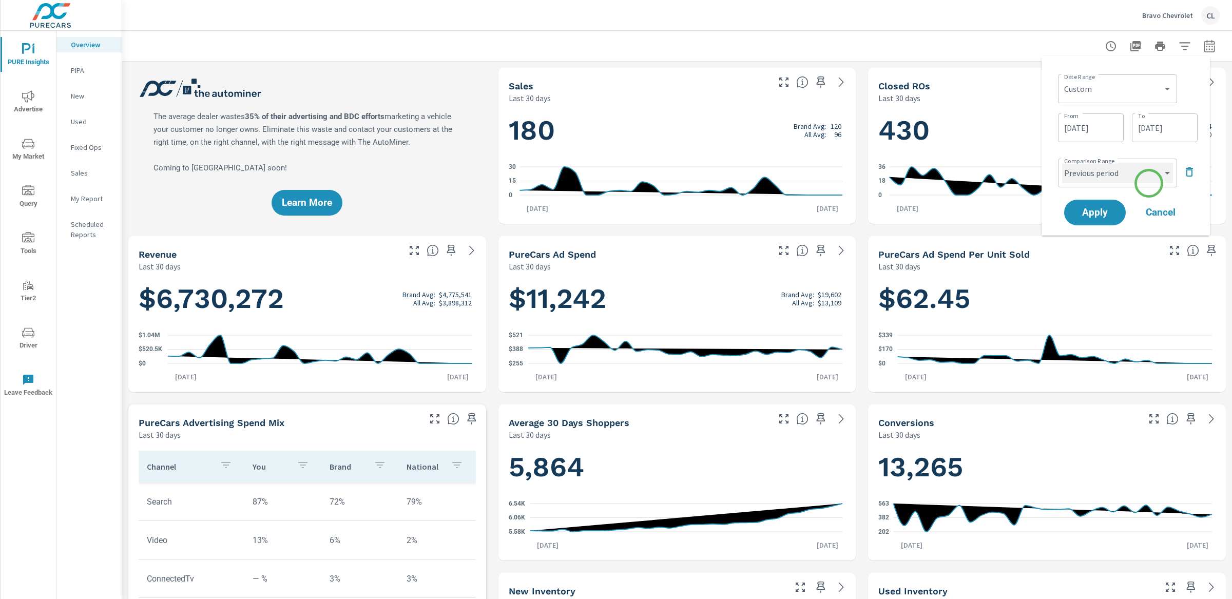
click at [1078, 177] on select "Custom Previous period Previous month Previous year" at bounding box center [1117, 173] width 111 height 21
click at [1062, 163] on select "Custom Previous period Previous month Previous year" at bounding box center [1117, 173] width 111 height 21
click at [1078, 221] on button "Apply" at bounding box center [1095, 212] width 64 height 27
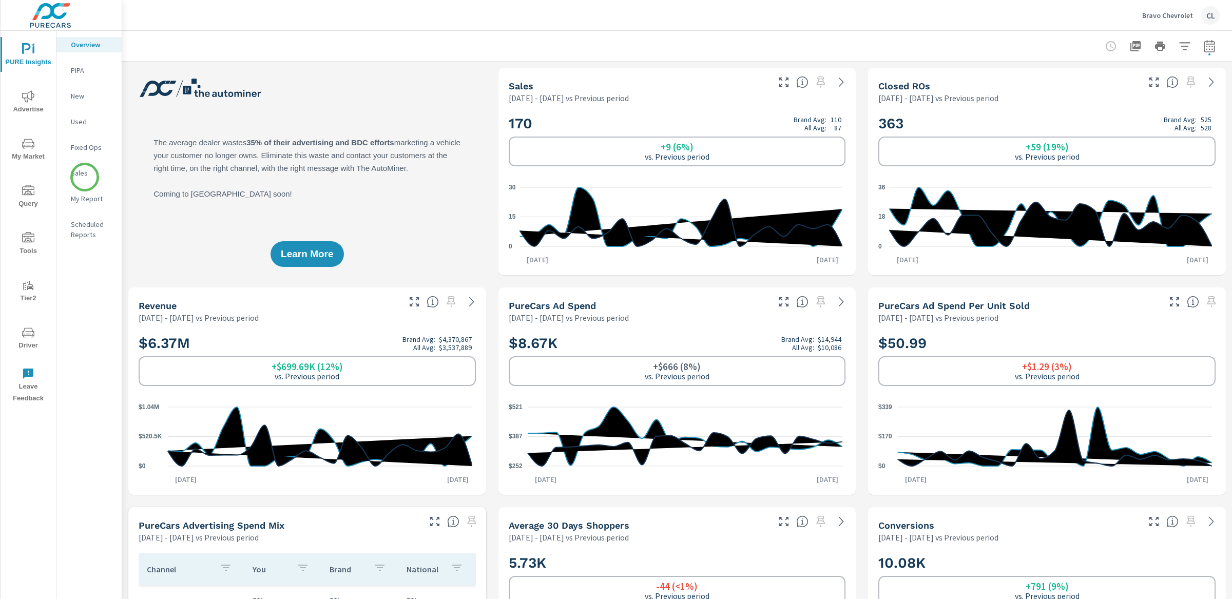
click at [85, 177] on p "Sales" at bounding box center [92, 173] width 43 height 10
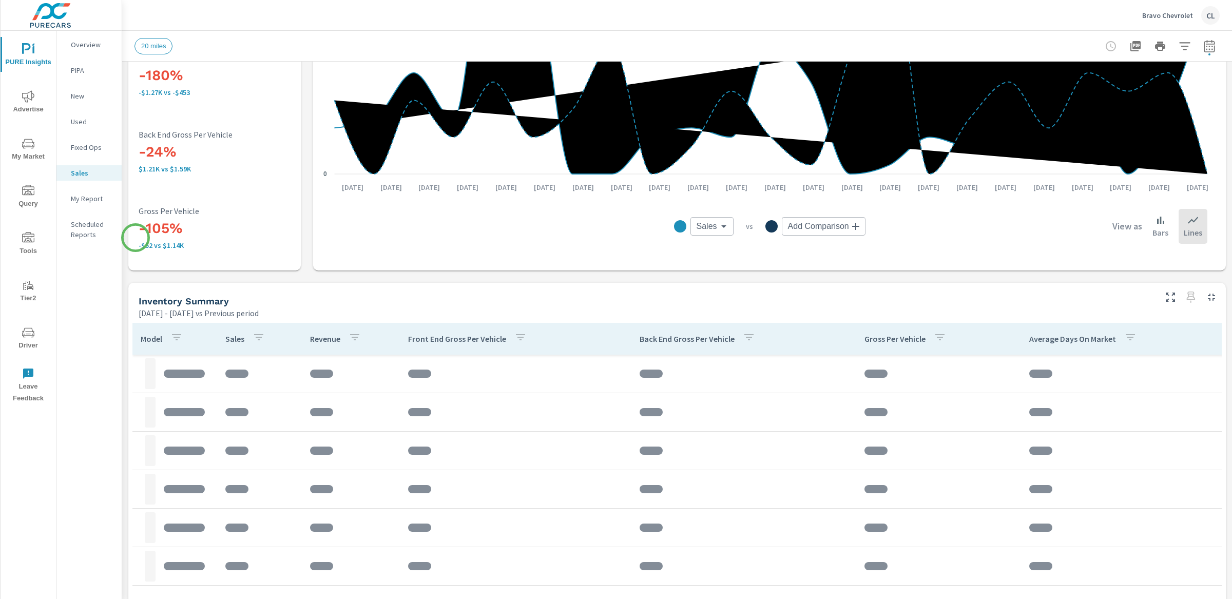
scroll to position [408, 0]
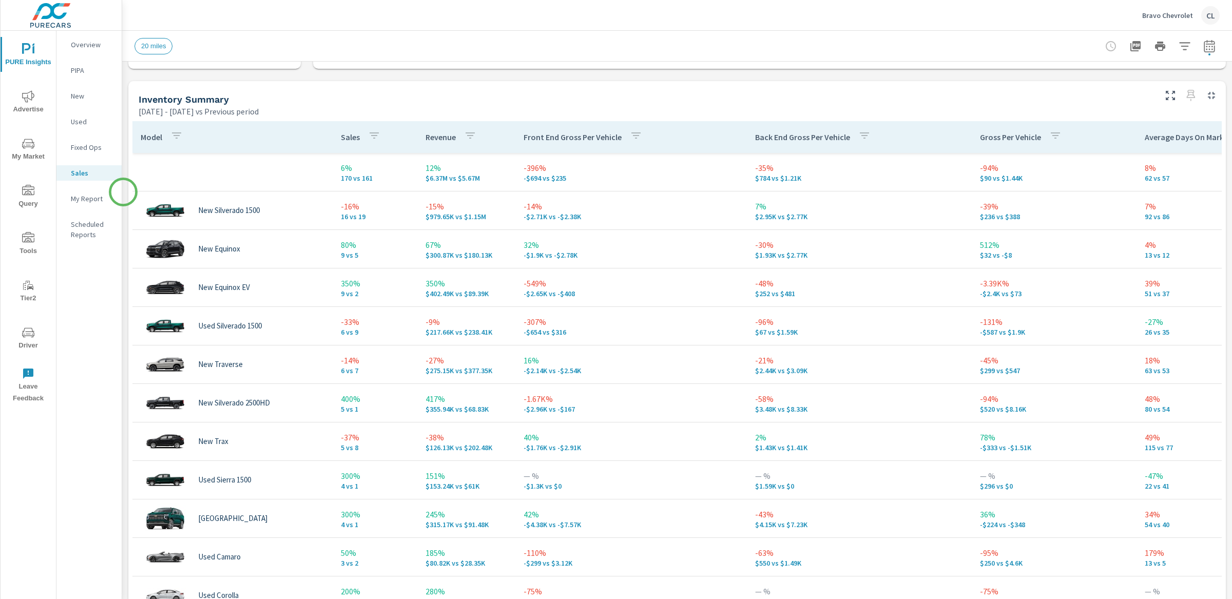
scroll to position [430, 0]
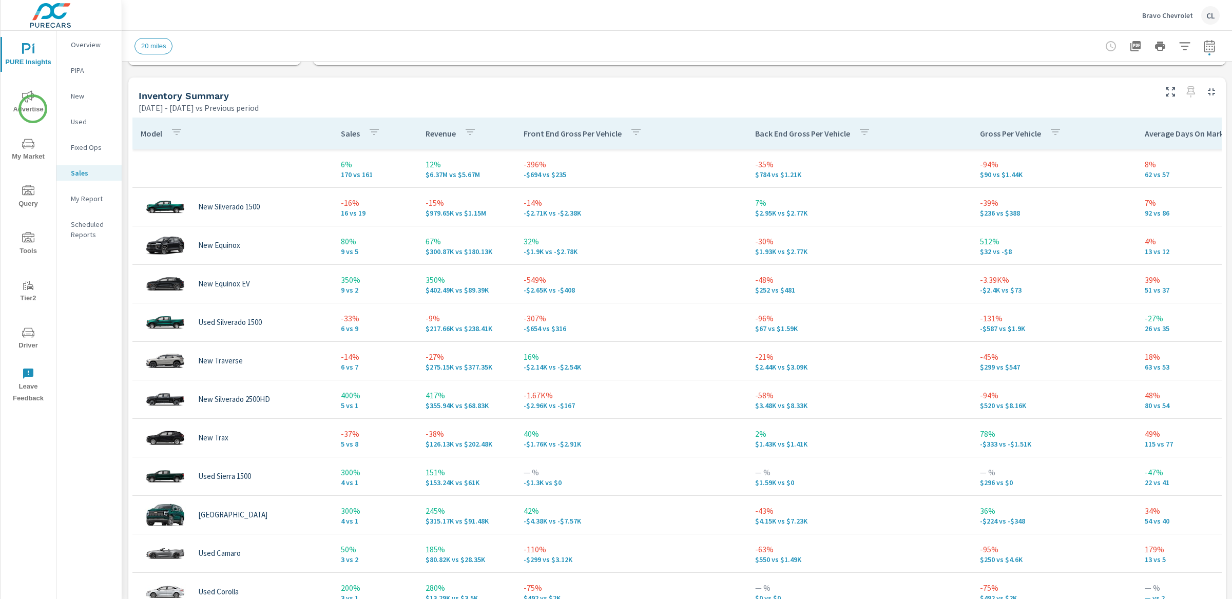
click at [33, 109] on span "Advertise" at bounding box center [28, 102] width 49 height 25
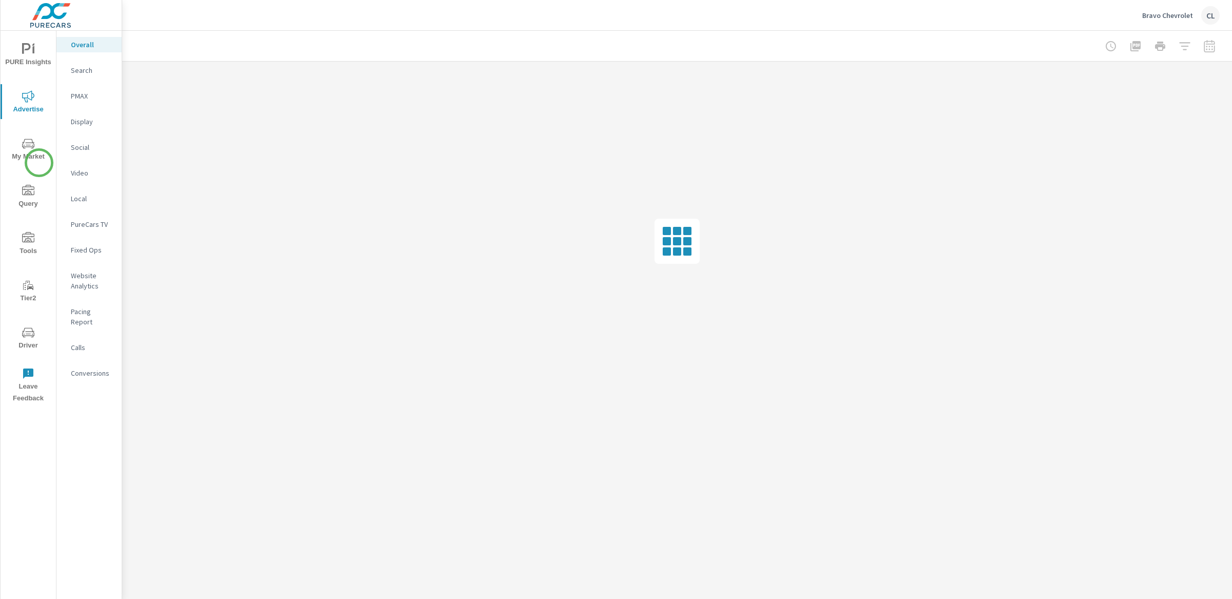
click at [35, 154] on span "My Market" at bounding box center [28, 150] width 49 height 25
click at [86, 321] on p "Inventory" at bounding box center [92, 317] width 43 height 10
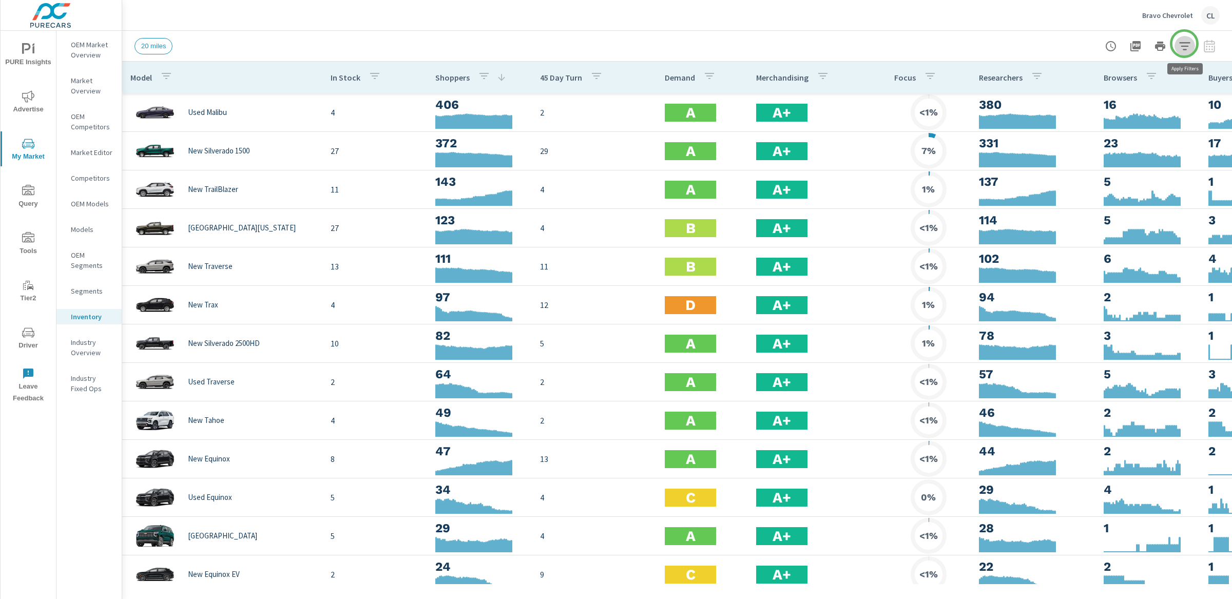
click at [1184, 44] on icon "button" at bounding box center [1185, 46] width 12 height 12
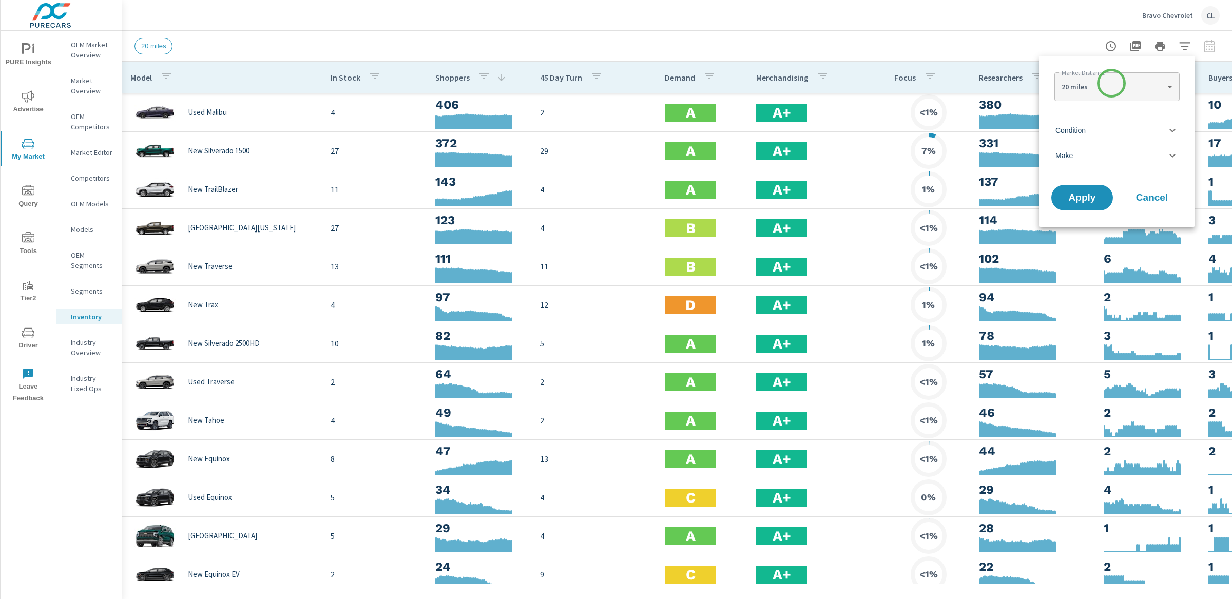
click at [1112, 83] on body "PURE Insights Advertise My Market Query Tools Tier2 Driver Leave Feedback OEM M…" at bounding box center [616, 299] width 1232 height 599
click at [1112, 83] on li "20 miles" at bounding box center [1117, 87] width 125 height 16
click at [1103, 131] on li "Condition" at bounding box center [1117, 130] width 156 height 25
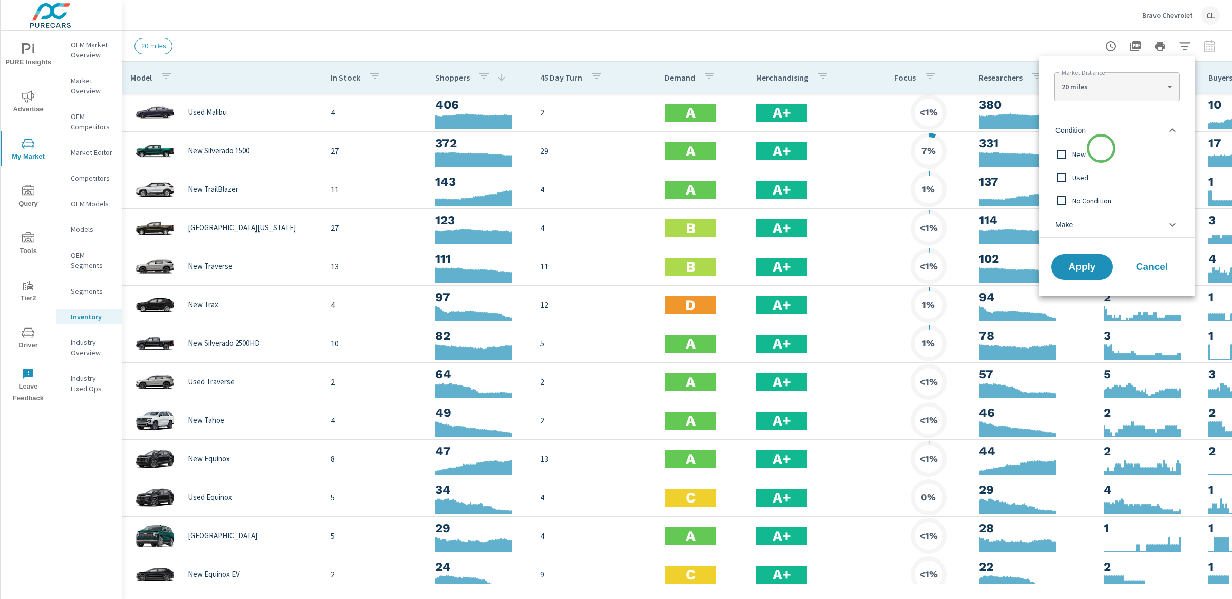
click at [1100, 151] on span "New" at bounding box center [1129, 154] width 112 height 12
click at [1103, 225] on li "Make" at bounding box center [1117, 225] width 156 height 26
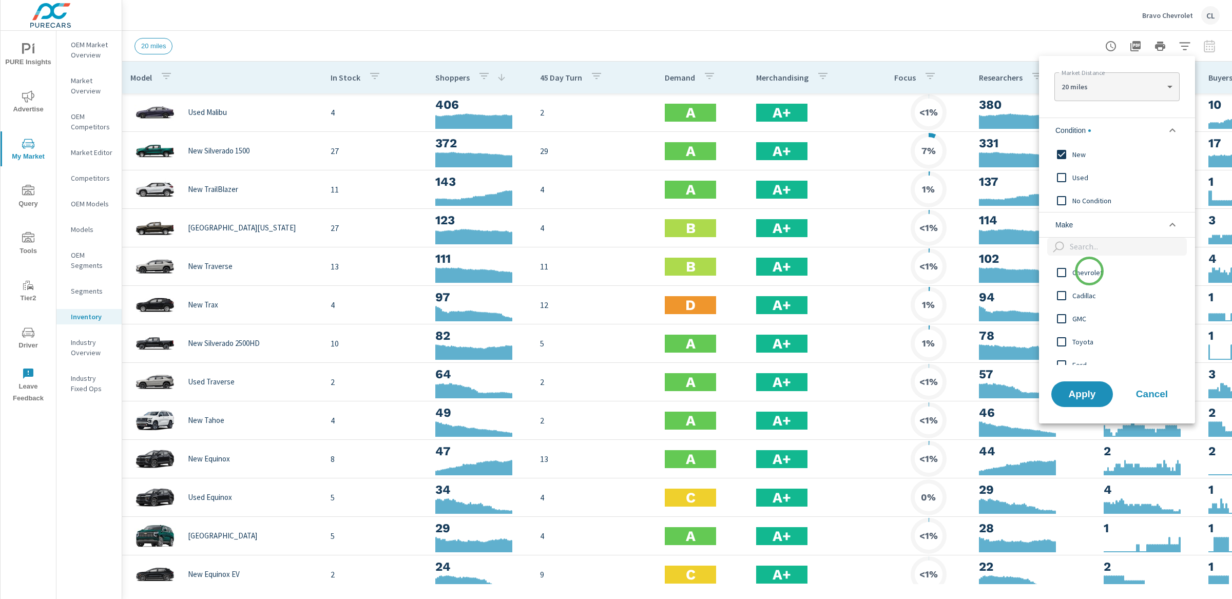
click at [1089, 271] on span "Chevrolet" at bounding box center [1129, 272] width 112 height 12
click at [1084, 395] on span "Apply" at bounding box center [1082, 394] width 42 height 10
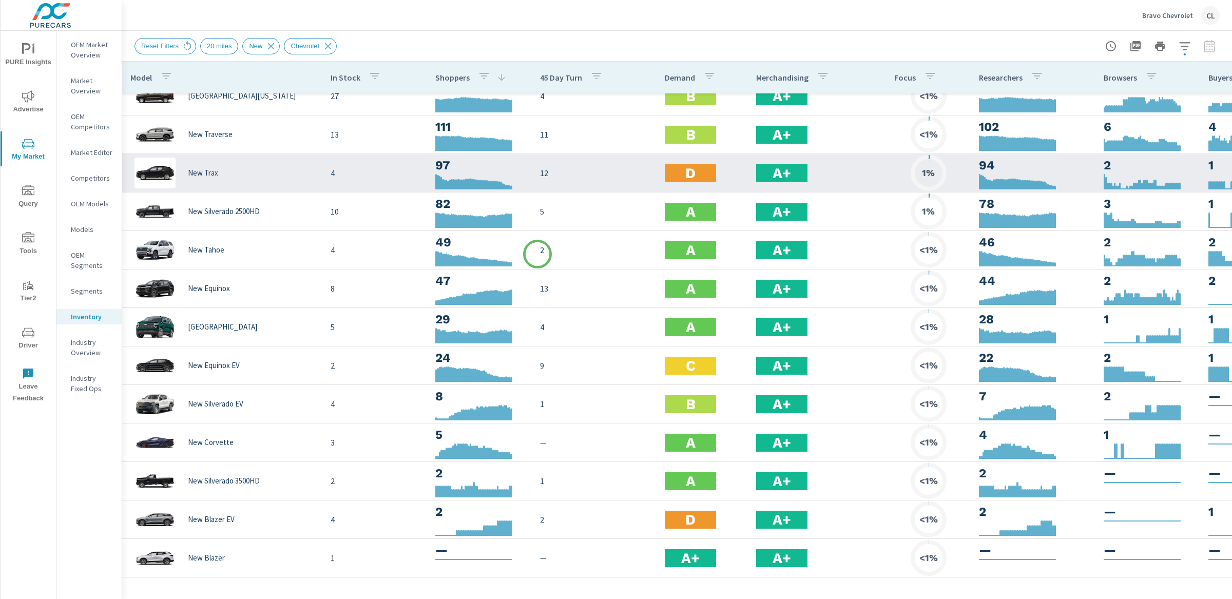
scroll to position [3, 0]
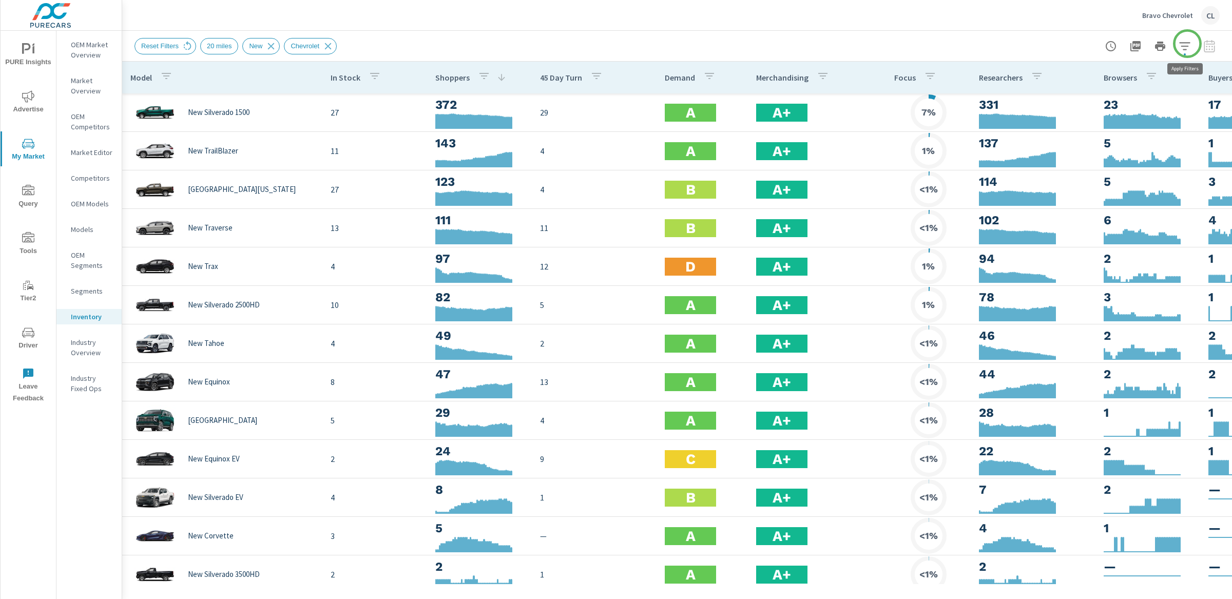
click at [1188, 44] on icon "button" at bounding box center [1185, 46] width 12 height 12
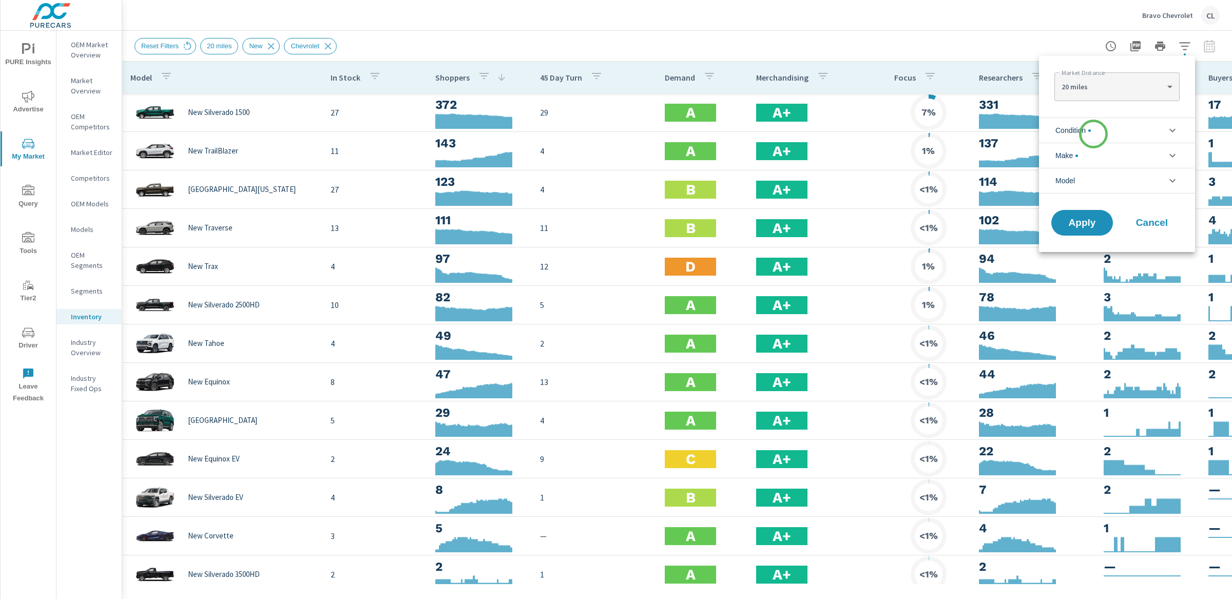
click at [1094, 134] on li "Condition" at bounding box center [1117, 130] width 156 height 25
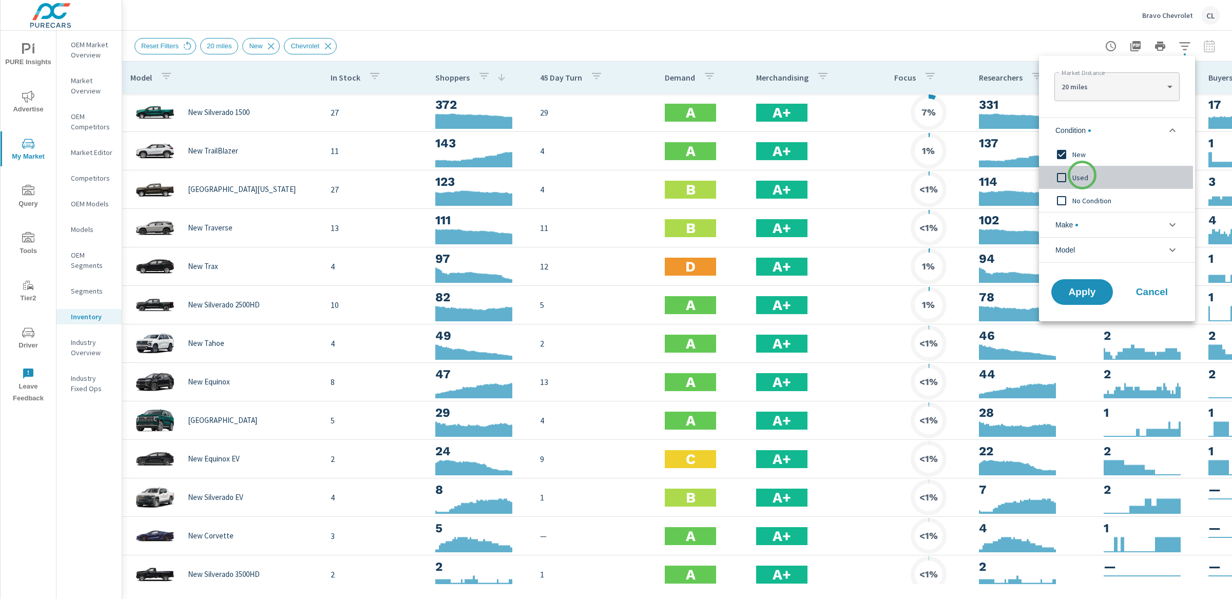
click at [1082, 175] on span "Used" at bounding box center [1129, 177] width 112 height 12
click at [1083, 204] on span "No Condition" at bounding box center [1129, 201] width 112 height 12
click at [1076, 156] on span "New" at bounding box center [1129, 154] width 112 height 12
click at [1088, 227] on li "Make" at bounding box center [1117, 224] width 156 height 25
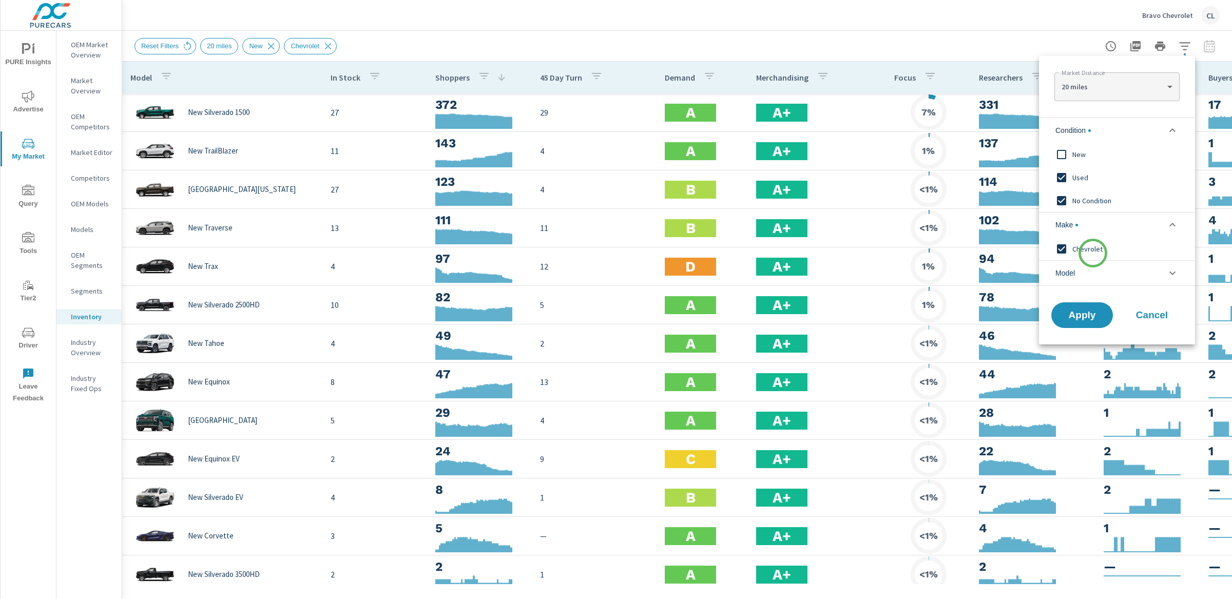
click at [1093, 253] on span "Chevrolet" at bounding box center [1129, 249] width 112 height 12
click at [1094, 319] on span "Apply" at bounding box center [1082, 316] width 42 height 10
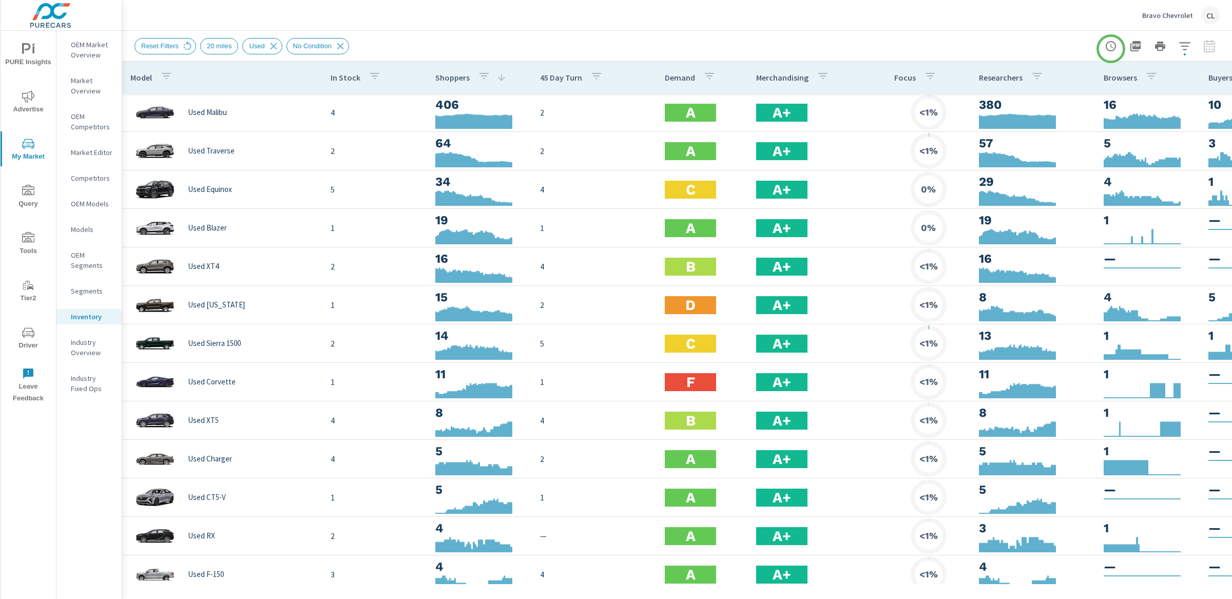
click at [1108, 48] on icon "button" at bounding box center [1111, 46] width 12 height 12
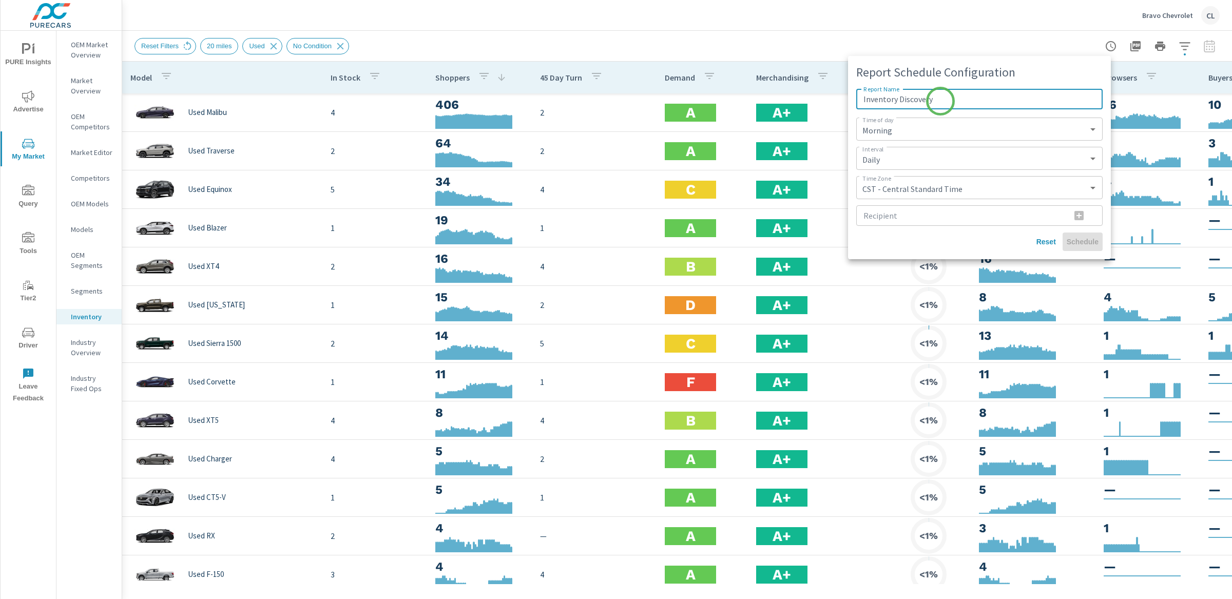
click at [941, 101] on input "Inventory Discovery" at bounding box center [979, 99] width 246 height 21
click at [863, 100] on input "Inventory Discovery" at bounding box center [979, 99] width 246 height 21
drag, startPoint x: 941, startPoint y: 99, endPoint x: 979, endPoint y: 102, distance: 37.7
click at [978, 103] on input "45 day used Inventory Discovery" at bounding box center [979, 99] width 246 height 21
type input "45 day used Inventory turn rate - Bravo Chevy LC"
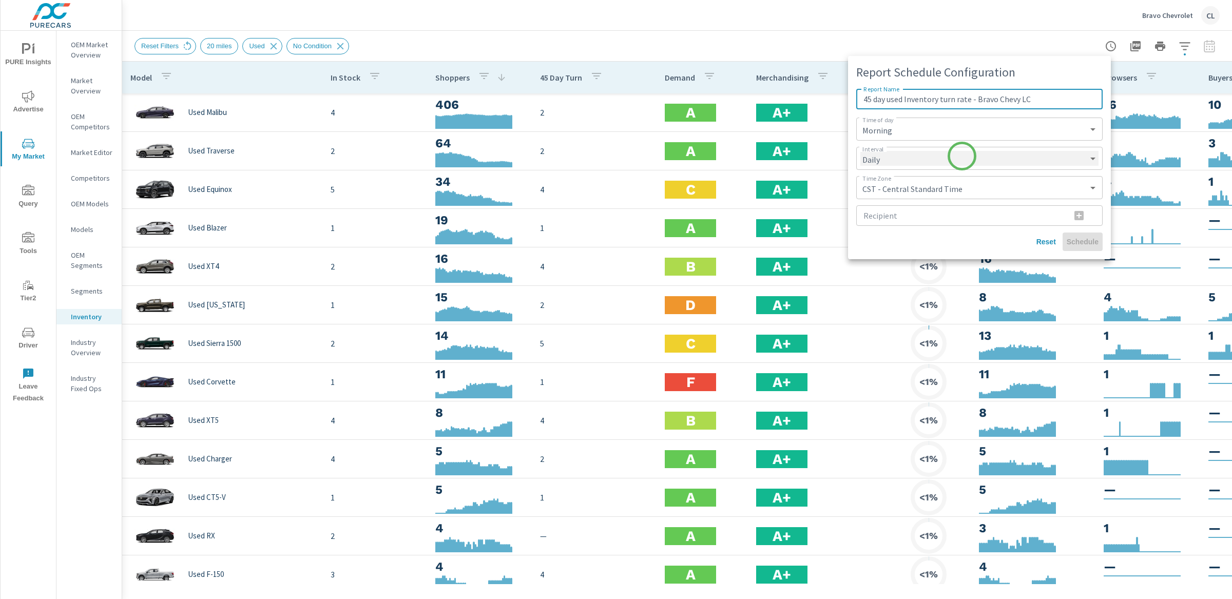
click at [962, 156] on select "Daily Weekly Monthly" at bounding box center [979, 158] width 238 height 15
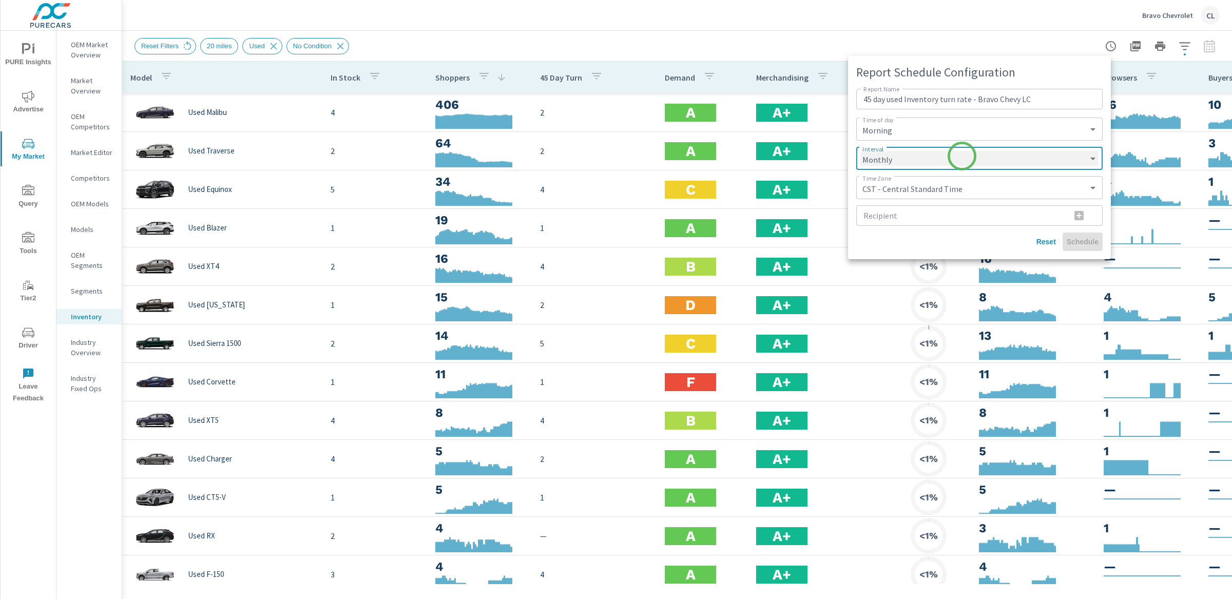
click at [860, 151] on select "Daily Weekly Monthly" at bounding box center [979, 158] width 238 height 15
select select "Monthly"
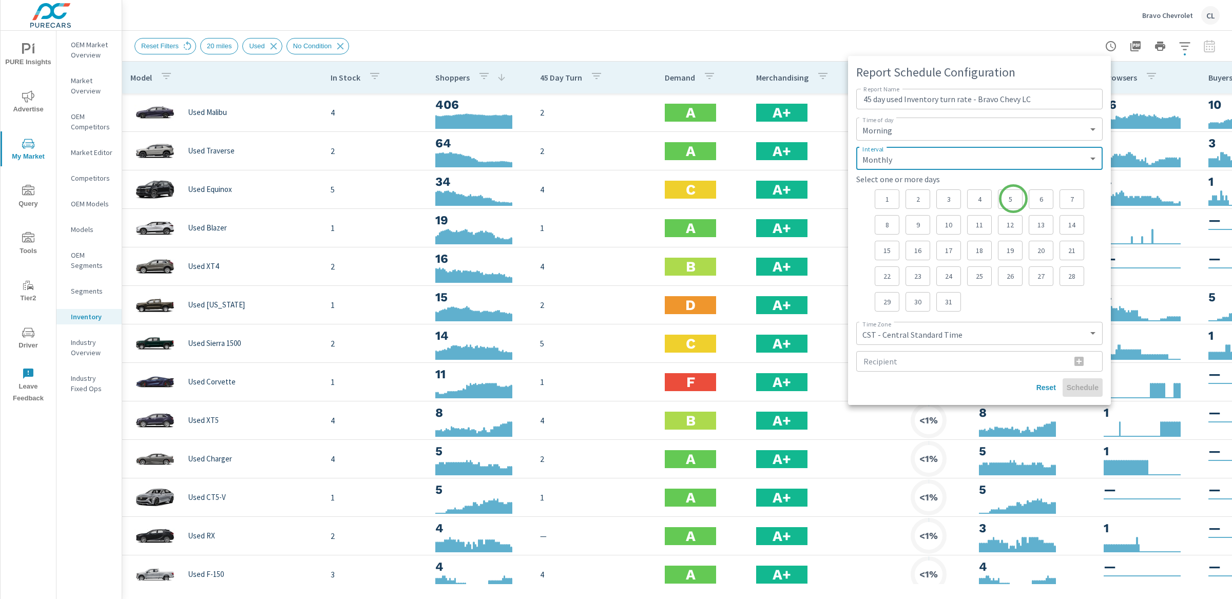
click at [1013, 199] on p "5" at bounding box center [1010, 199] width 7 height 10
click at [1045, 248] on p "20" at bounding box center [1041, 250] width 7 height 10
click at [931, 364] on input "Recipient" at bounding box center [959, 361] width 206 height 21
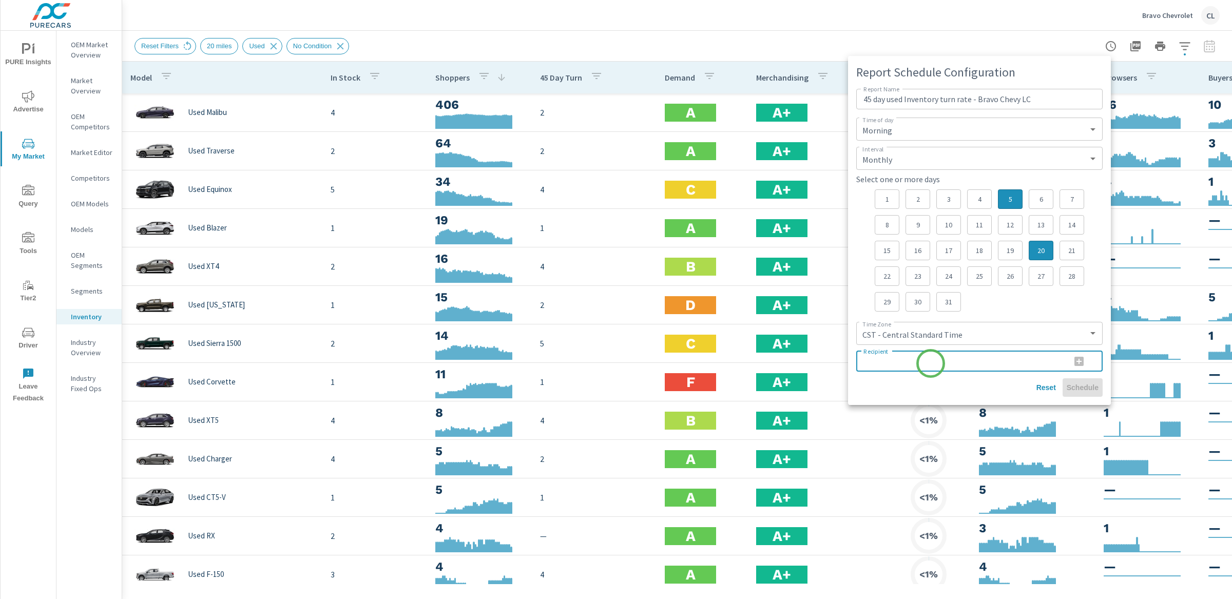
paste input "[EMAIL_ADDRESS][DOMAIN_NAME]"
type input "[EMAIL_ADDRESS][DOMAIN_NAME]"
click at [1080, 360] on icon "button" at bounding box center [1079, 361] width 9 height 9
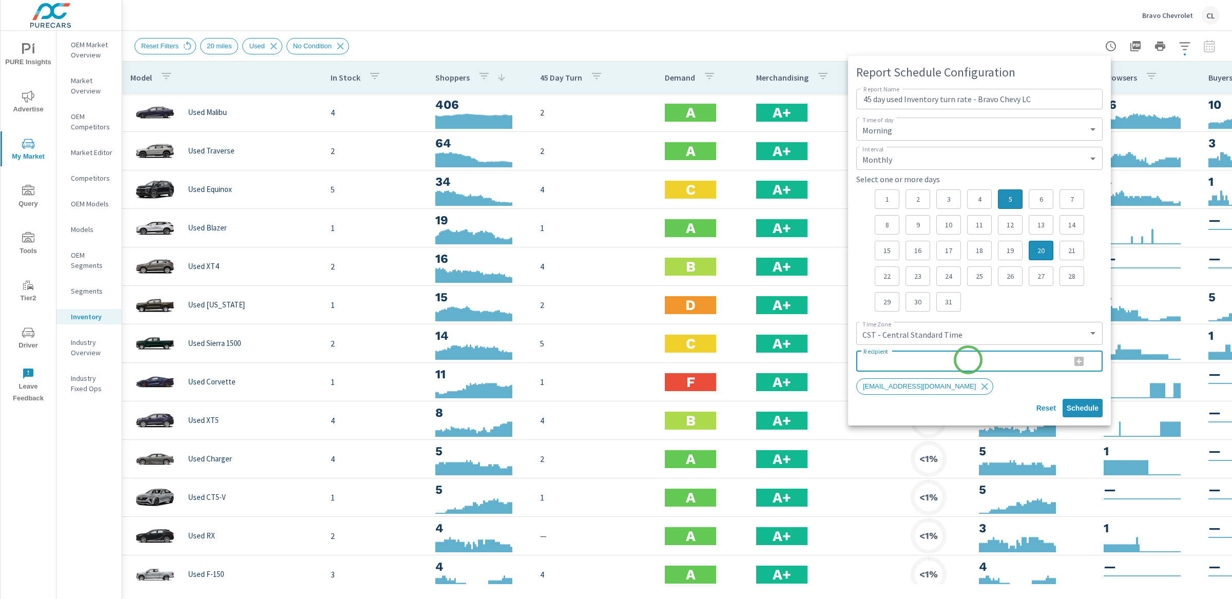
click at [968, 360] on input "Recipient" at bounding box center [959, 361] width 206 height 21
paste input "[EMAIL_ADDRESS][DOMAIN_NAME]"
type input "[EMAIL_ADDRESS][DOMAIN_NAME]"
click at [1080, 363] on icon "button" at bounding box center [1079, 361] width 9 height 9
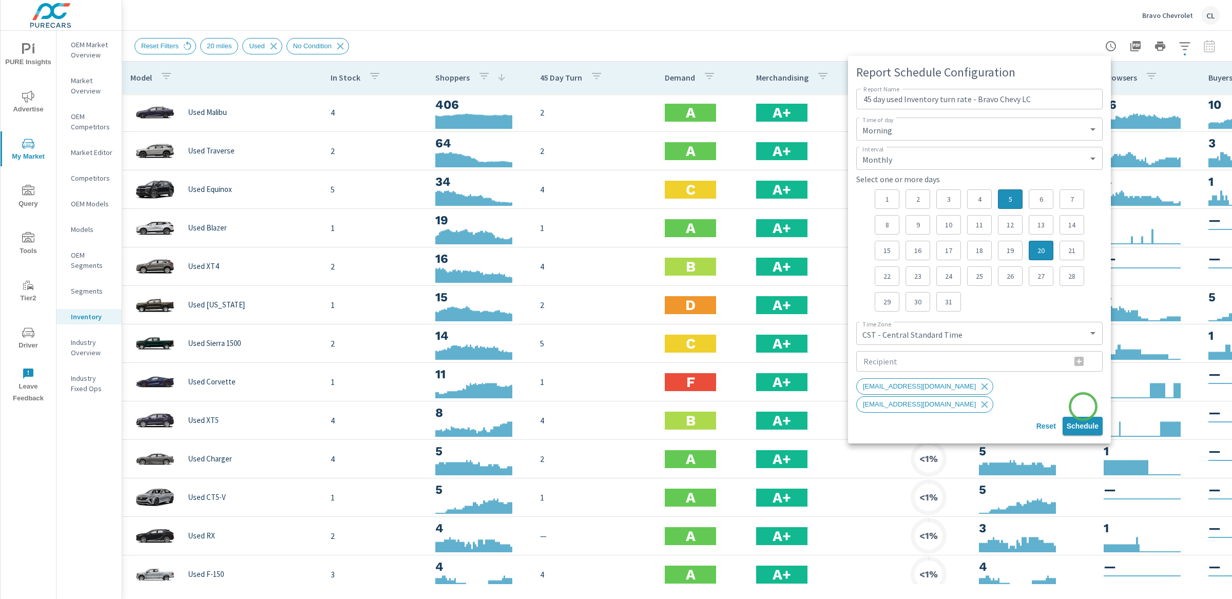
click at [1083, 422] on span "Schedule" at bounding box center [1083, 426] width 32 height 9
type input "Inventory Discovery"
select select "Daily"
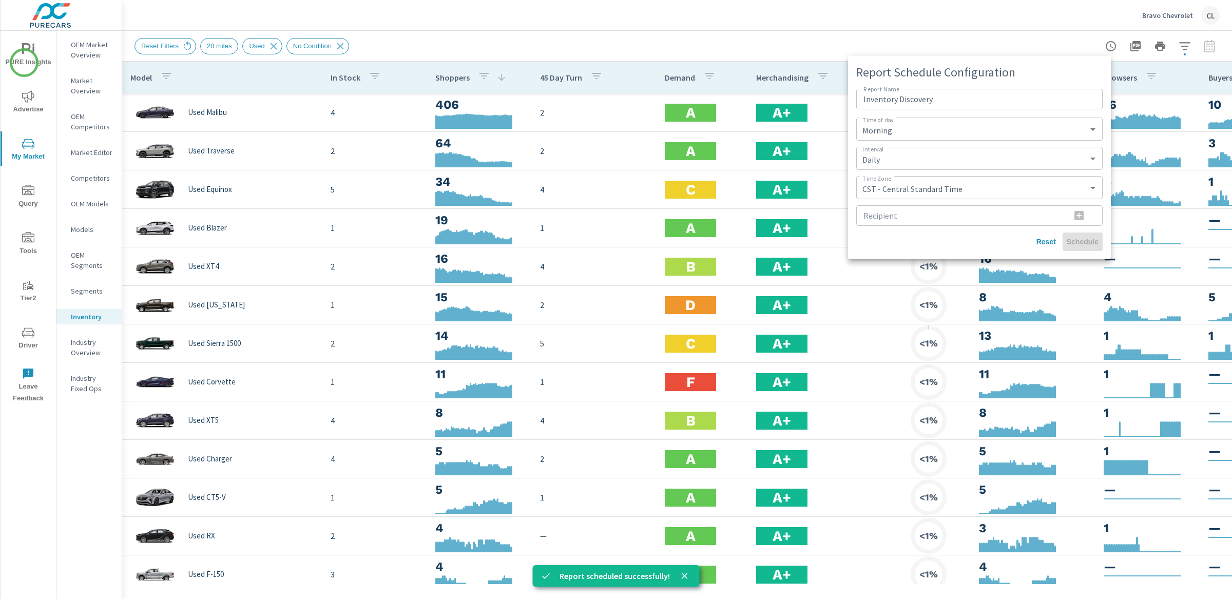
click at [25, 59] on div at bounding box center [616, 299] width 1232 height 599
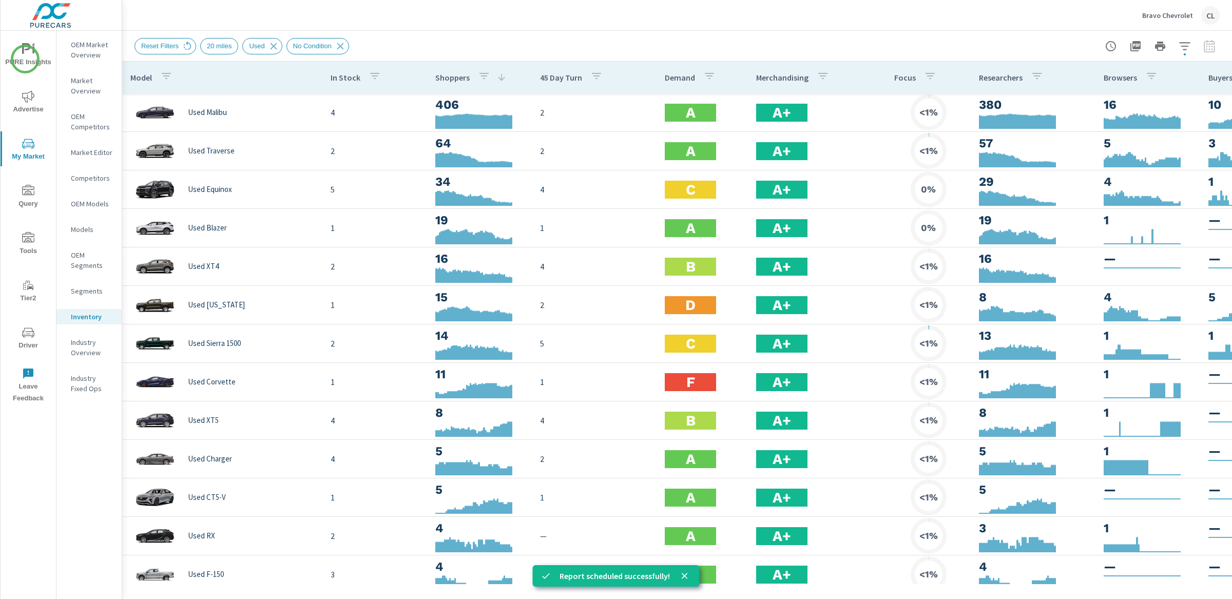
click at [27, 59] on span "PURE Insights" at bounding box center [28, 55] width 49 height 25
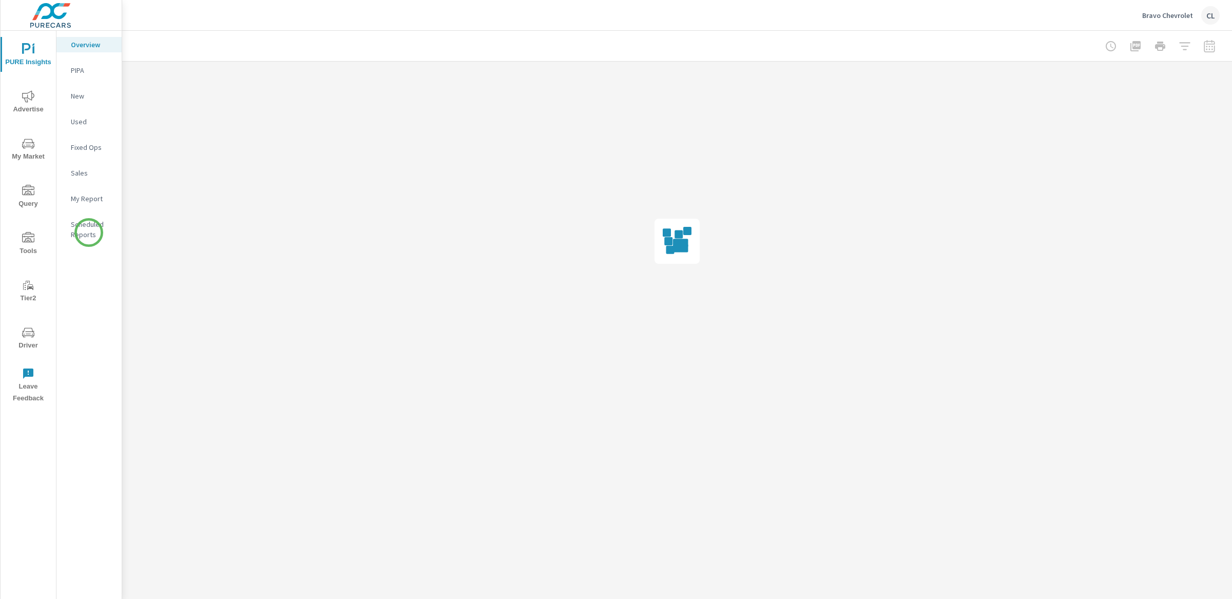
click at [89, 232] on p "Scheduled Reports" at bounding box center [92, 229] width 43 height 21
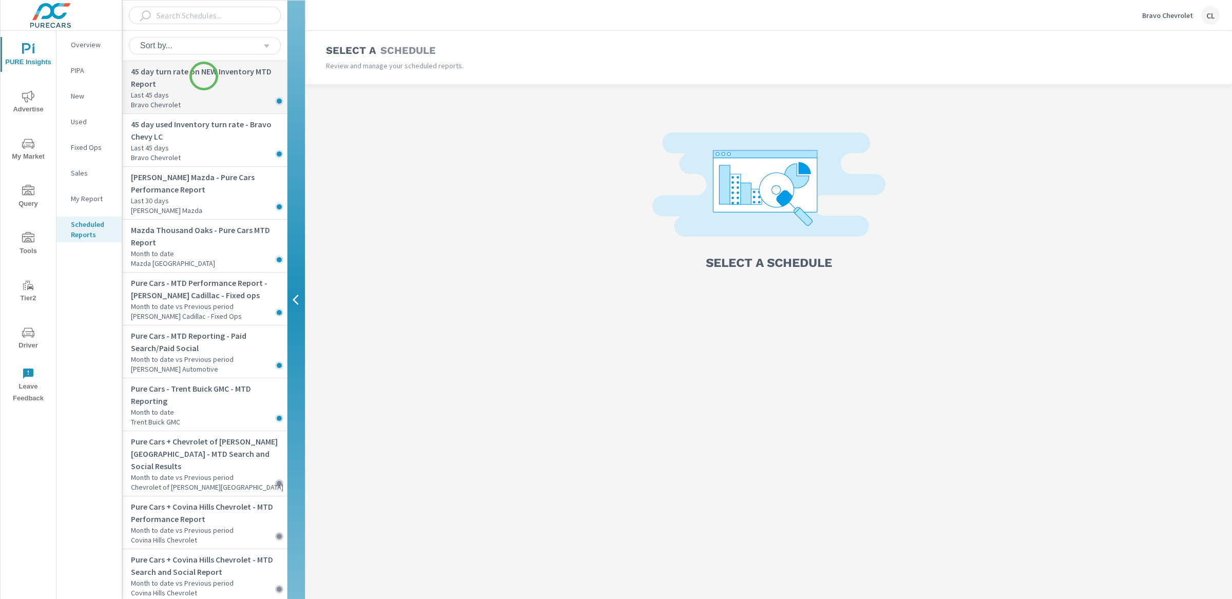
click at [204, 76] on p "45 day turn rate on NEW Inventory MTD Report" at bounding box center [209, 77] width 156 height 25
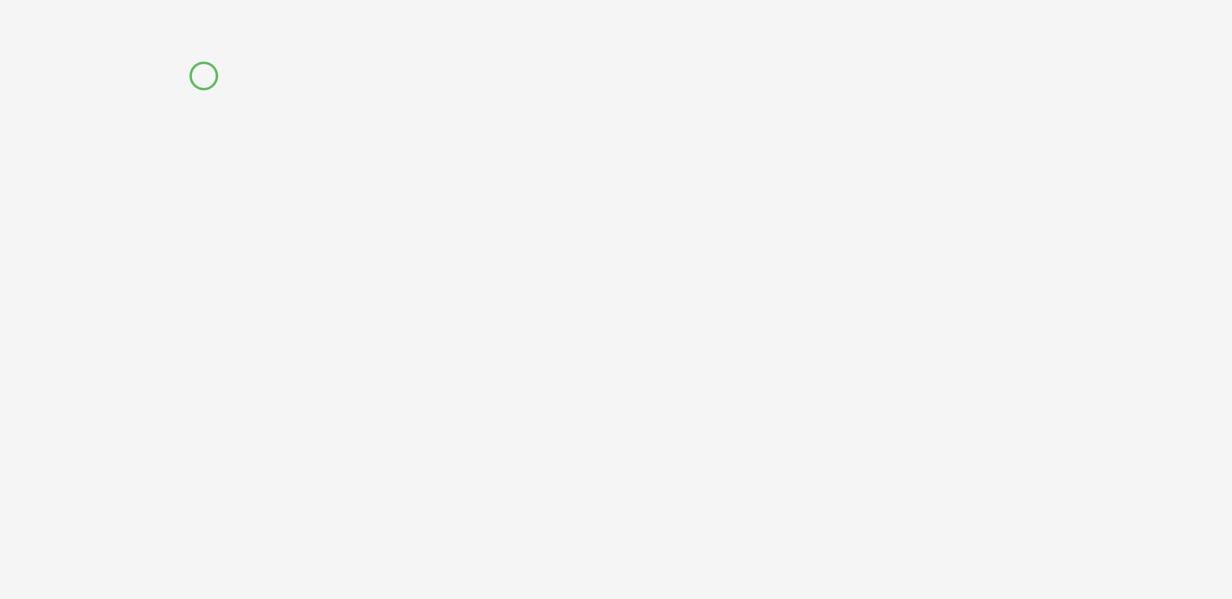
select select "Monthly"
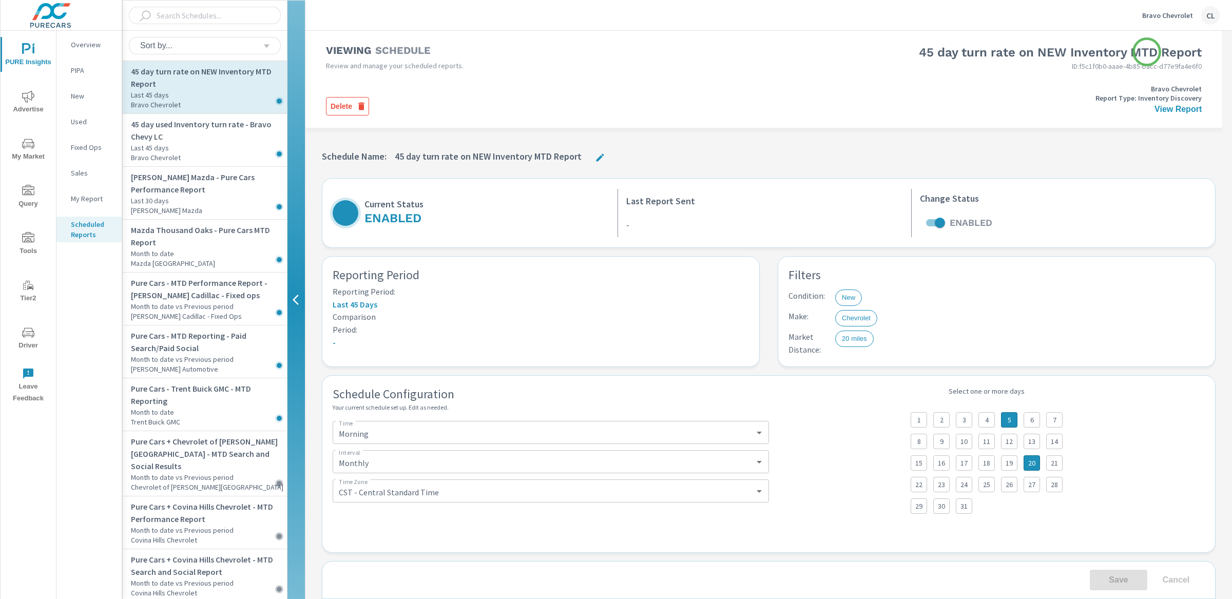
click at [1147, 52] on h3 "45 day turn rate on NEW Inventory MTD Report" at bounding box center [993, 52] width 417 height 17
click at [1045, 58] on h3 "45 day turn rate on NEW Inventory MTD Report" at bounding box center [993, 52] width 417 height 17
click at [1043, 53] on h3 "45 day turn rate on NEW Inventory MTD Report" at bounding box center [993, 52] width 417 height 17
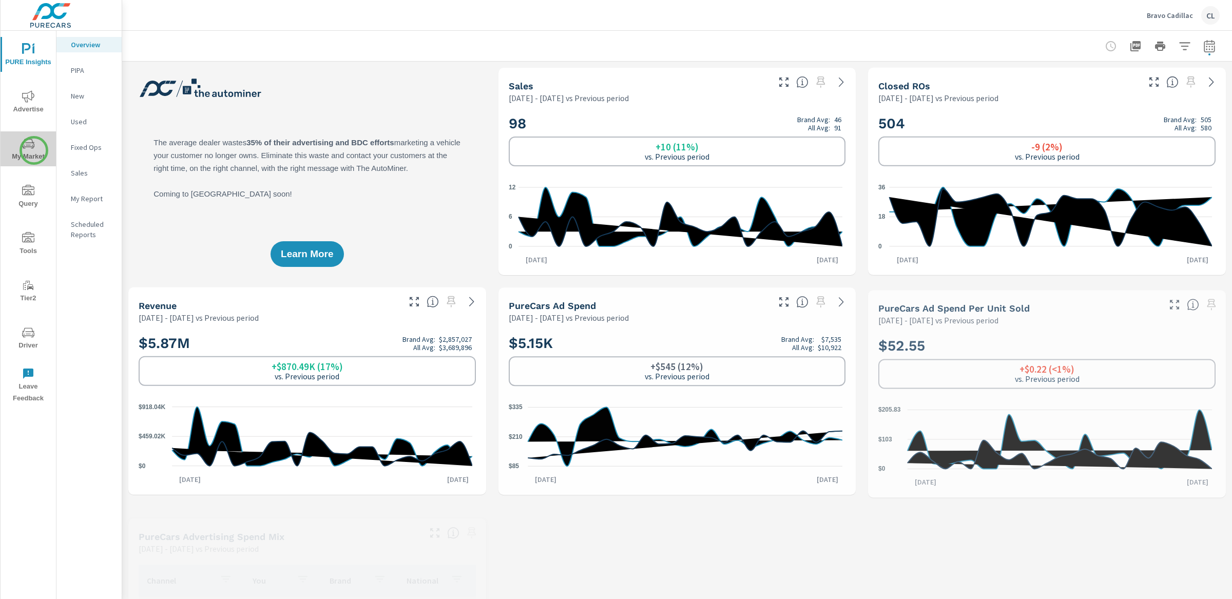
click at [34, 150] on span "My Market" at bounding box center [28, 150] width 49 height 25
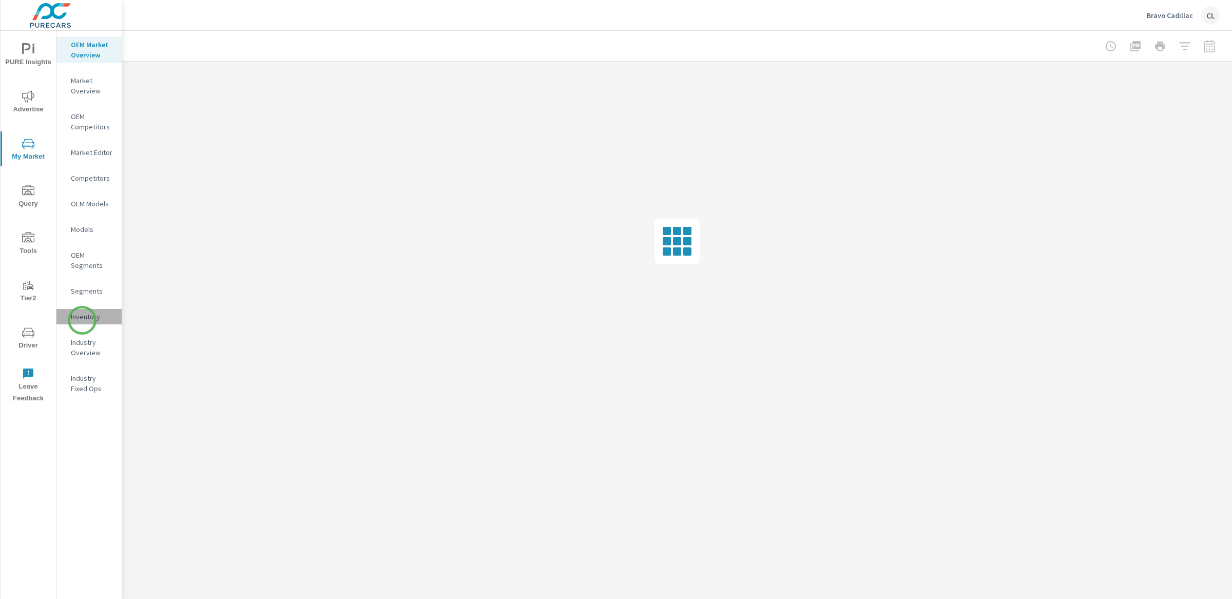
click at [82, 320] on p "Inventory" at bounding box center [92, 317] width 43 height 10
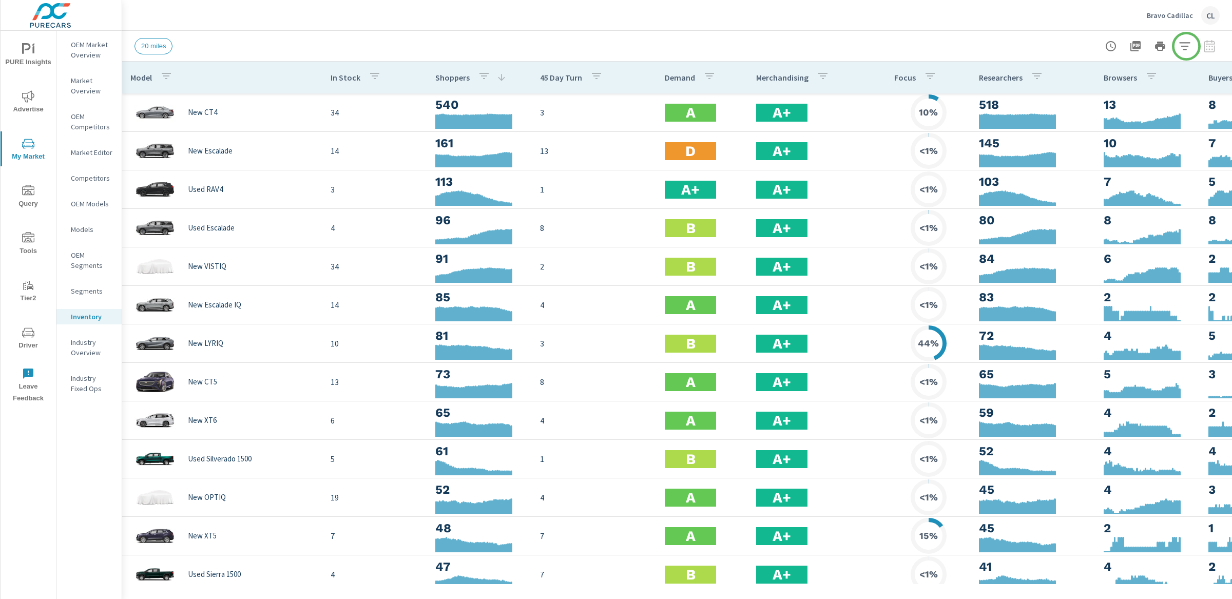
click at [1185, 45] on icon "button" at bounding box center [1185, 46] width 12 height 12
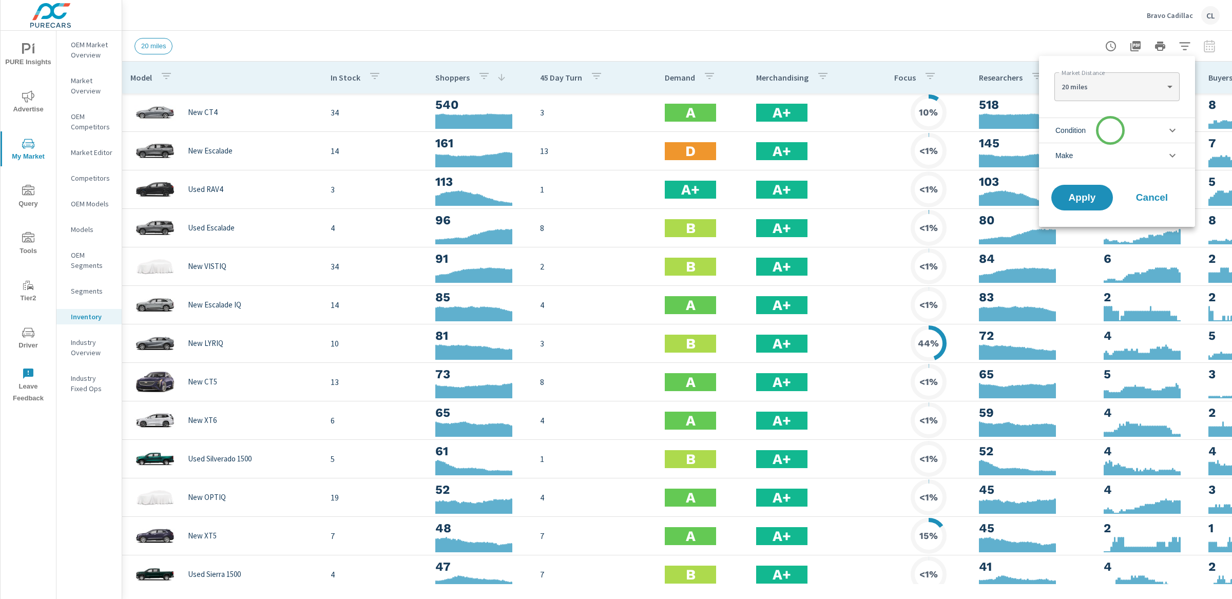
click at [1111, 130] on li "Condition" at bounding box center [1117, 130] width 156 height 25
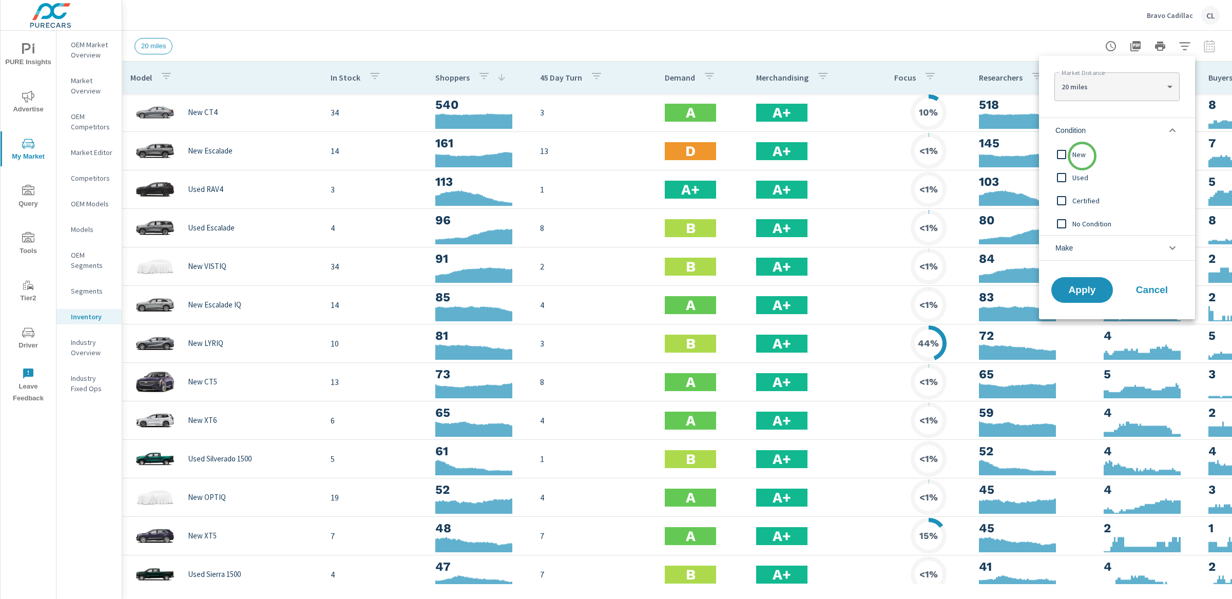
click at [1082, 156] on span "New" at bounding box center [1129, 154] width 112 height 12
click at [1086, 258] on li "Make" at bounding box center [1117, 248] width 156 height 26
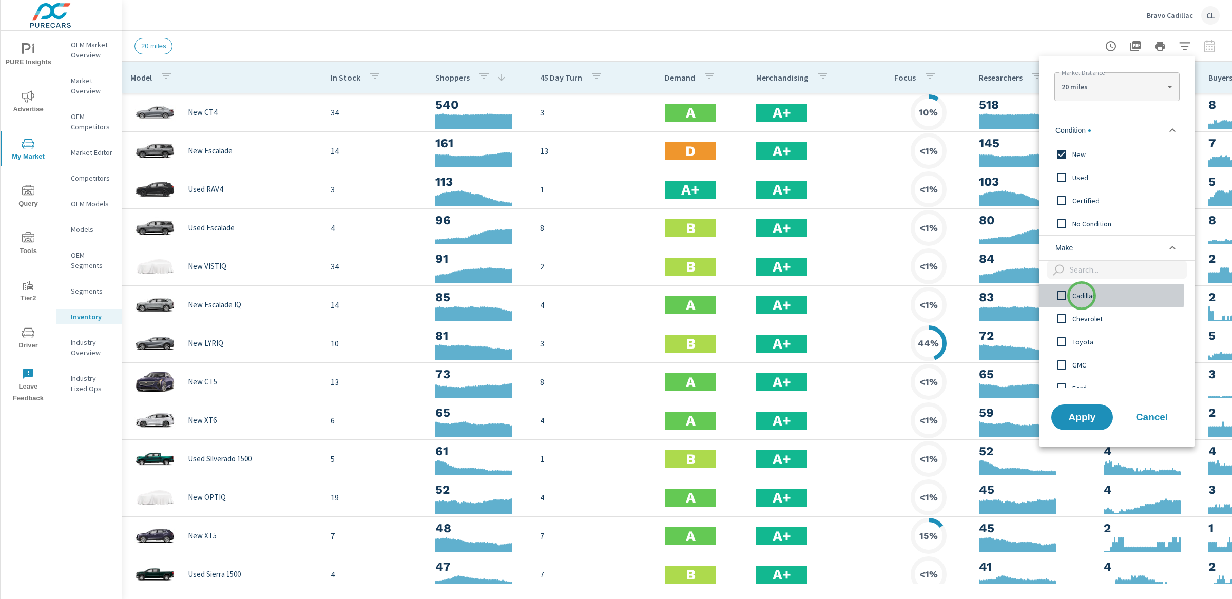
click at [1082, 296] on span "Cadillac" at bounding box center [1129, 296] width 112 height 12
click at [1079, 418] on span "Apply" at bounding box center [1082, 417] width 42 height 10
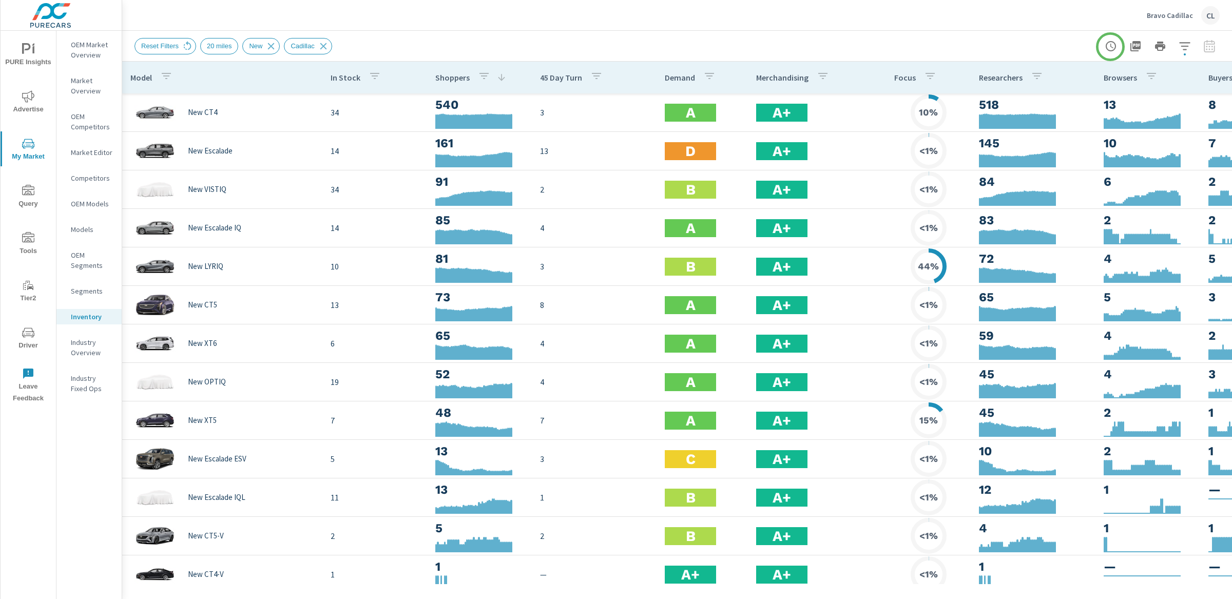
click at [1111, 47] on icon "button" at bounding box center [1111, 46] width 12 height 12
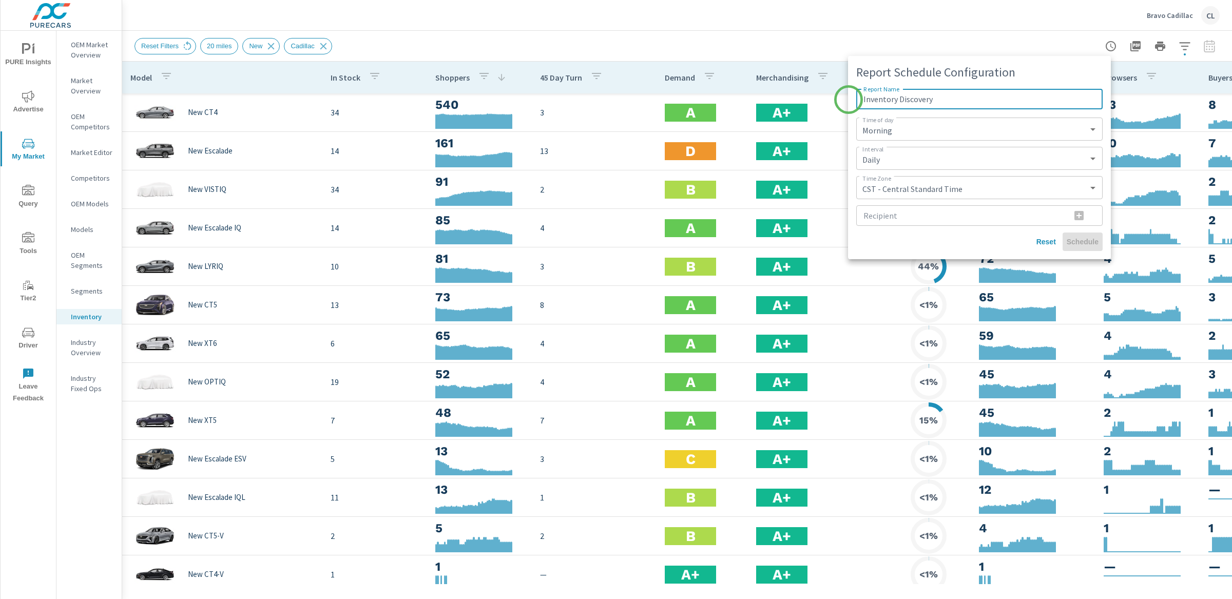
drag, startPoint x: 947, startPoint y: 101, endPoint x: 846, endPoint y: 100, distance: 101.1
click at [846, 100] on div "Report Schedule Configuration Report Name Inventory Discovery Report Name Time …" at bounding box center [616, 299] width 1232 height 599
type input "45 day turn rate on new inventory - Bravo Cadillac - ELP"
click at [894, 157] on select "Daily Weekly Monthly" at bounding box center [979, 158] width 238 height 15
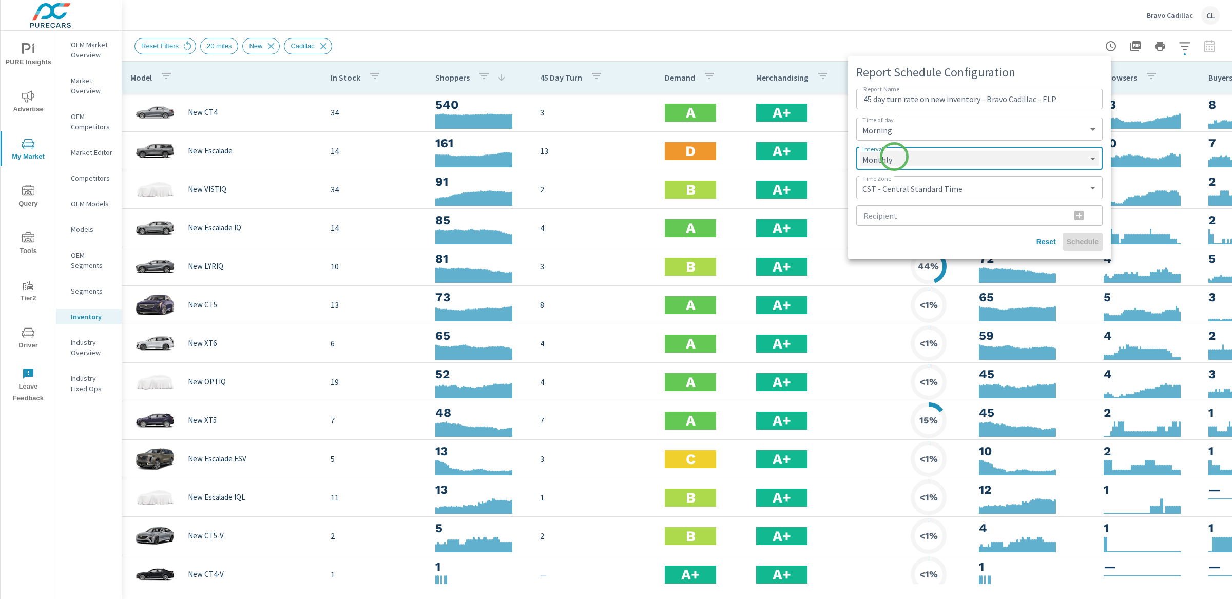
click at [860, 151] on select "Daily Weekly Monthly" at bounding box center [979, 158] width 238 height 15
select select "Monthly"
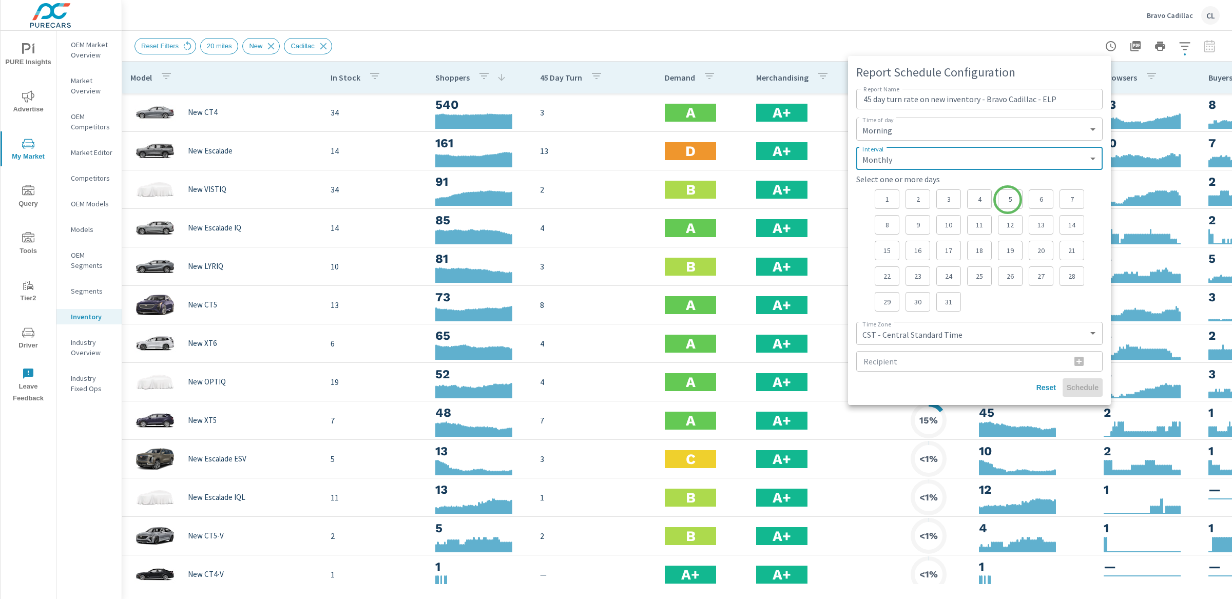
click at [1008, 200] on p "5" at bounding box center [1010, 199] width 7 height 10
click at [1038, 247] on p "20" at bounding box center [1041, 250] width 7 height 10
click at [916, 362] on input "Recipient" at bounding box center [959, 361] width 206 height 21
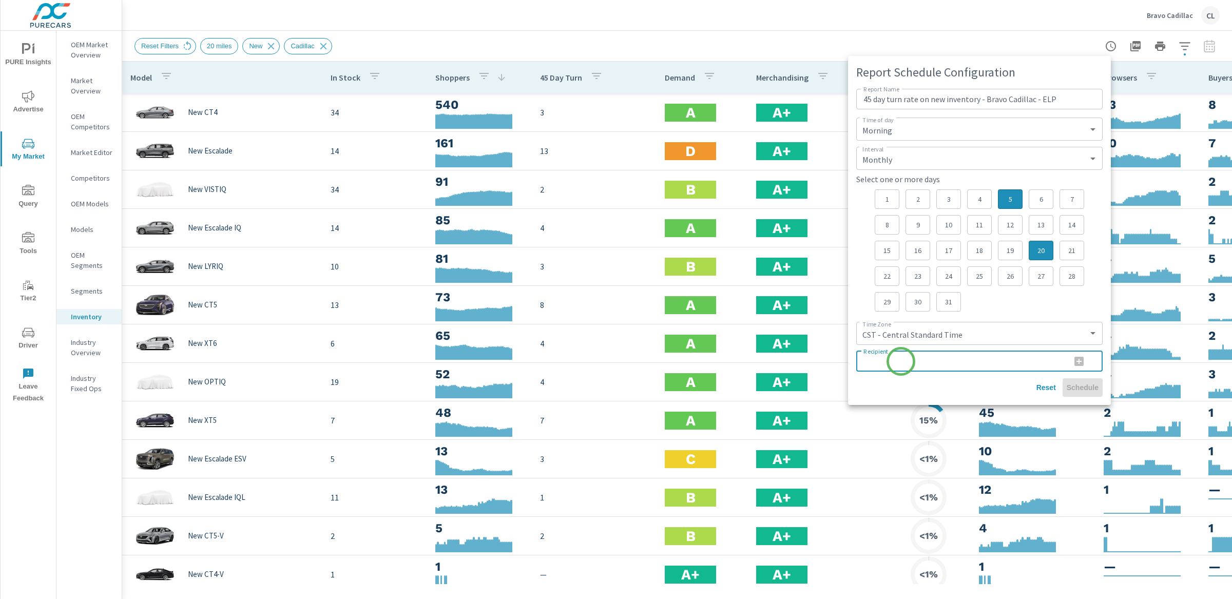
click at [901, 361] on input "Recipient" at bounding box center [959, 361] width 206 height 21
paste input "stena@bravoautos.com"
type input "stena@bravoautos.com"
click at [1080, 360] on icon "button" at bounding box center [1079, 361] width 12 height 12
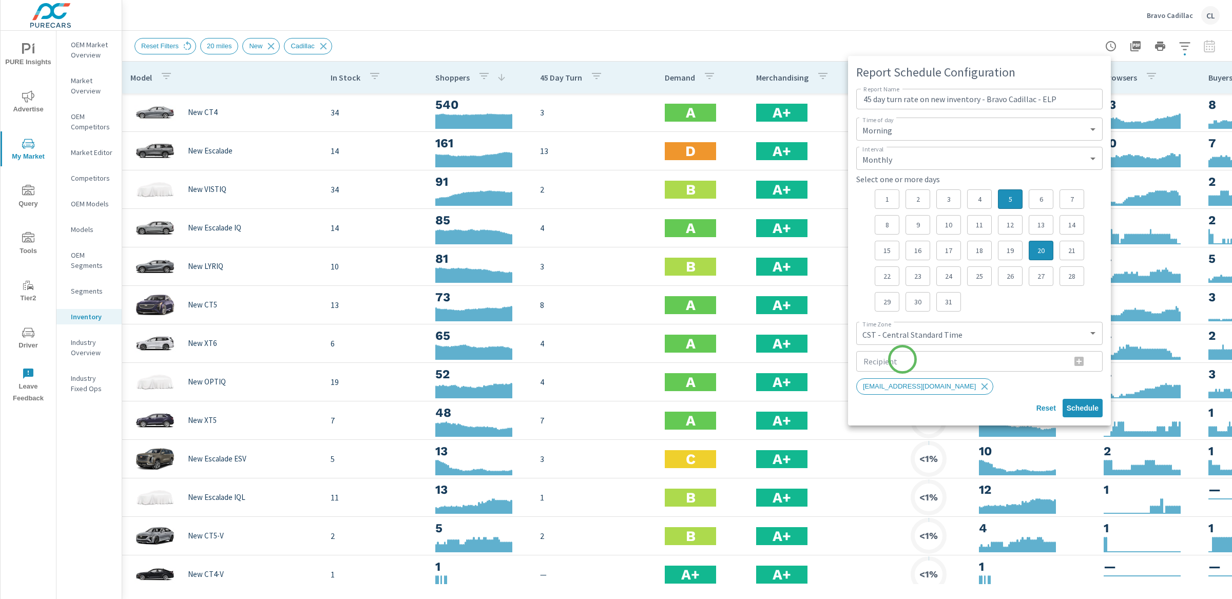
click at [904, 360] on input "Recipient" at bounding box center [959, 361] width 206 height 21
click at [922, 357] on input "Recipient" at bounding box center [959, 361] width 206 height 21
paste input "[EMAIL_ADDRESS][DOMAIN_NAME]"
type input "[EMAIL_ADDRESS][DOMAIN_NAME]"
click at [1080, 360] on icon "button" at bounding box center [1079, 361] width 9 height 9
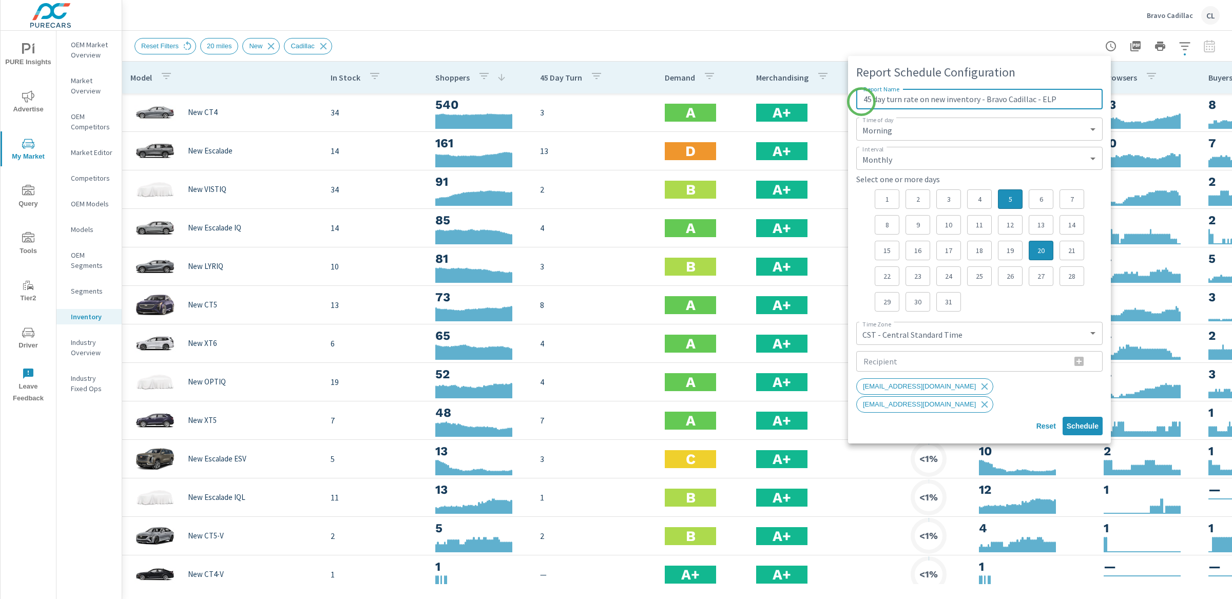
drag, startPoint x: 1059, startPoint y: 99, endPoint x: 862, endPoint y: 102, distance: 197.7
click at [862, 102] on input "45 day turn rate on new inventory - Bravo Cadillac - ELP" at bounding box center [979, 99] width 246 height 21
click at [1088, 422] on span "Schedule" at bounding box center [1083, 426] width 32 height 9
type input "Inventory Discovery"
select select "Daily"
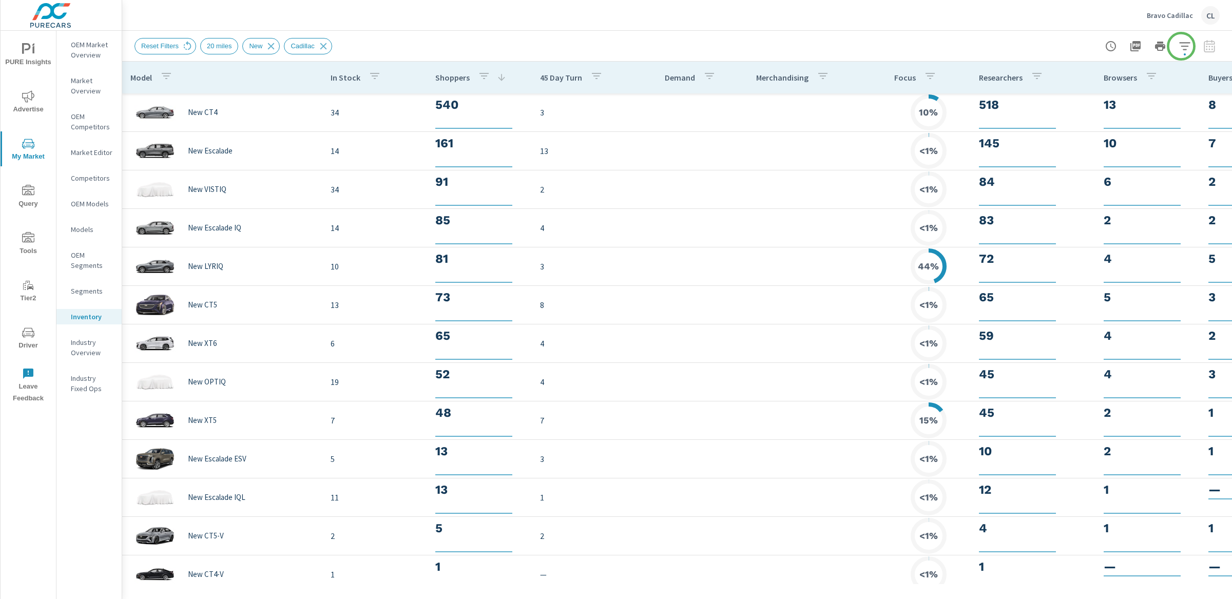
click at [1181, 46] on icon "button" at bounding box center [1185, 46] width 12 height 12
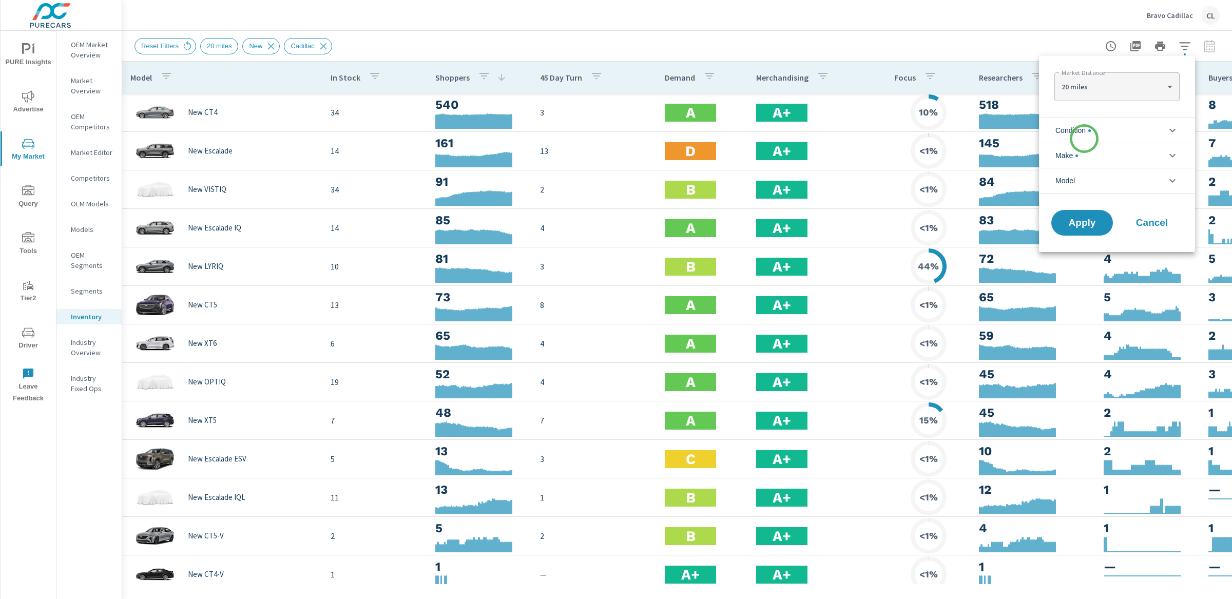
click at [1084, 139] on span "Condition" at bounding box center [1073, 130] width 35 height 25
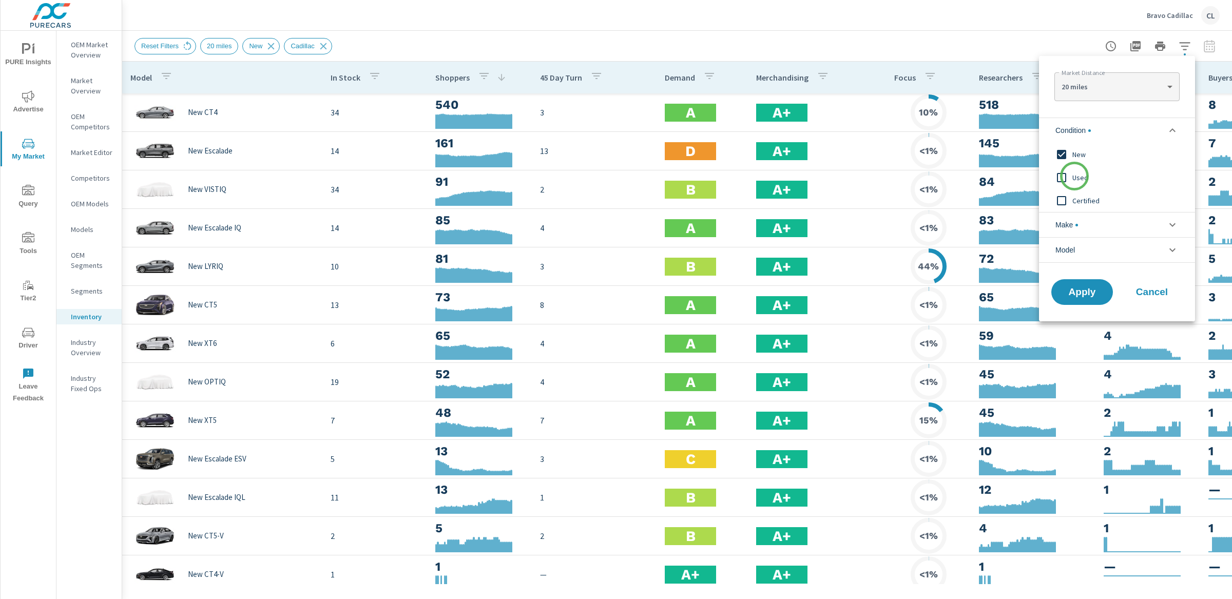
click at [1075, 177] on span "Used" at bounding box center [1129, 177] width 112 height 12
click at [1076, 199] on span "Certified" at bounding box center [1129, 201] width 112 height 12
click at [1073, 145] on div "New" at bounding box center [1116, 154] width 154 height 23
click at [1092, 235] on li "Make" at bounding box center [1117, 224] width 156 height 25
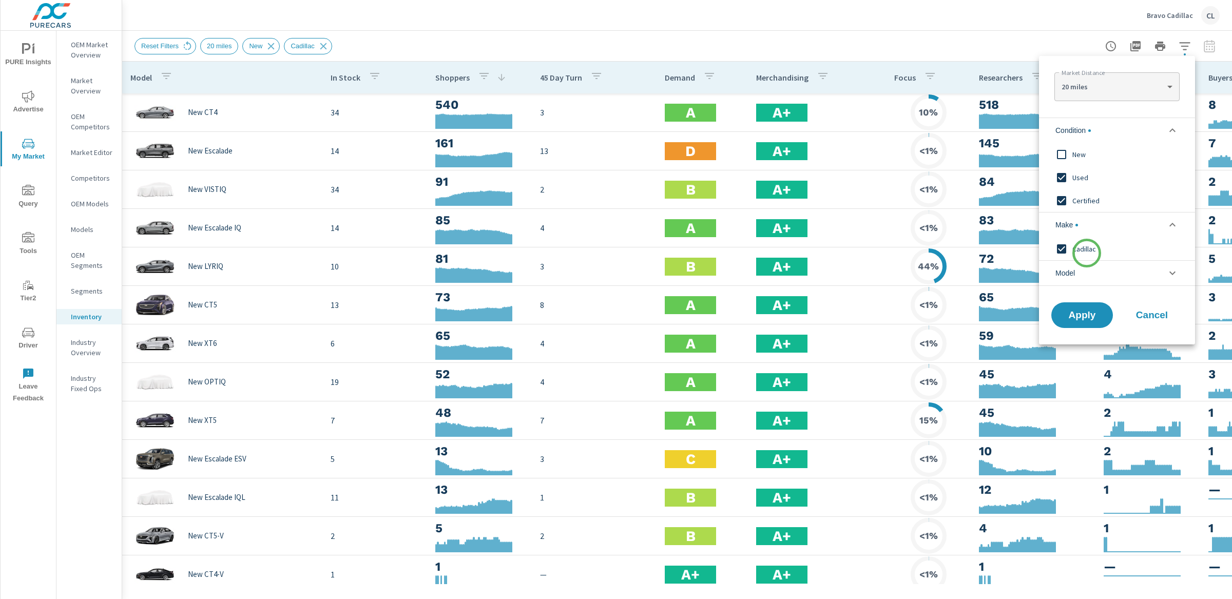
click at [1087, 254] on span "Cadillac" at bounding box center [1129, 249] width 112 height 12
click at [1092, 312] on span "Apply" at bounding box center [1082, 316] width 42 height 10
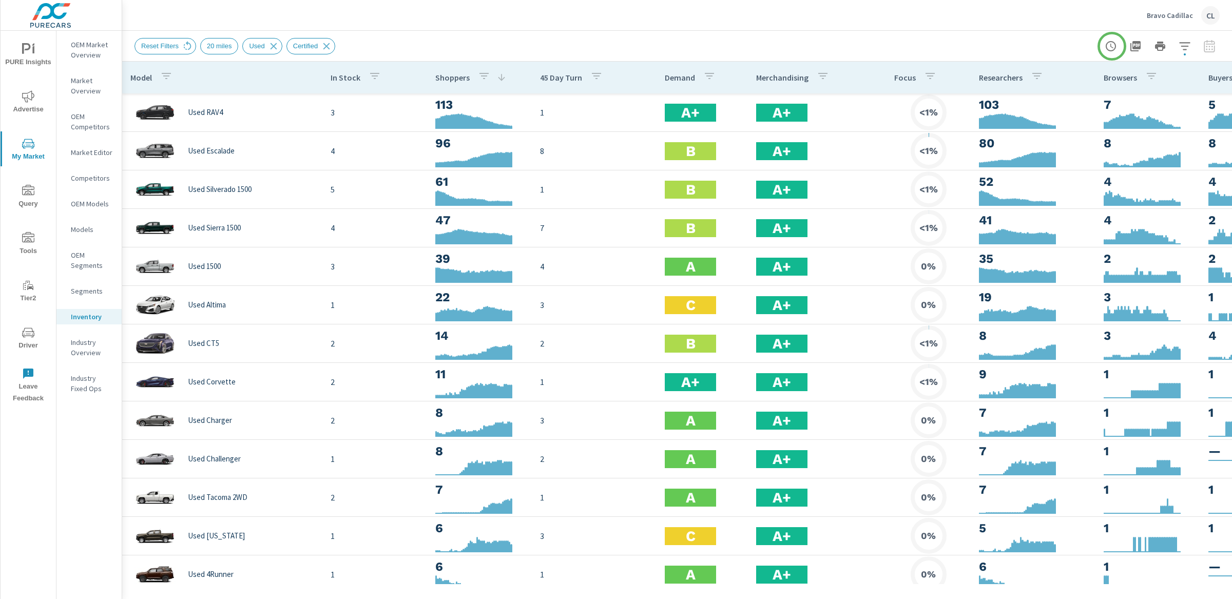
click at [1112, 46] on icon "button" at bounding box center [1111, 46] width 12 height 12
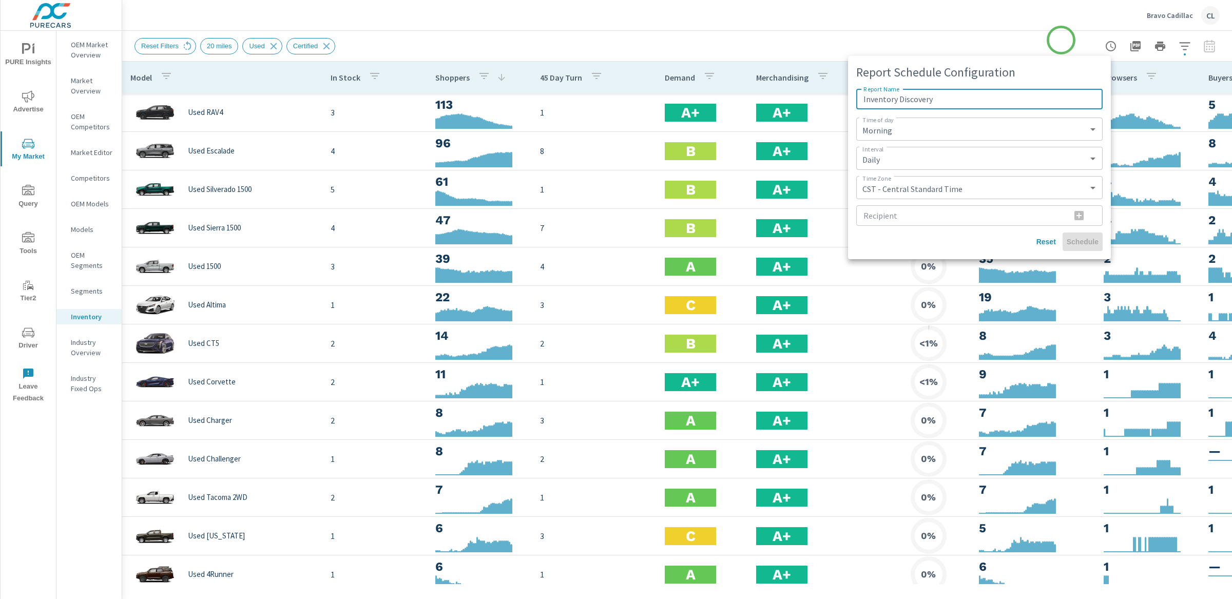
click at [1061, 40] on div at bounding box center [616, 299] width 1232 height 599
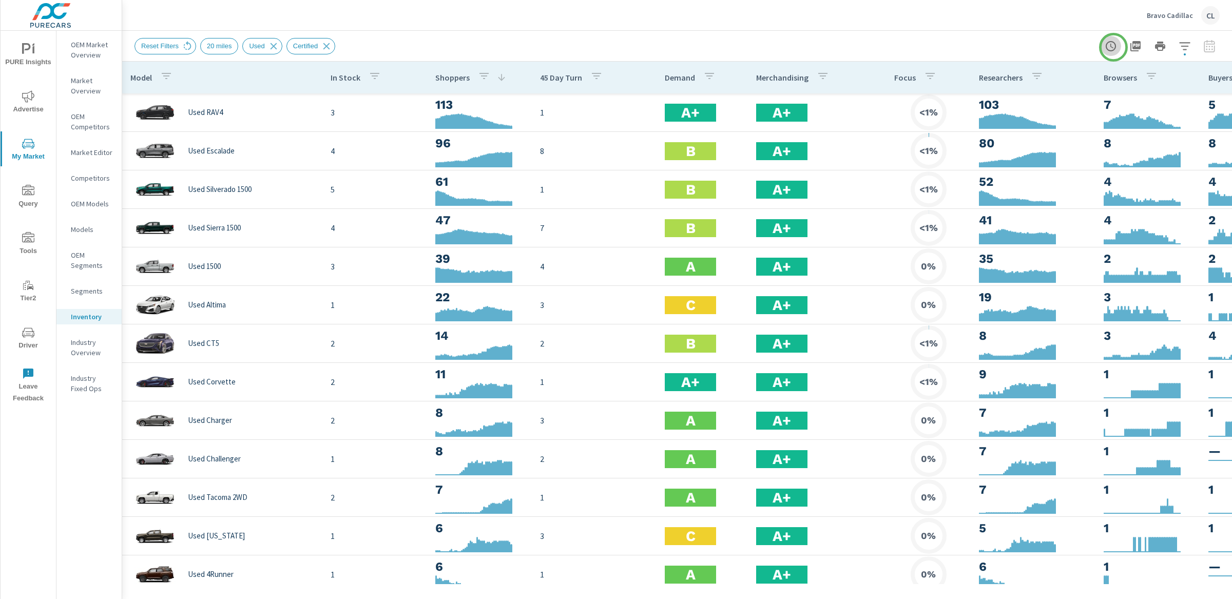
click at [1114, 47] on icon "button" at bounding box center [1111, 46] width 12 height 12
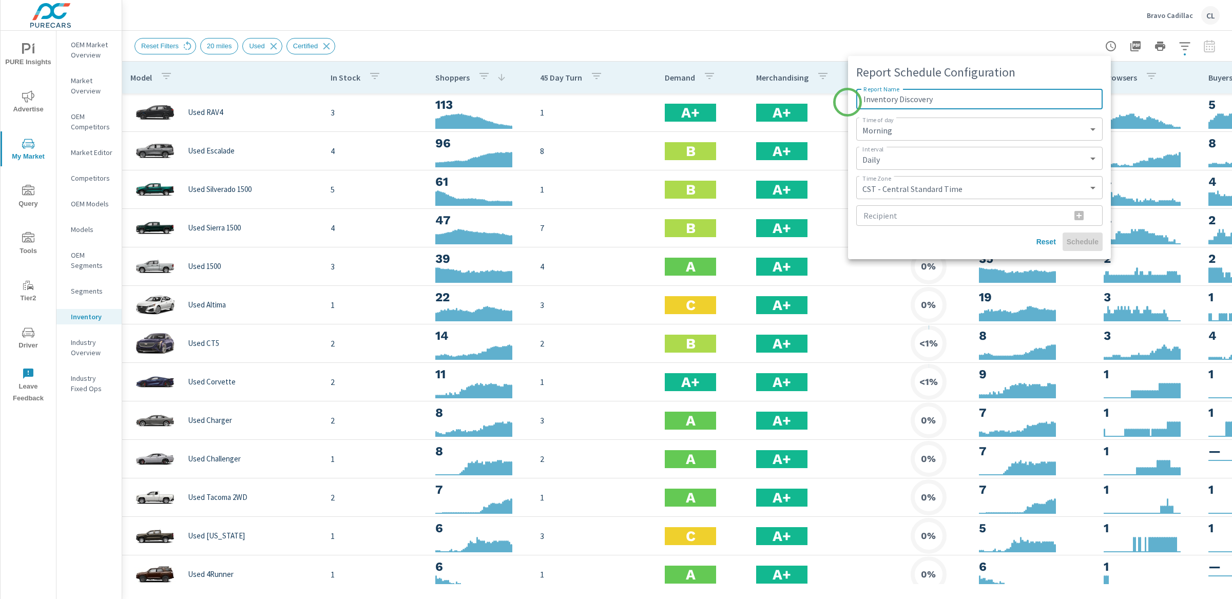
drag, startPoint x: 957, startPoint y: 98, endPoint x: 831, endPoint y: 102, distance: 125.3
click at [831, 102] on div "Report Schedule Configuration Report Name Inventory Discovery Report Name Time …" at bounding box center [616, 299] width 1232 height 599
drag, startPoint x: 944, startPoint y: 100, endPoint x: 931, endPoint y: 101, distance: 12.9
click at [931, 101] on input "45 day turn rate on new inventory - Bravo Cadillac - ELP" at bounding box center [979, 99] width 246 height 21
type input "45 day turn rate on used inventory - Bravo Cadillac - ELP"
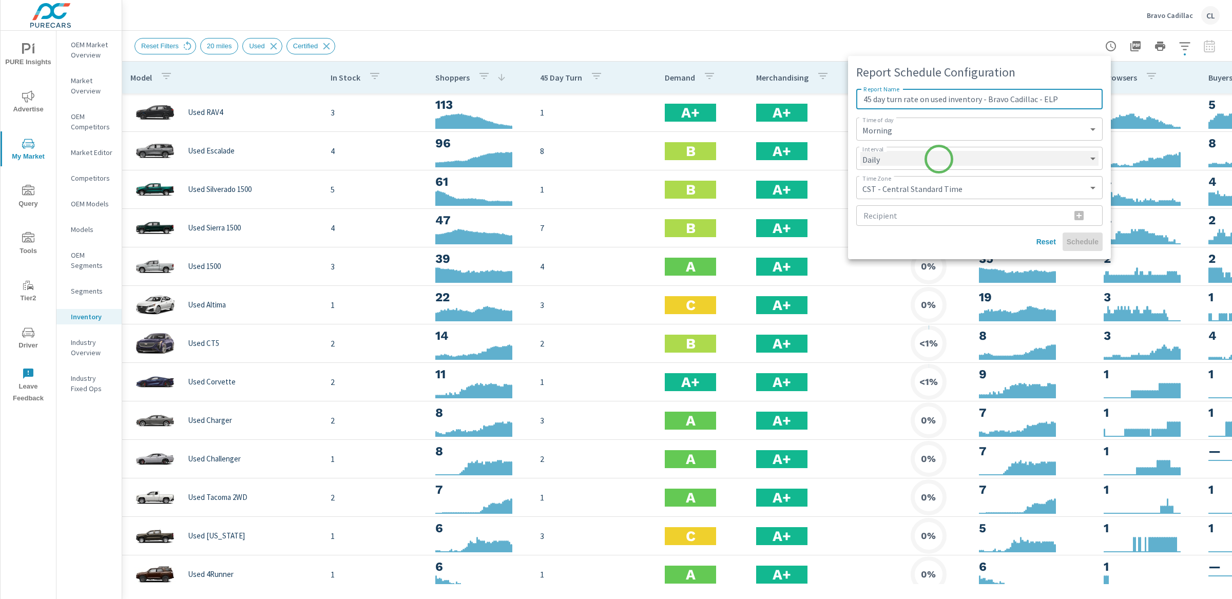
click at [939, 159] on select "Daily Weekly Monthly" at bounding box center [979, 158] width 238 height 15
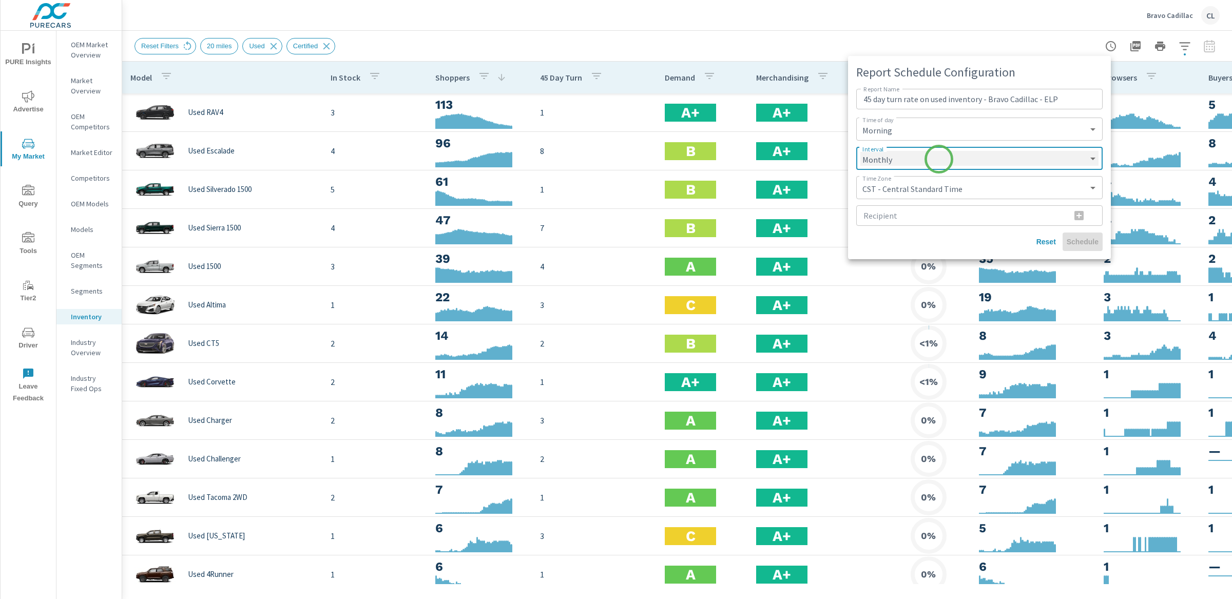
click at [860, 151] on select "Daily Weekly Monthly" at bounding box center [979, 158] width 238 height 15
select select "Monthly"
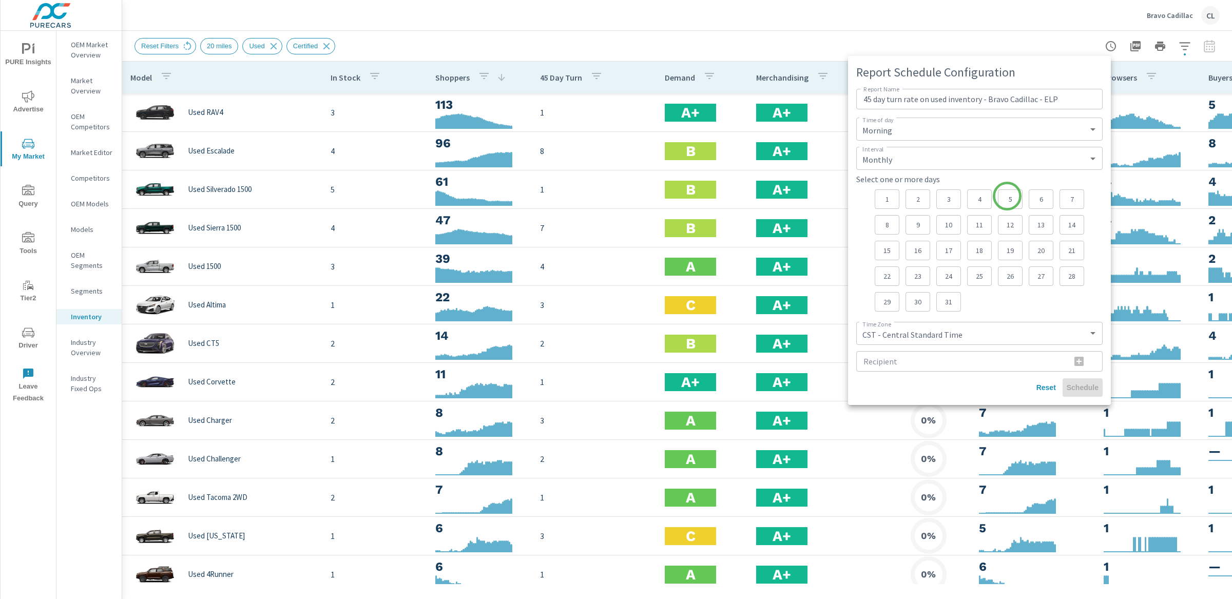
click at [1007, 196] on p "5" at bounding box center [1010, 199] width 7 height 10
click at [1040, 250] on p "20" at bounding box center [1041, 250] width 7 height 10
click at [935, 364] on input "Recipient" at bounding box center [959, 361] width 206 height 21
click at [945, 359] on input "Recipient" at bounding box center [959, 361] width 206 height 21
paste input "[EMAIL_ADDRESS][DOMAIN_NAME]"
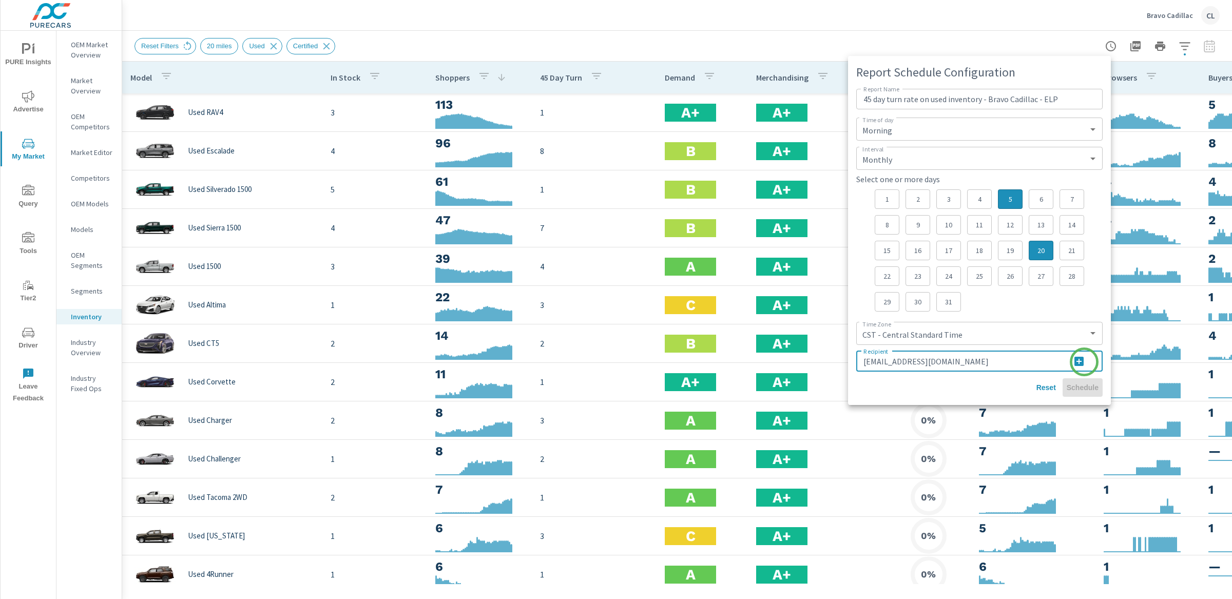
type input "[EMAIL_ADDRESS][DOMAIN_NAME]"
click at [1084, 362] on icon "button" at bounding box center [1079, 361] width 12 height 12
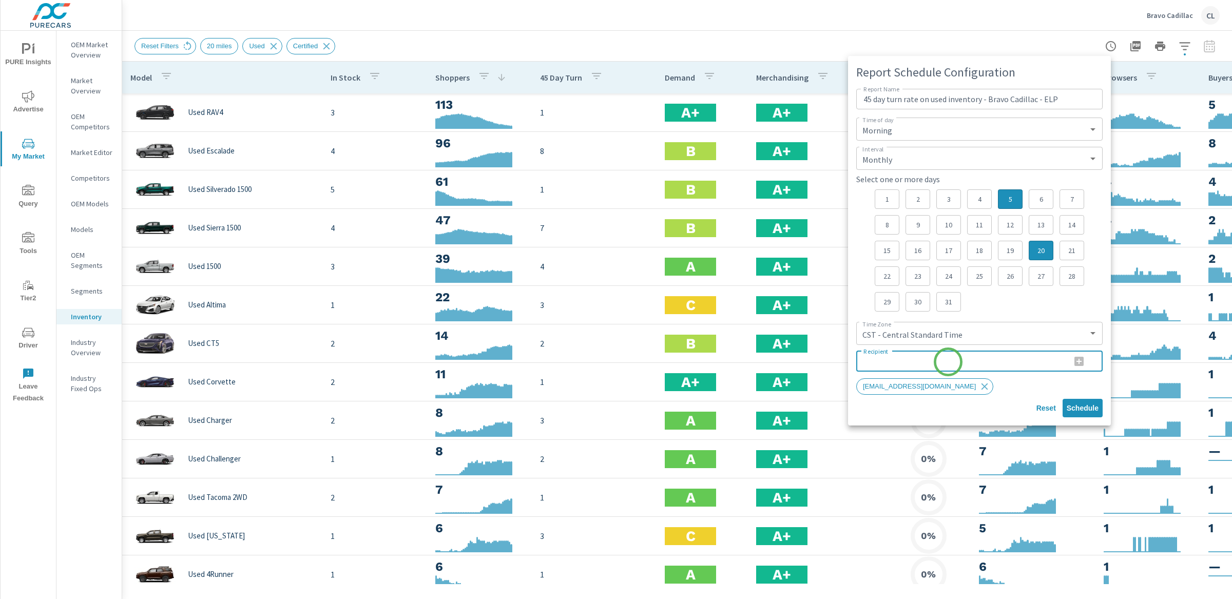
click at [948, 362] on input "Recipient" at bounding box center [959, 361] width 206 height 21
paste input "stena@bravoautos.com"
type input "stena@bravoautos.com"
click at [1080, 361] on icon "button" at bounding box center [1079, 361] width 12 height 12
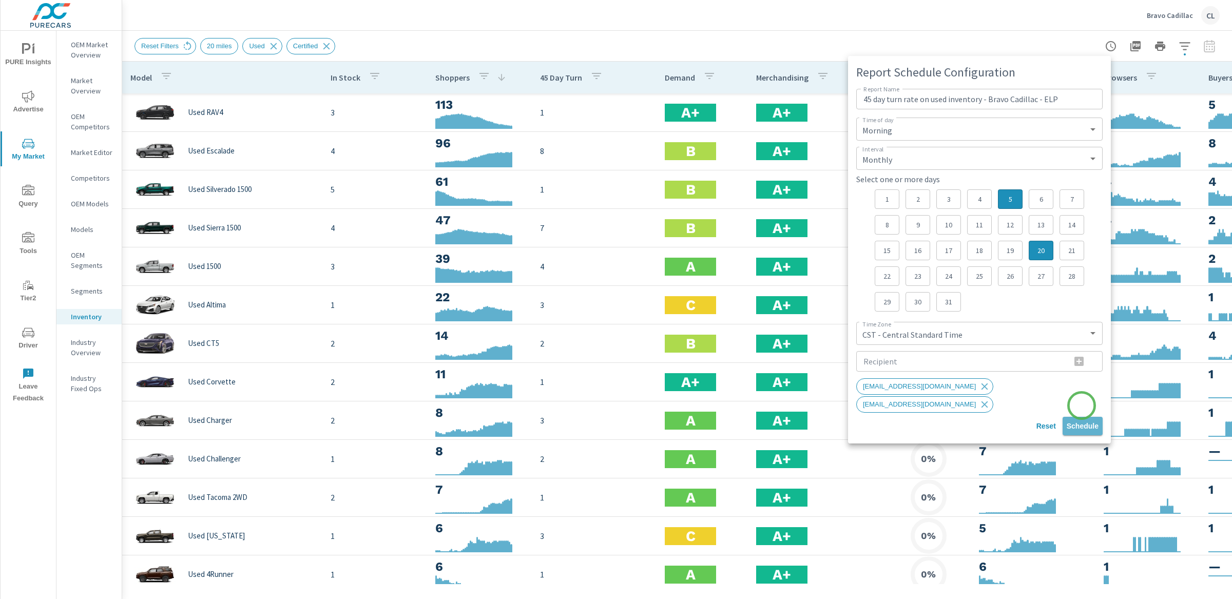
click at [1082, 422] on span "Schedule" at bounding box center [1083, 426] width 32 height 9
type input "Inventory Discovery"
select select "Daily"
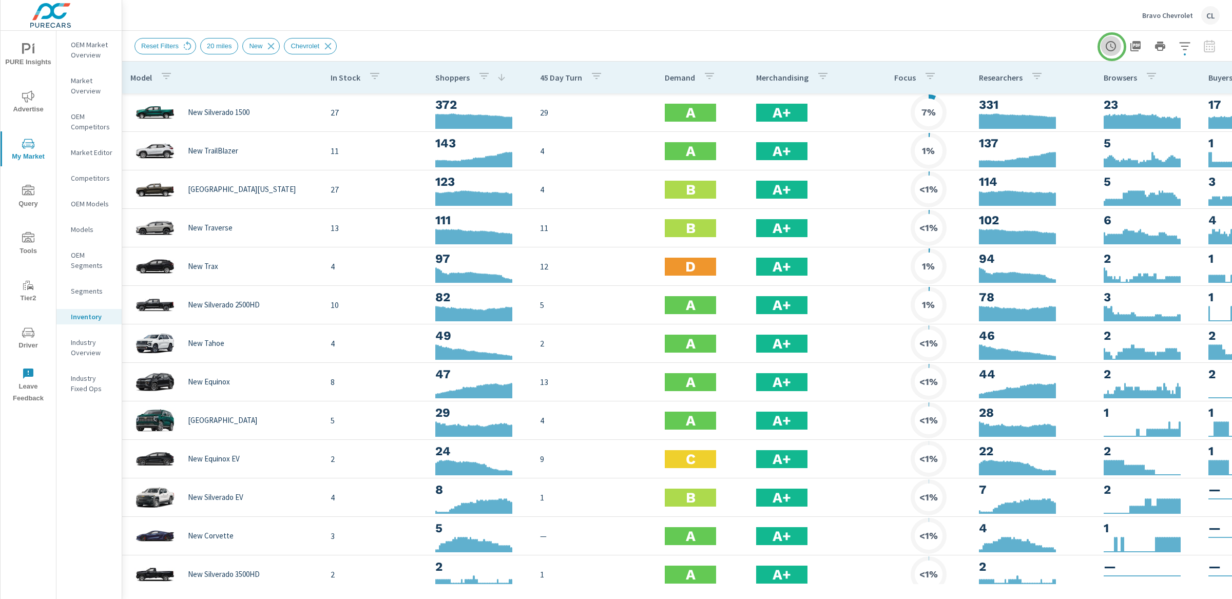
click at [1112, 47] on icon "button" at bounding box center [1112, 46] width 3 height 5
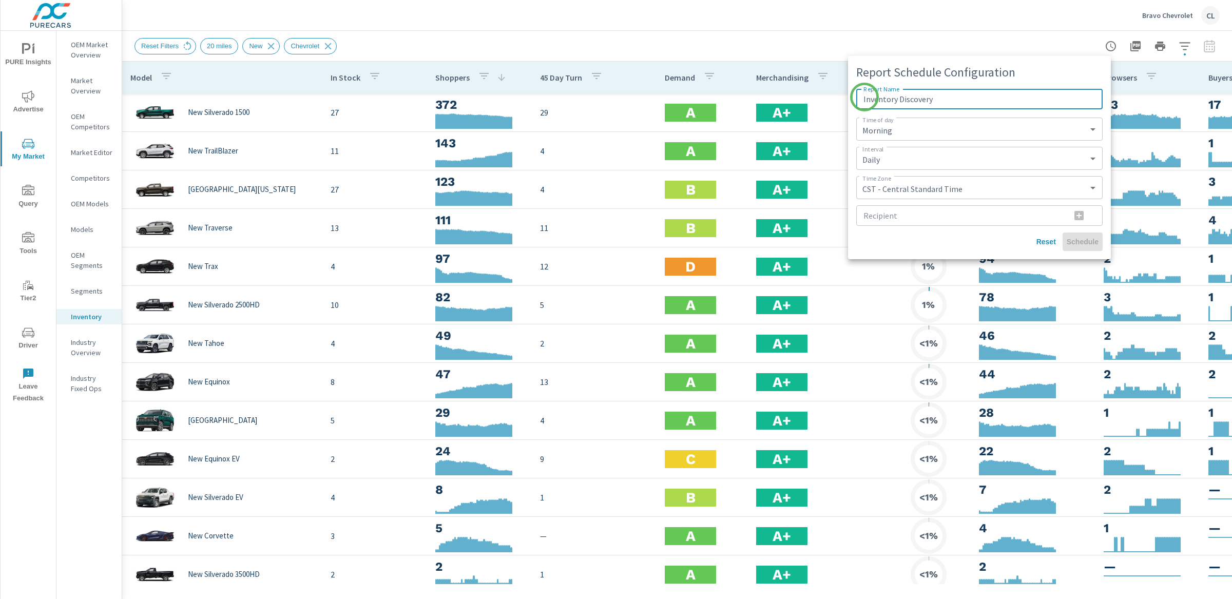
drag, startPoint x: 948, startPoint y: 101, endPoint x: 865, endPoint y: 97, distance: 83.8
click at [865, 97] on input "Inventory Discovery" at bounding box center [979, 99] width 246 height 21
click at [863, 98] on input "Inventory Discovery" at bounding box center [979, 99] width 246 height 21
drag, startPoint x: 966, startPoint y: 101, endPoint x: 1005, endPoint y: 102, distance: 38.5
click at [1005, 102] on input "45 day turn rate on Inventory Discovery" at bounding box center [979, 99] width 246 height 21
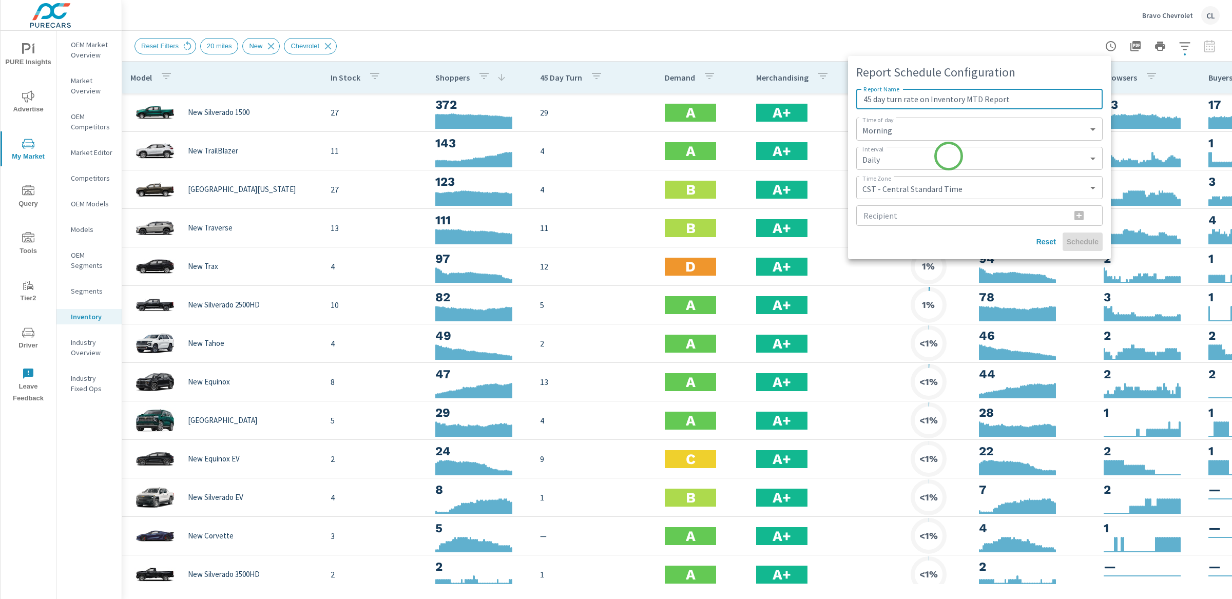
type input "45 day turn rate on Inventory MTD Report"
click at [948, 158] on select "Daily Weekly Monthly" at bounding box center [979, 158] width 238 height 15
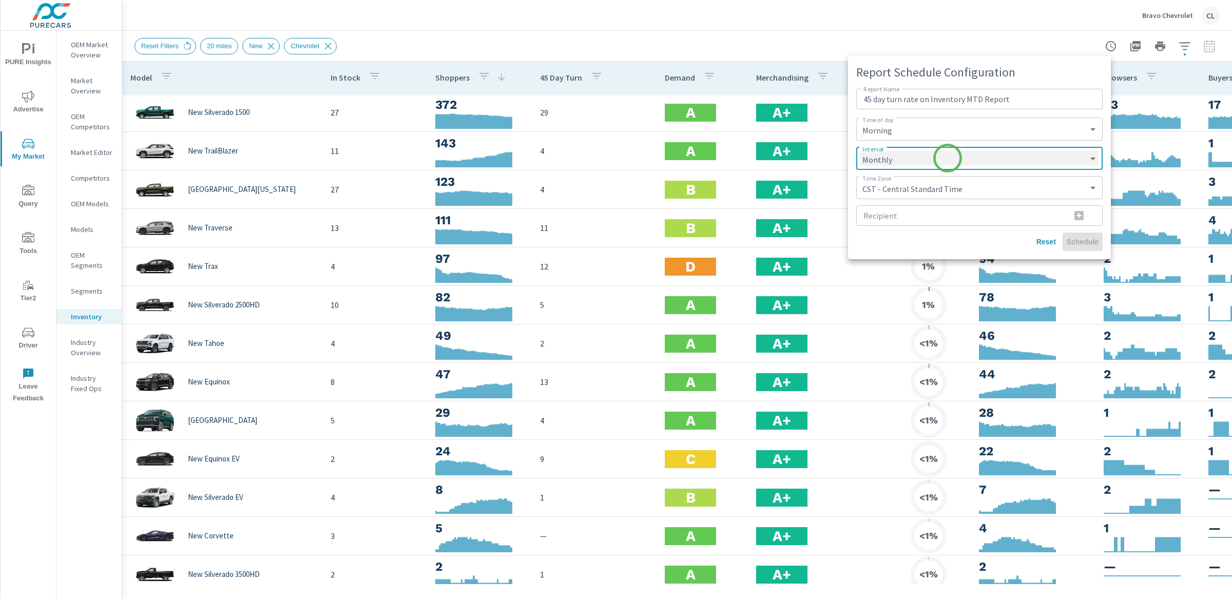
click at [860, 151] on select "Daily Weekly Monthly" at bounding box center [979, 158] width 238 height 15
select select "Monthly"
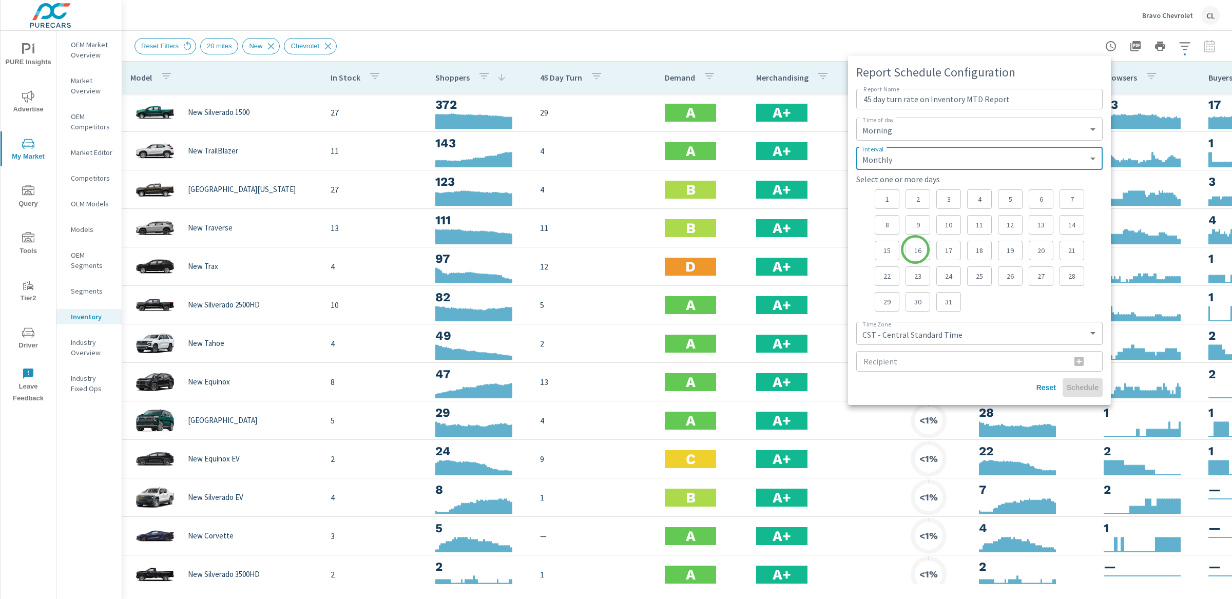
click at [915, 250] on p "16" at bounding box center [917, 250] width 7 height 10
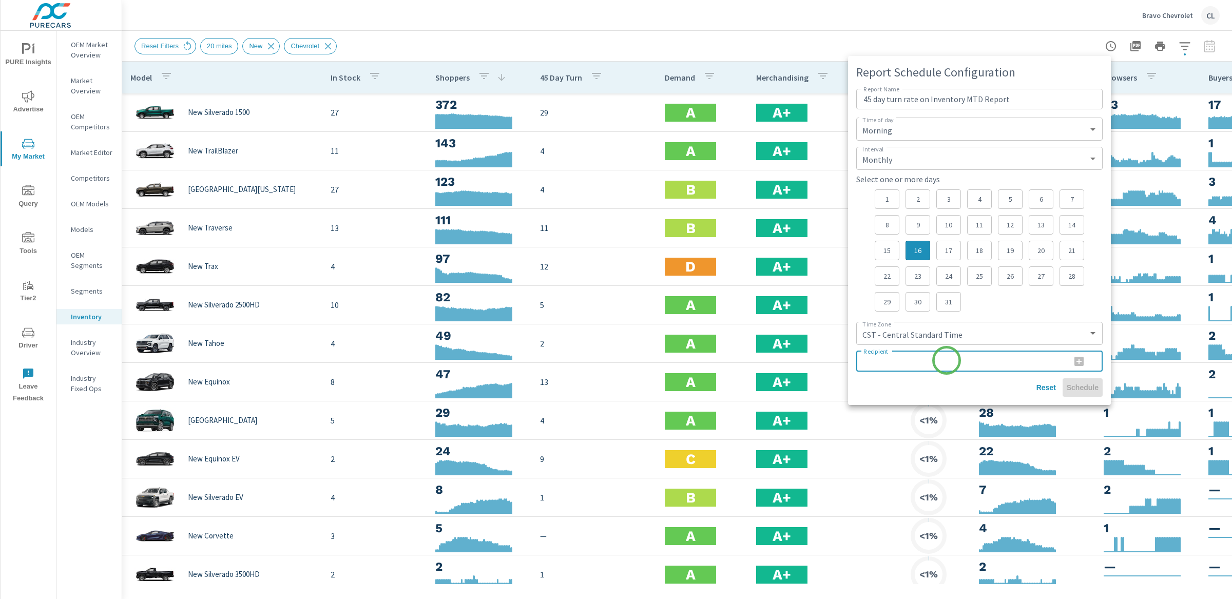
click at [947, 360] on input "Recipient" at bounding box center [959, 361] width 206 height 21
paste input "[EMAIL_ADDRESS][DOMAIN_NAME]"
type input "[EMAIL_ADDRESS][DOMAIN_NAME]"
click at [1079, 362] on icon "button" at bounding box center [1079, 361] width 12 height 12
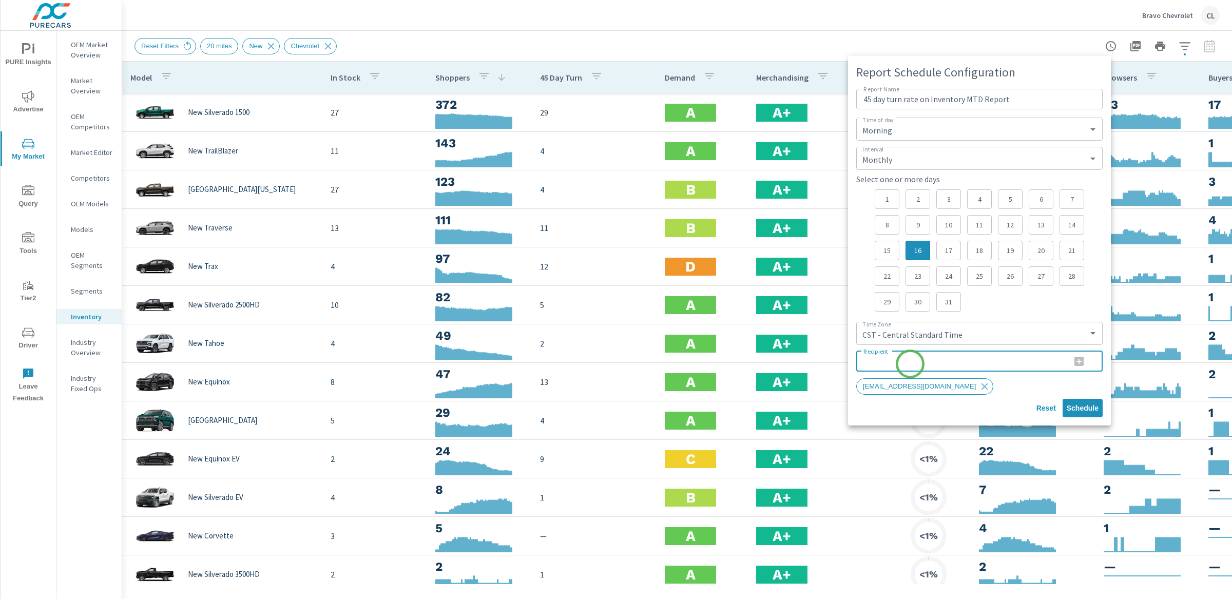
click at [910, 364] on input "Recipient" at bounding box center [959, 361] width 206 height 21
paste input "[EMAIL_ADDRESS][DOMAIN_NAME]"
type input "[EMAIL_ADDRESS][DOMAIN_NAME]"
click at [1079, 360] on icon "button" at bounding box center [1079, 361] width 12 height 12
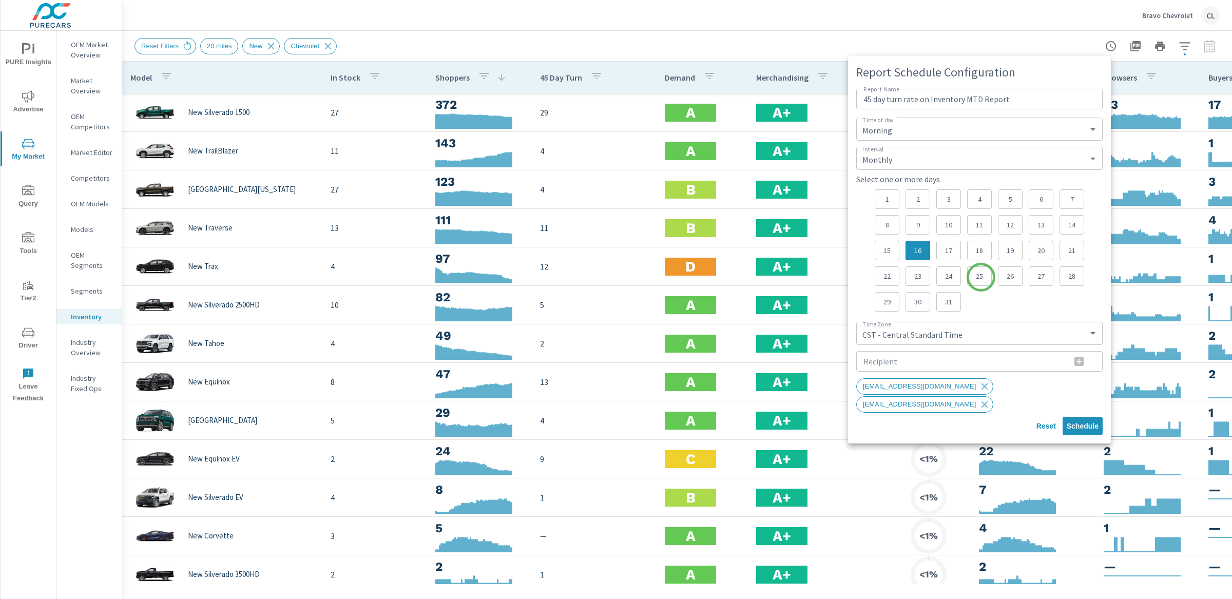
click at [981, 277] on p "25" at bounding box center [979, 276] width 7 height 10
click at [981, 278] on p "25" at bounding box center [979, 276] width 7 height 10
click at [921, 254] on p "16" at bounding box center [917, 250] width 7 height 10
click at [948, 198] on p "3" at bounding box center [948, 199] width 7 height 10
click at [1013, 200] on p "5" at bounding box center [1010, 199] width 7 height 10
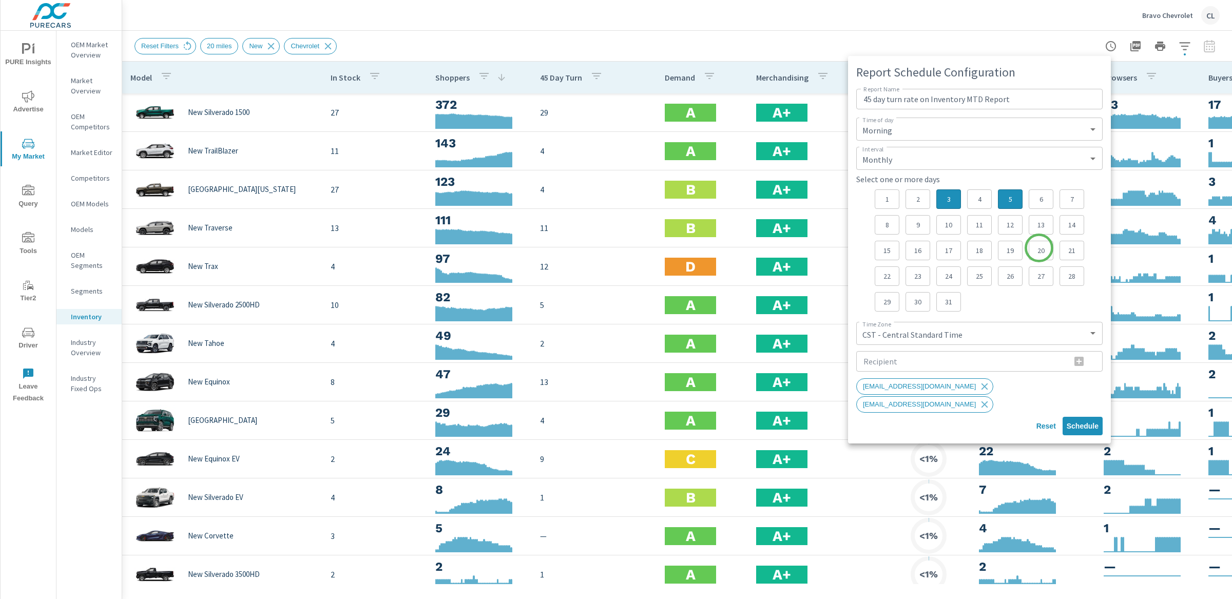
click at [1039, 248] on p "20" at bounding box center [1041, 250] width 7 height 10
click at [957, 203] on div "3" at bounding box center [948, 199] width 25 height 20
click at [928, 101] on input "45 day turn rate on Inventory MTD Report" at bounding box center [979, 99] width 246 height 21
click at [1080, 422] on span "Schedule" at bounding box center [1083, 426] width 32 height 9
type input "Inventory Discovery"
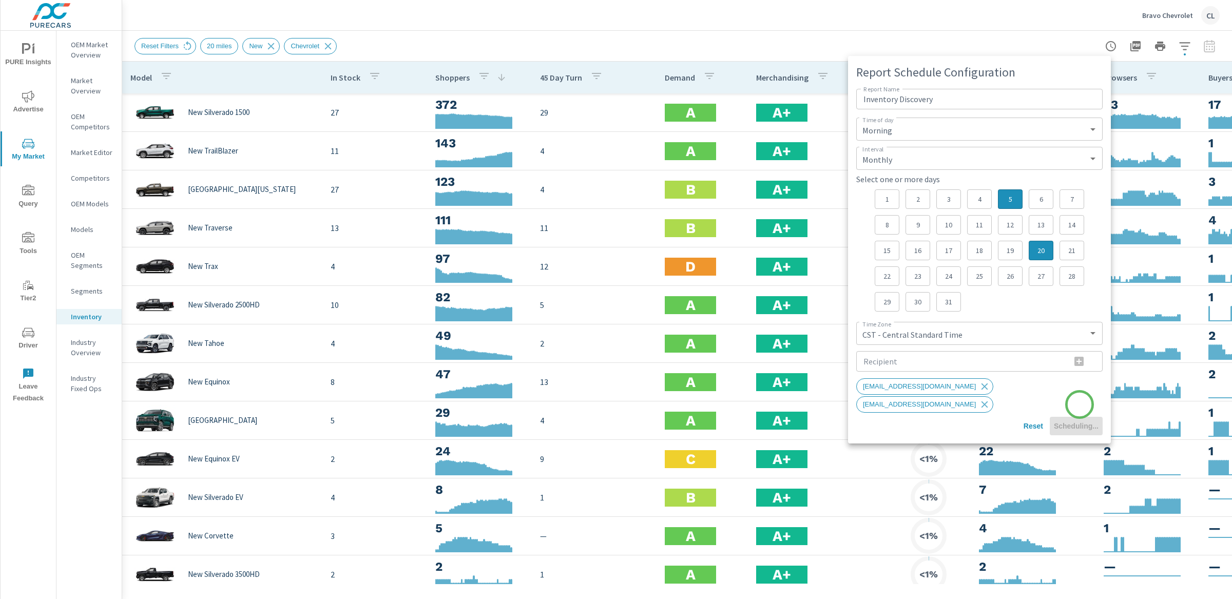
select select "Daily"
